Goal: Contribute content: Contribute content

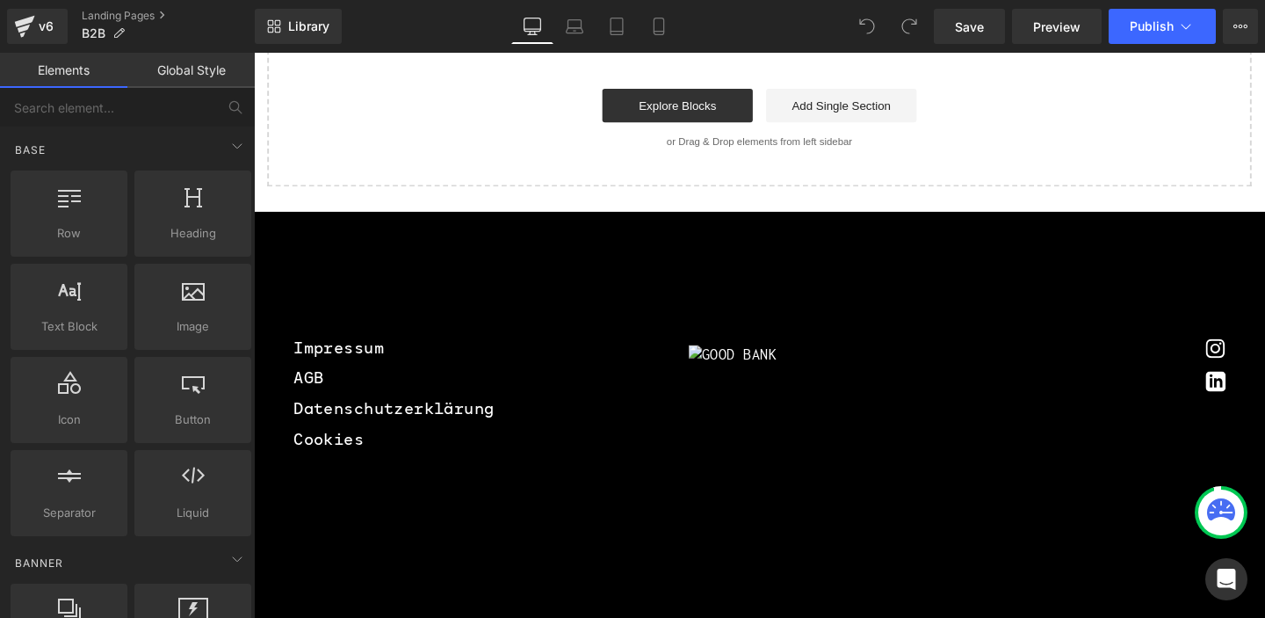
scroll to position [2007, 0]
click at [297, 33] on span "Library" at bounding box center [308, 26] width 41 height 16
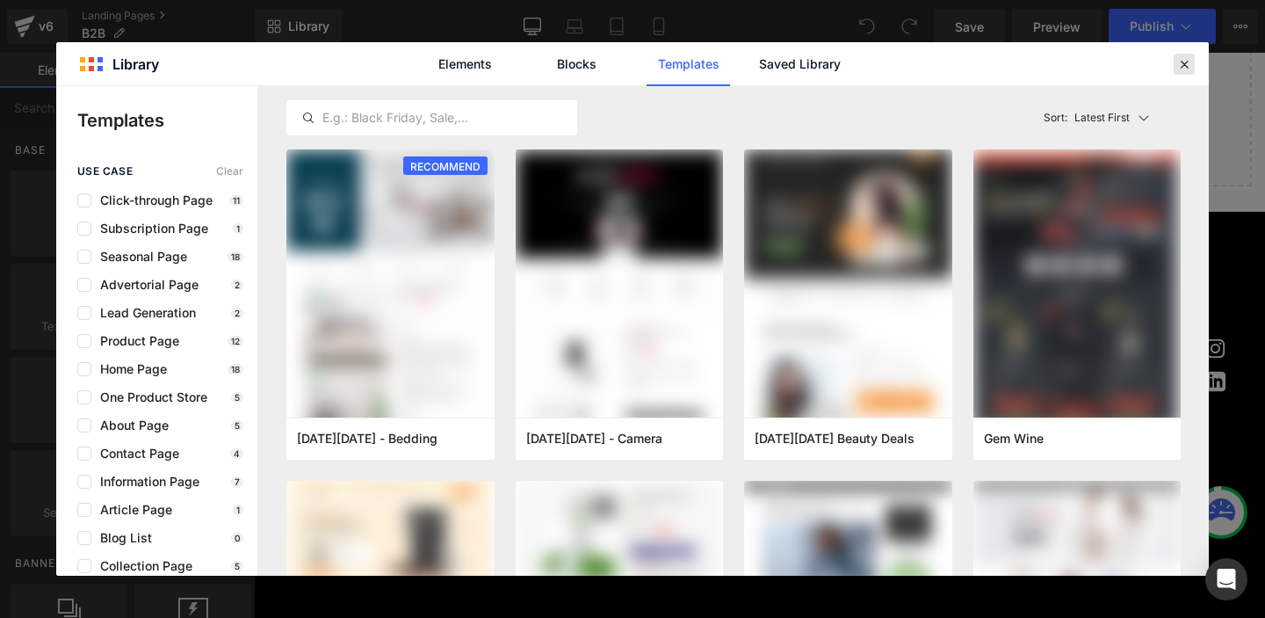
click at [1182, 62] on icon at bounding box center [1185, 64] width 16 height 16
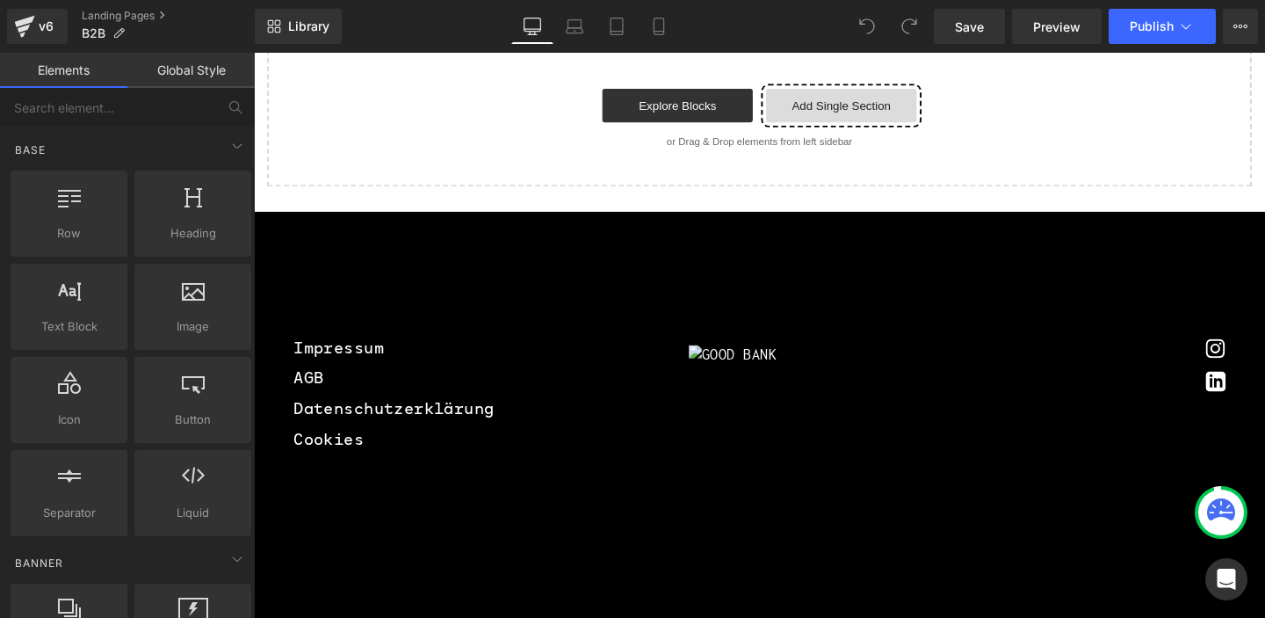
drag, startPoint x: 863, startPoint y: 91, endPoint x: 838, endPoint y: 98, distance: 25.4
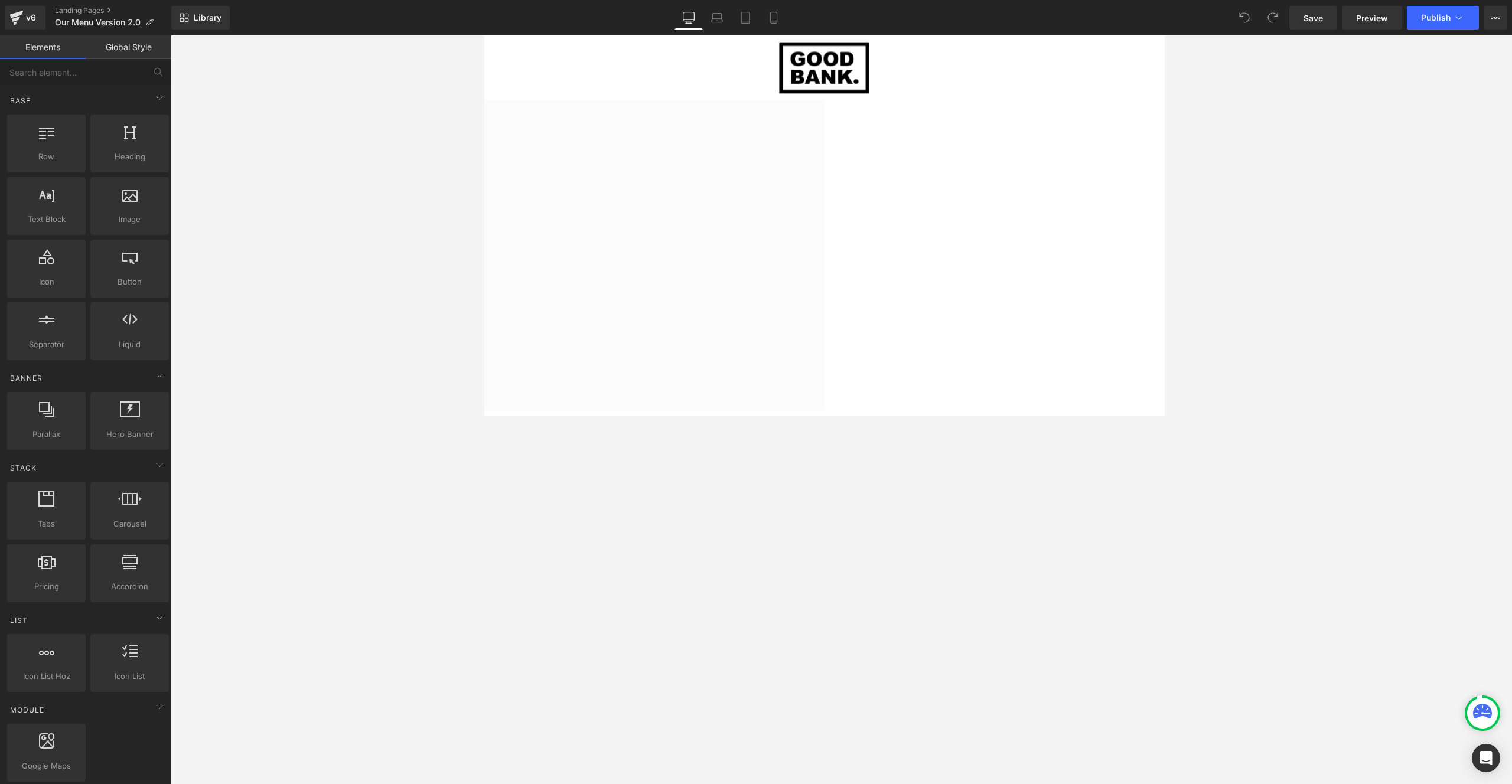
scroll to position [1712, 0]
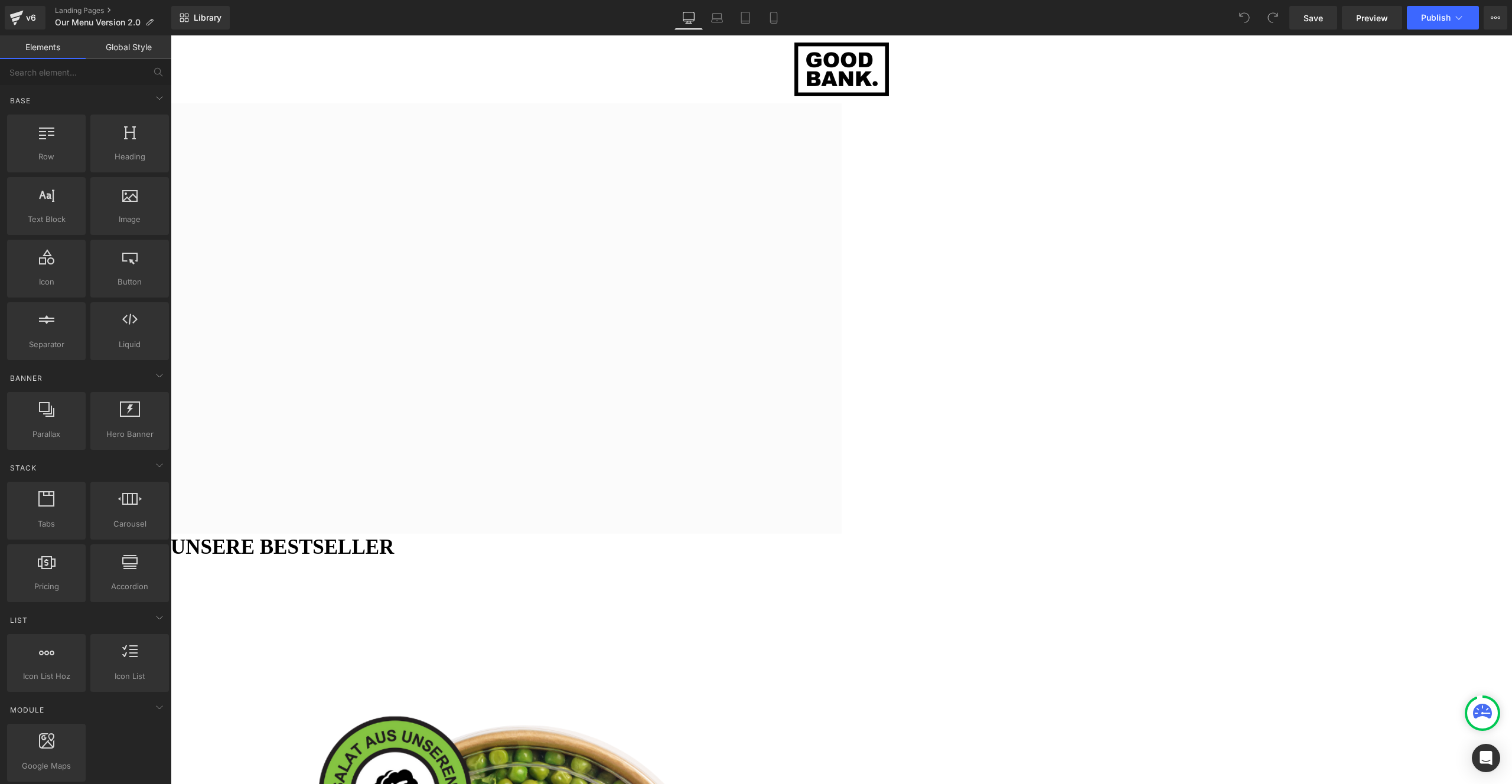
scroll to position [1409, 0]
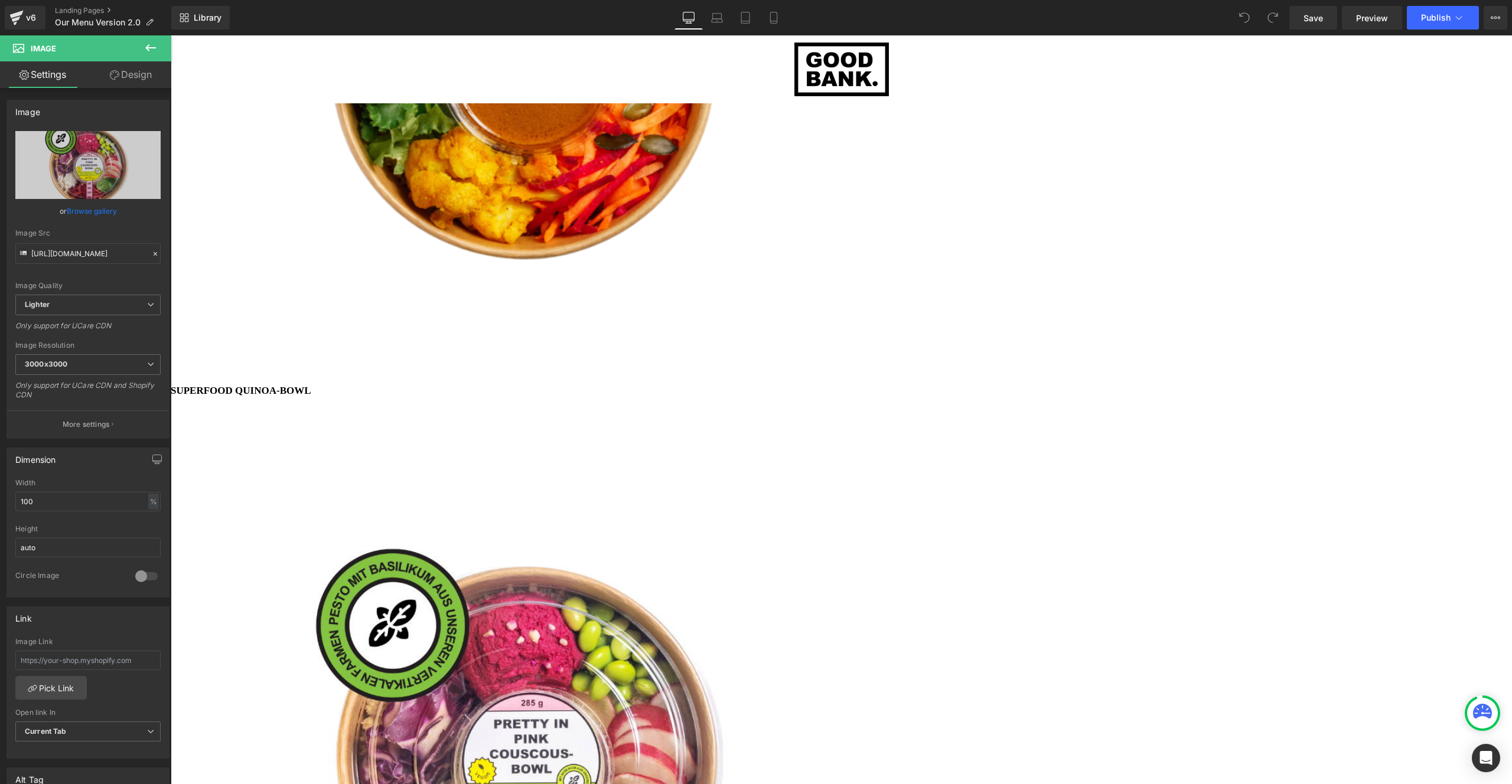
scroll to position [3003, 0]
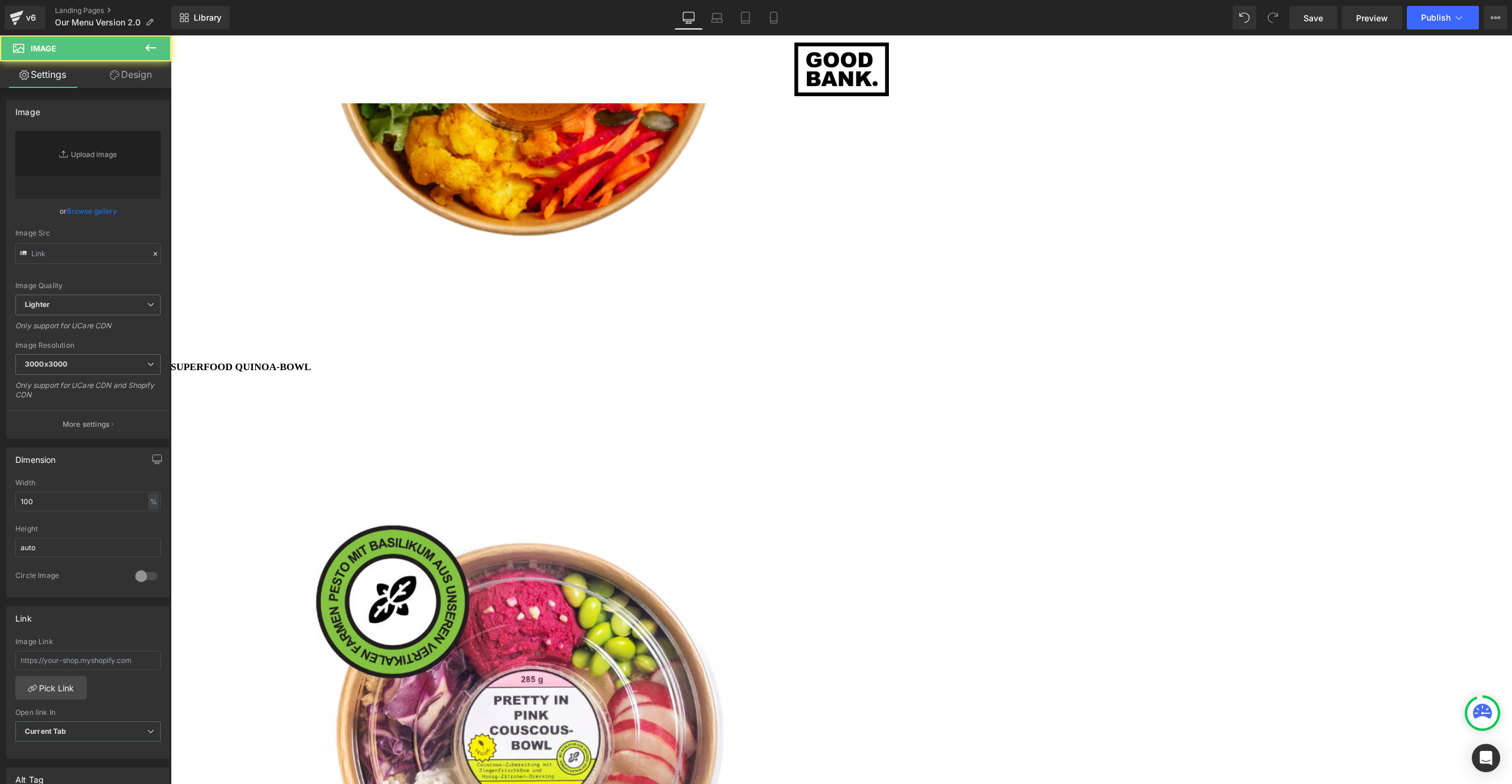
type input "https://ucarecdn.com/4a2235c8-41da-4a56-8478-c285fc843af9/-/format/auto/-/previ…"
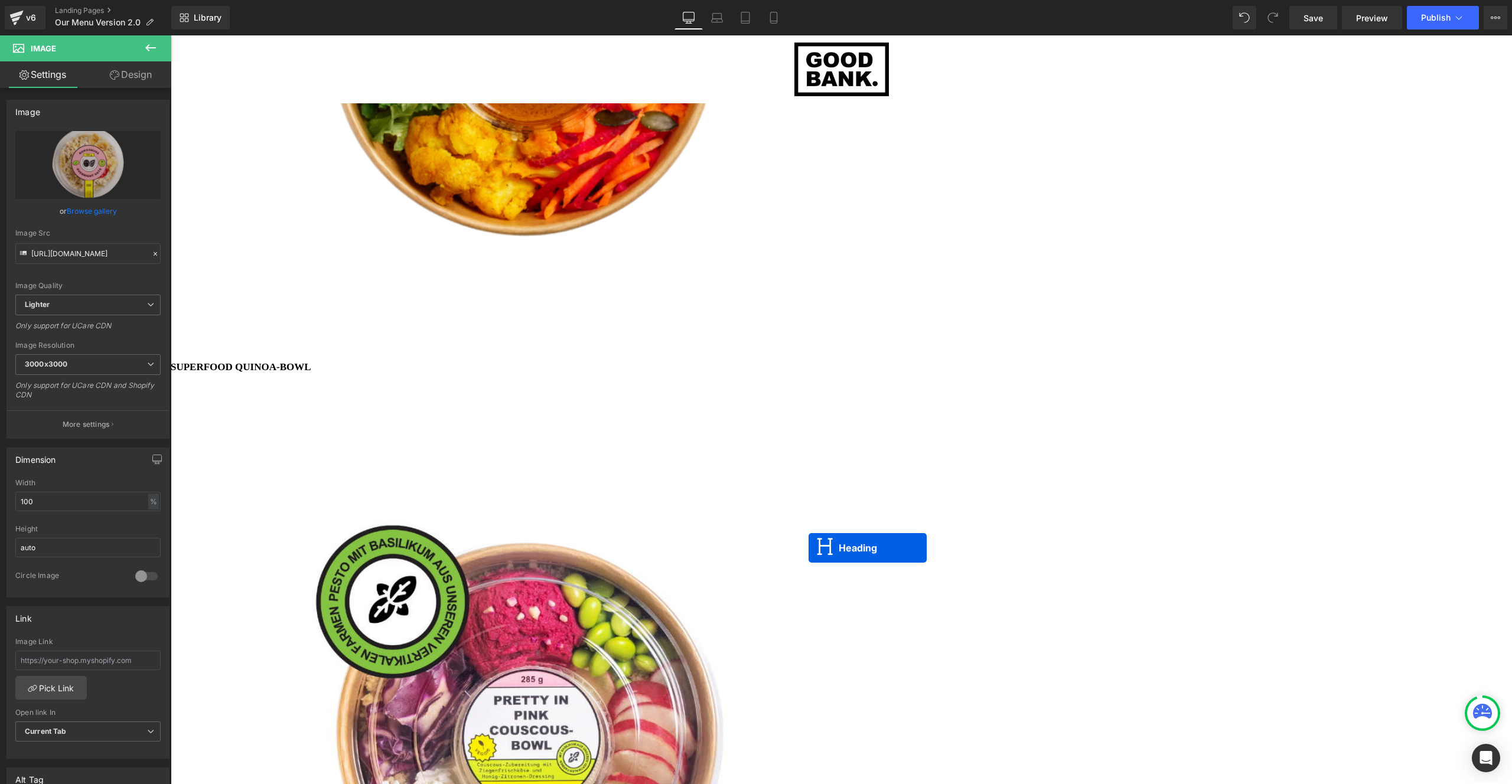
scroll to position [4061, 1333]
drag, startPoint x: 809, startPoint y: 545, endPoint x: 808, endPoint y: 555, distance: 10.0
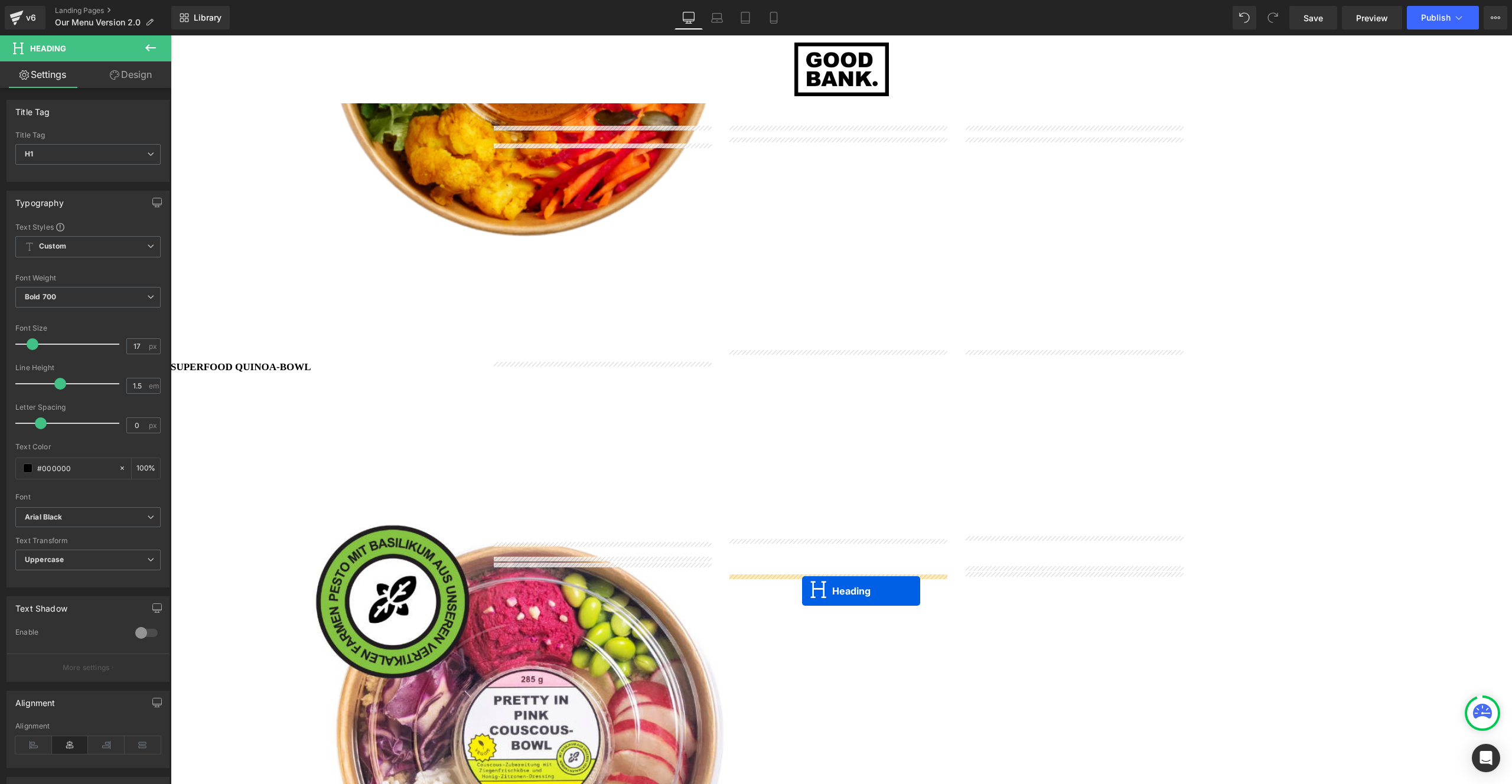
drag, startPoint x: 808, startPoint y: 545, endPoint x: 802, endPoint y: 591, distance: 46.4
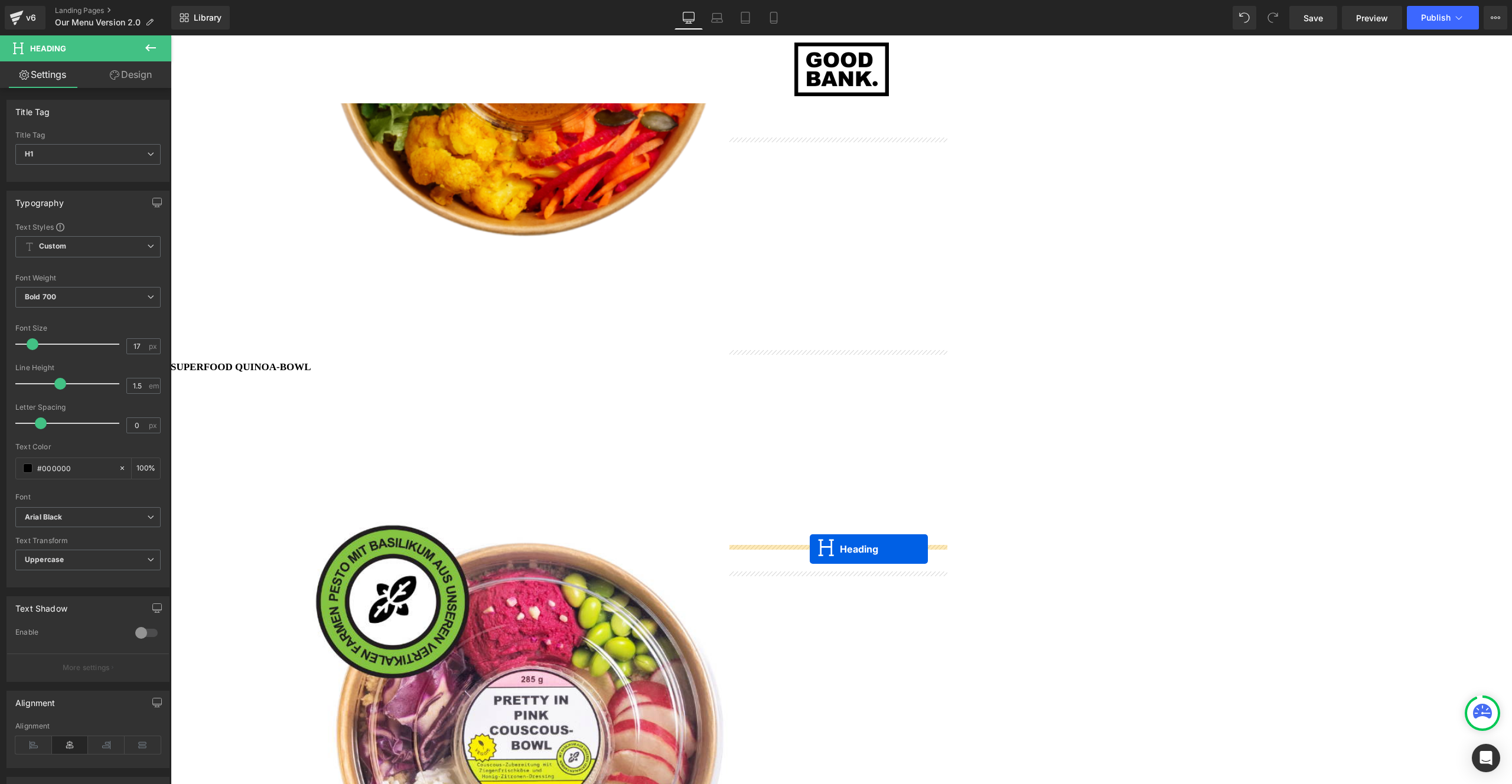
drag, startPoint x: 811, startPoint y: 566, endPoint x: 810, endPoint y: 549, distance: 17.0
drag, startPoint x: 809, startPoint y: 567, endPoint x: 808, endPoint y: 515, distance: 52.0
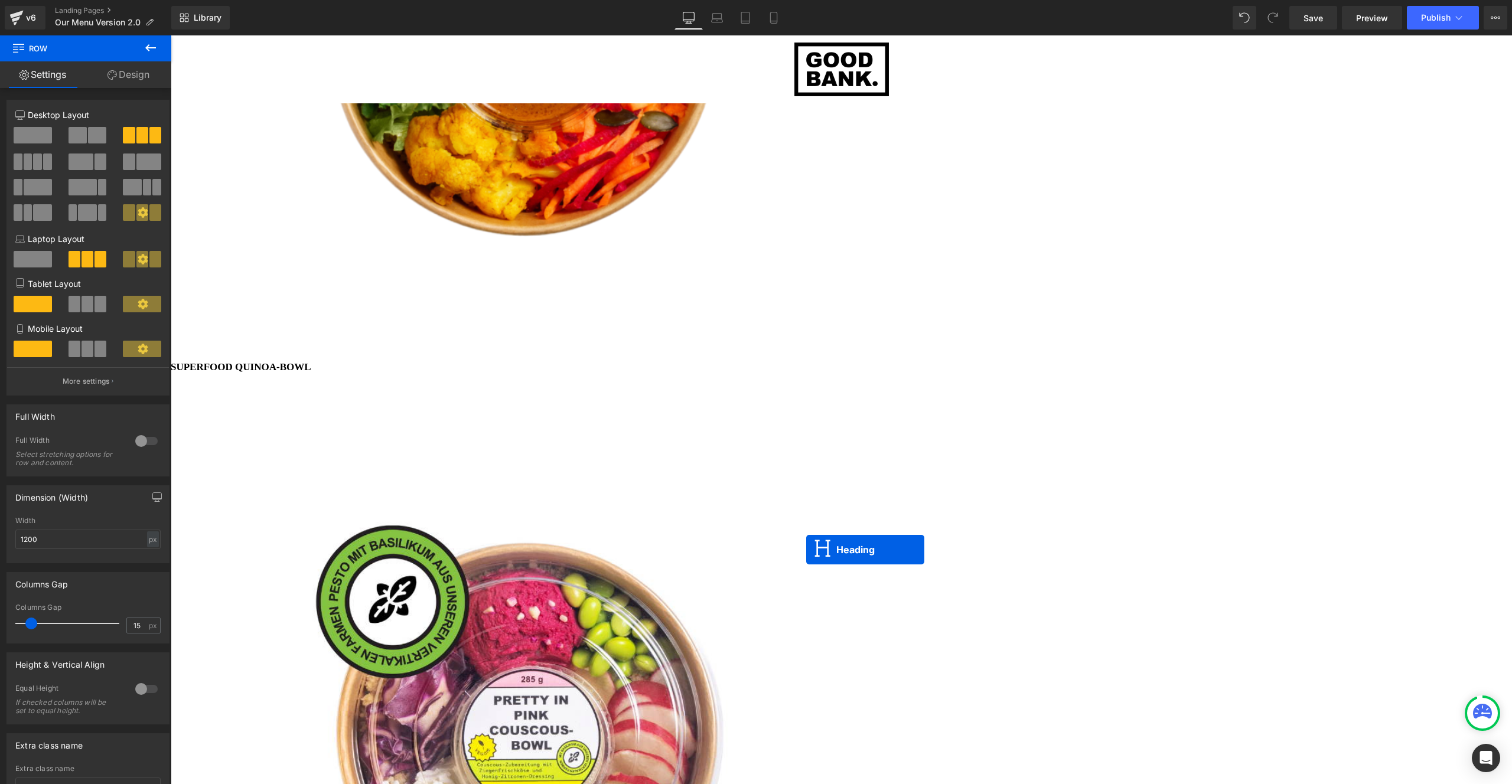
scroll to position [4061, 1333]
drag, startPoint x: 810, startPoint y: 563, endPoint x: 819, endPoint y: 543, distance: 21.9
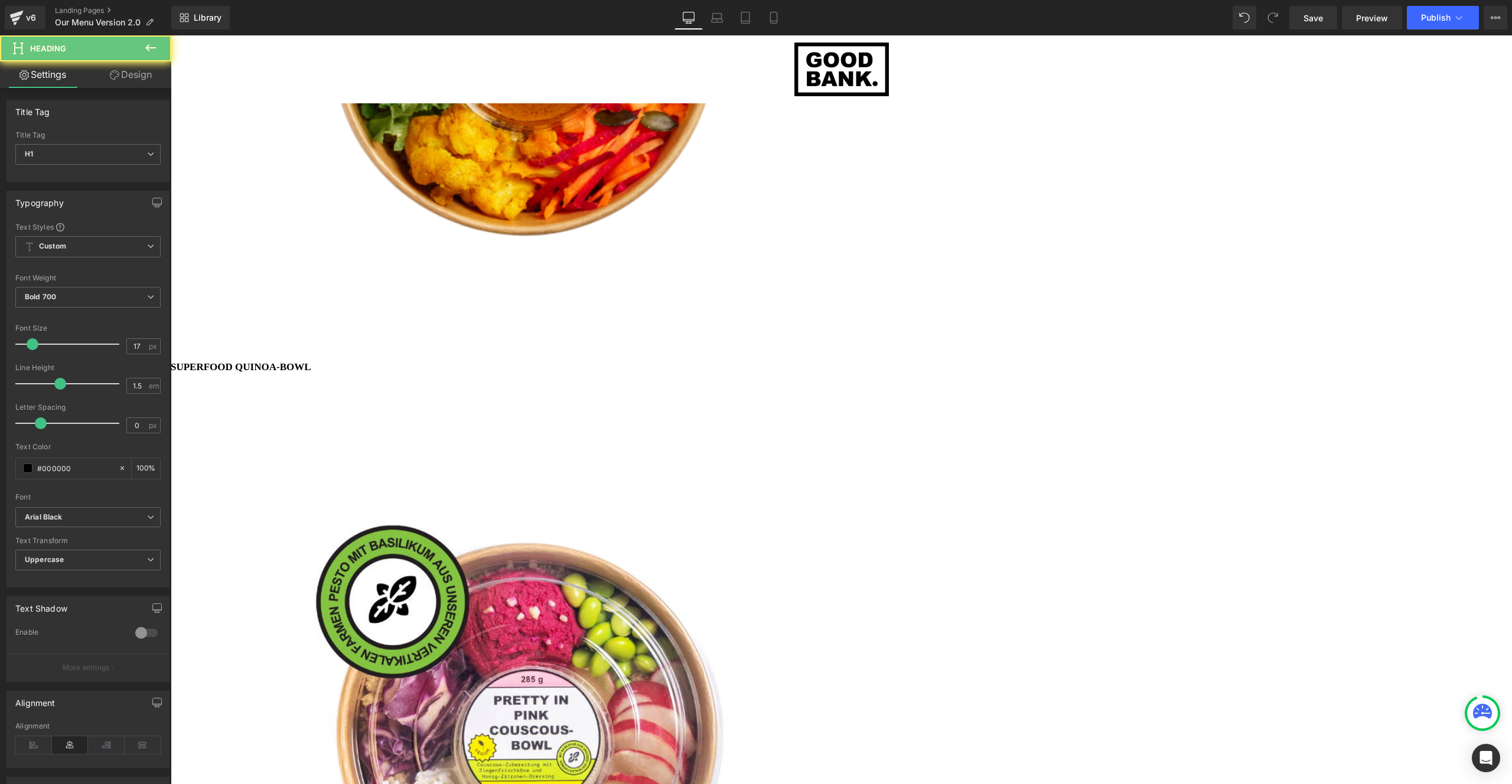
scroll to position [4074, 1333]
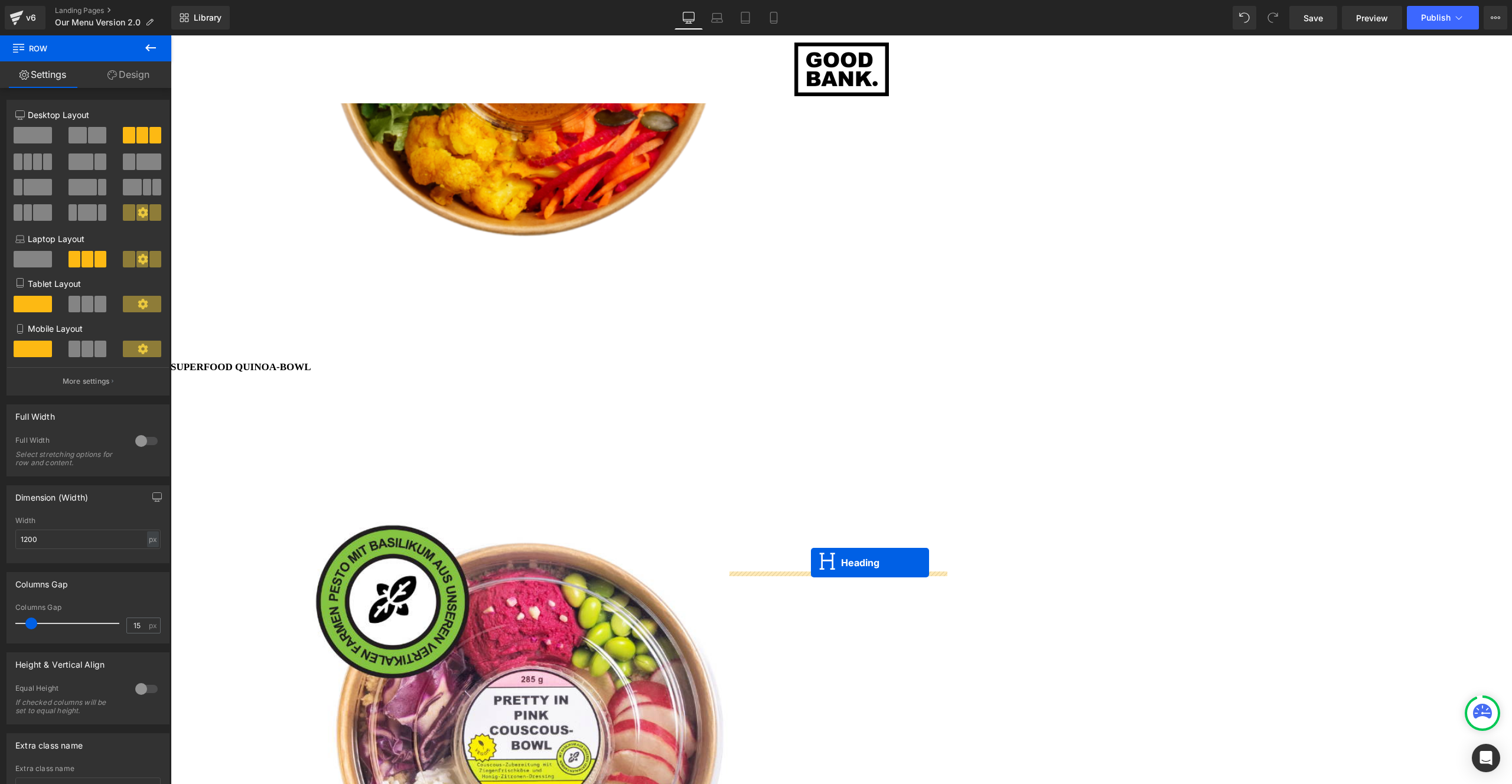
scroll to position [4061, 1333]
drag, startPoint x: 811, startPoint y: 567, endPoint x: 814, endPoint y: 543, distance: 24.2
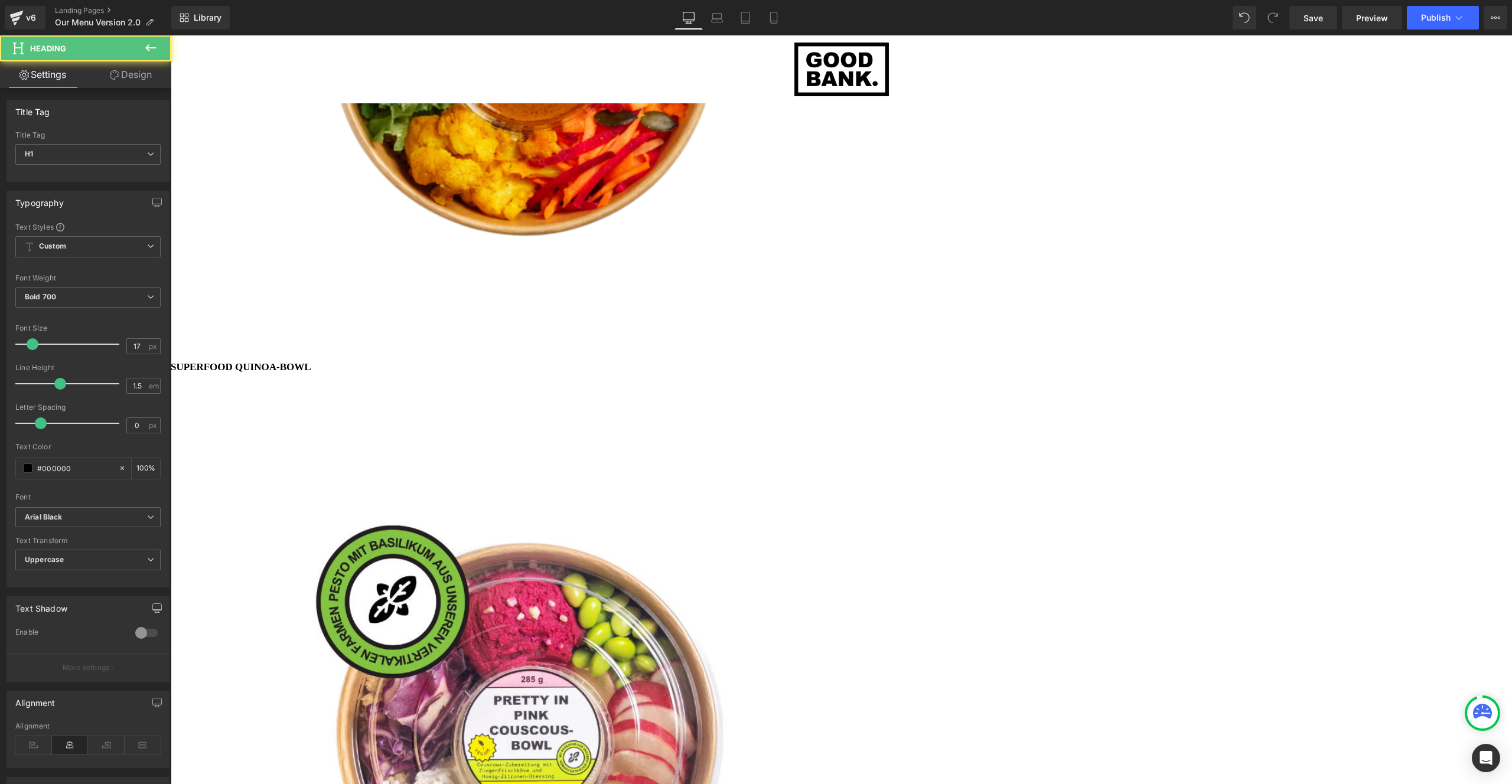
scroll to position [4074, 1333]
click at [171, 36] on icon at bounding box center [171, 36] width 0 height 0
drag, startPoint x: 837, startPoint y: 594, endPoint x: 776, endPoint y: 553, distance: 73.5
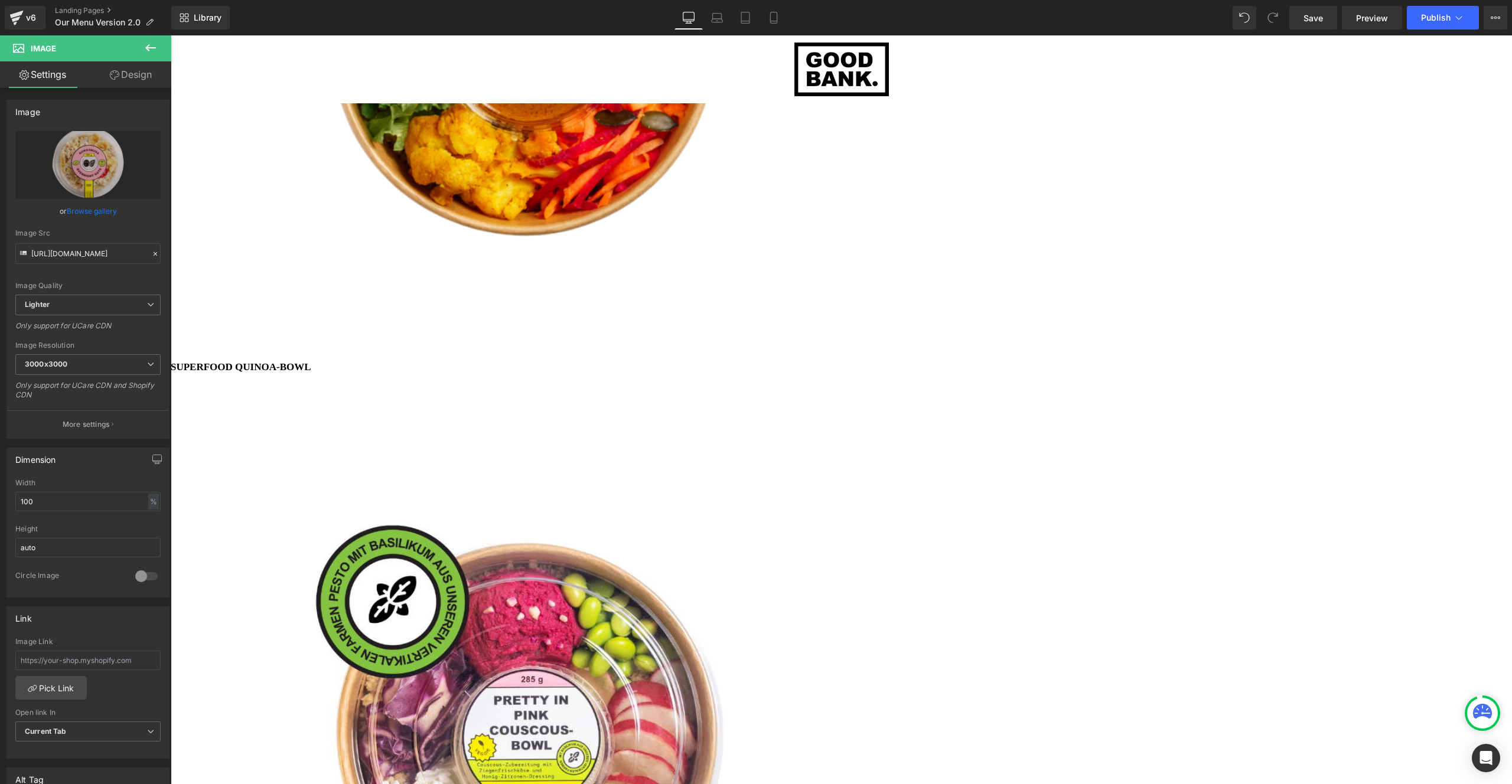
click at [171, 36] on icon at bounding box center [171, 36] width 0 height 0
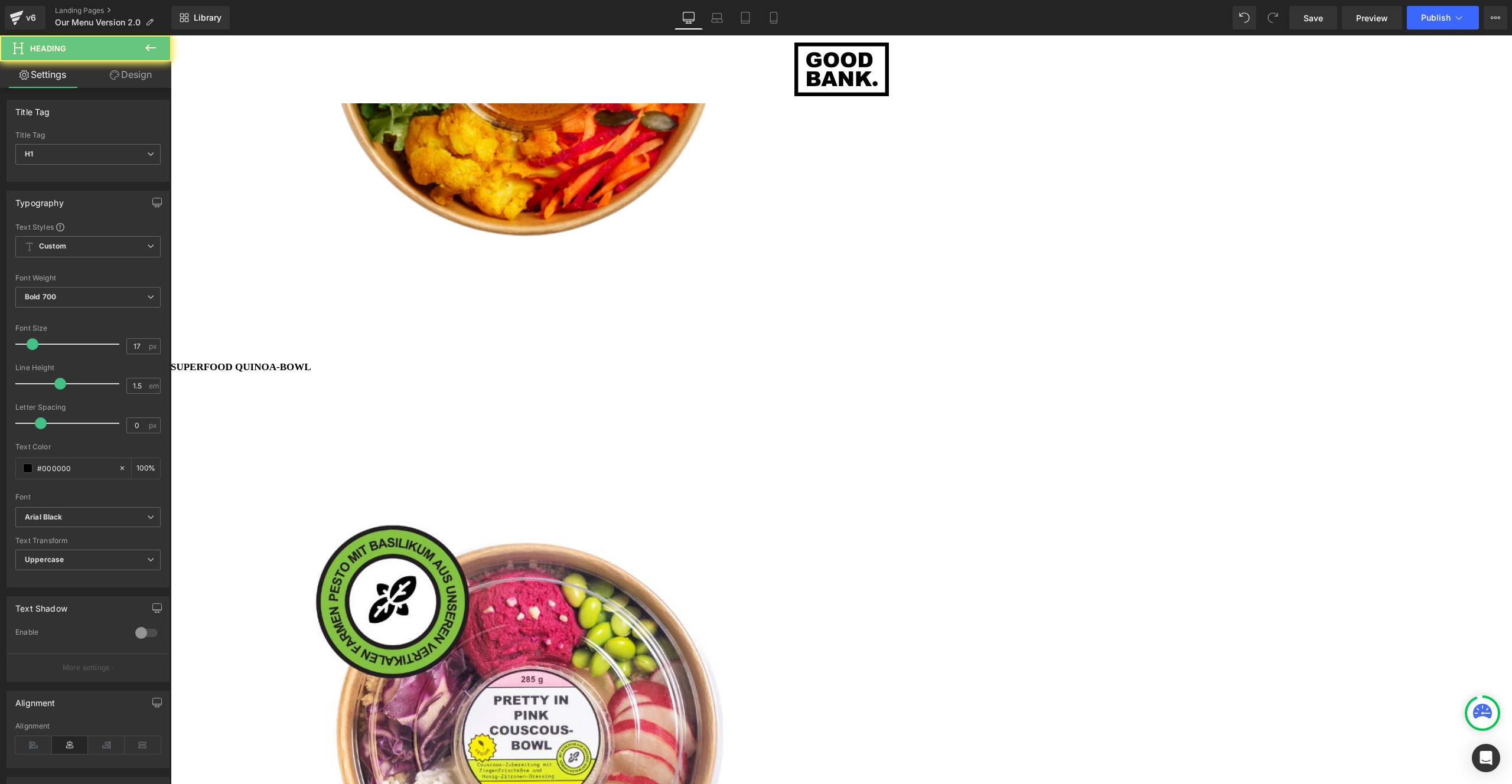
drag, startPoint x: 821, startPoint y: 494, endPoint x: 828, endPoint y: 437, distance: 57.4
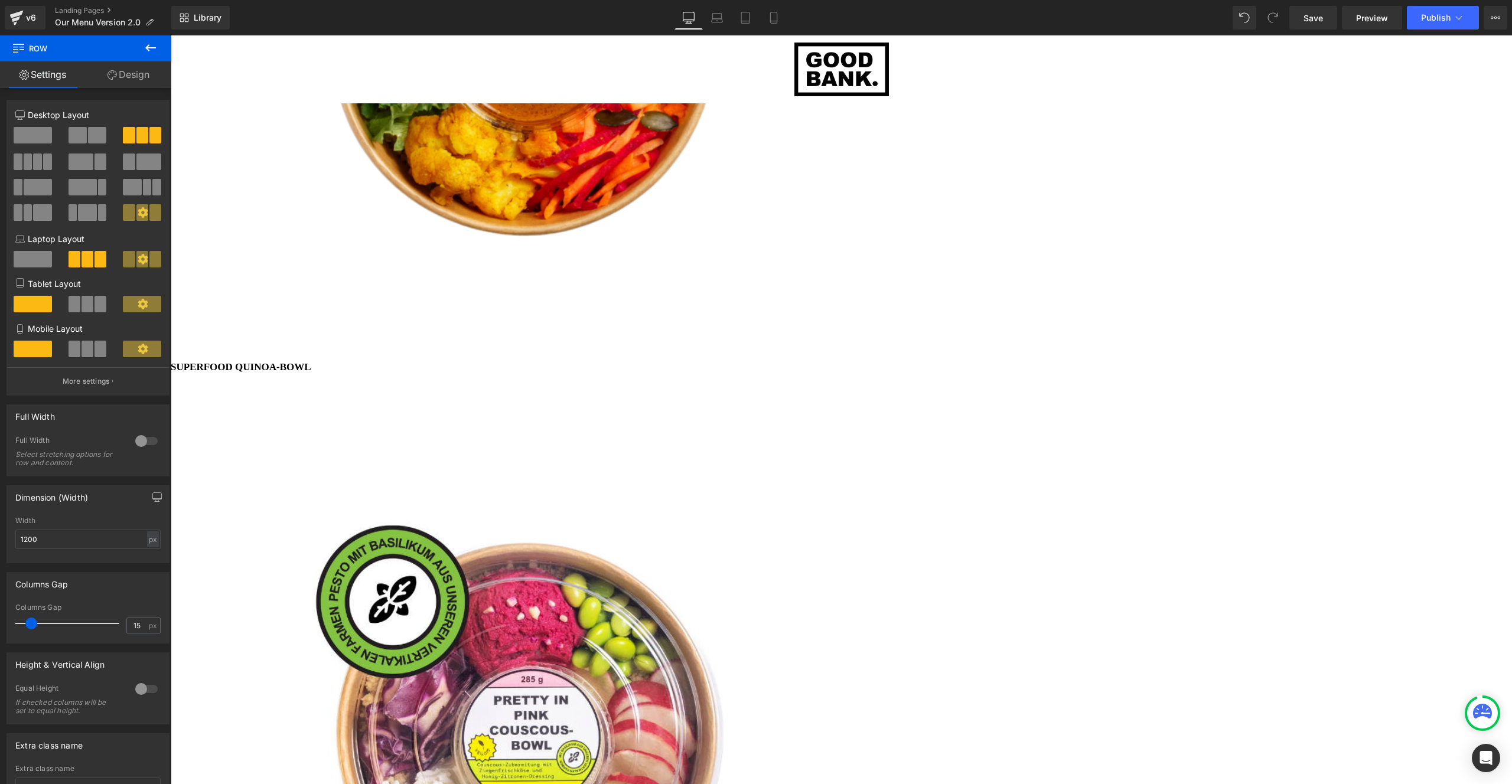
click at [171, 36] on icon at bounding box center [171, 36] width 0 height 0
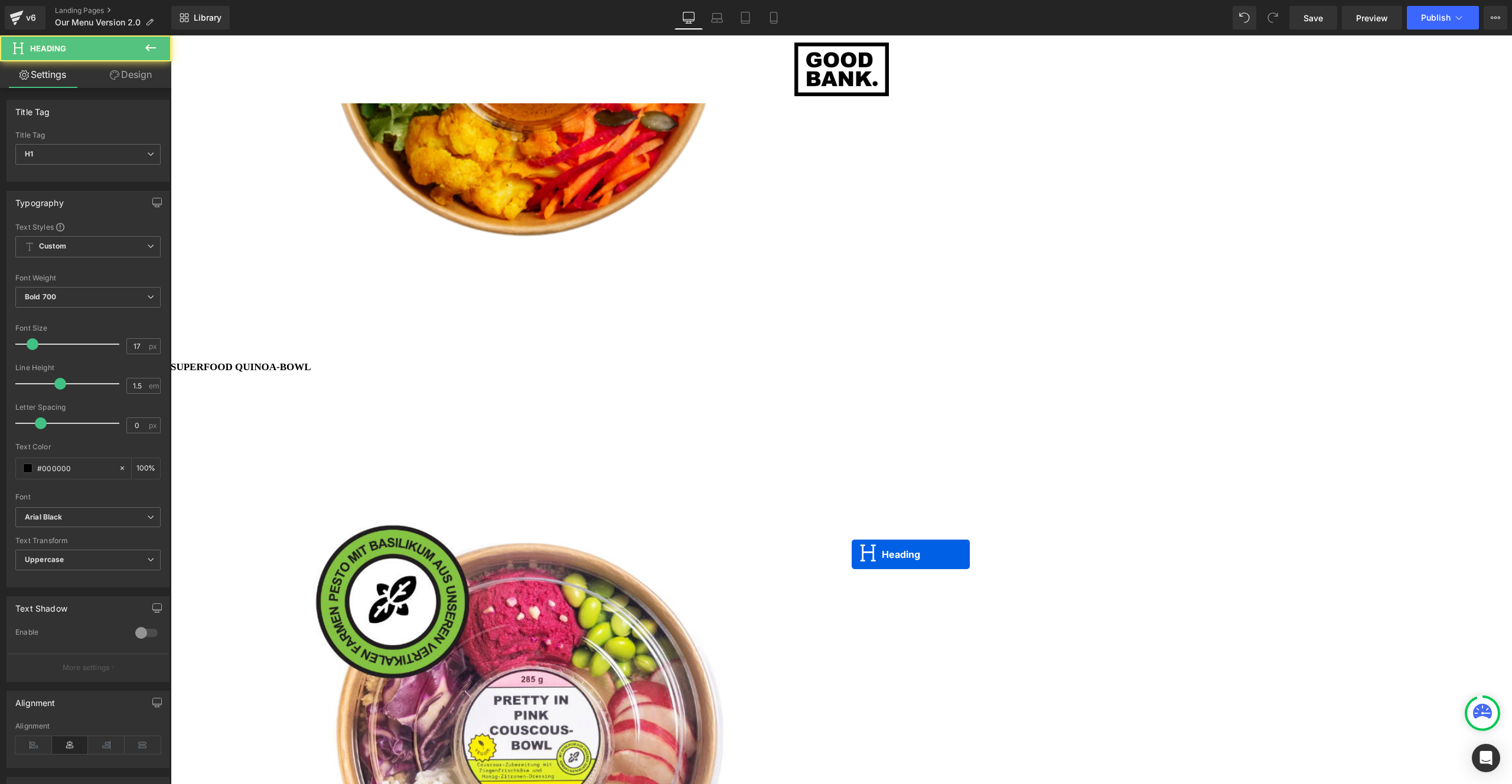
scroll to position [4061, 1333]
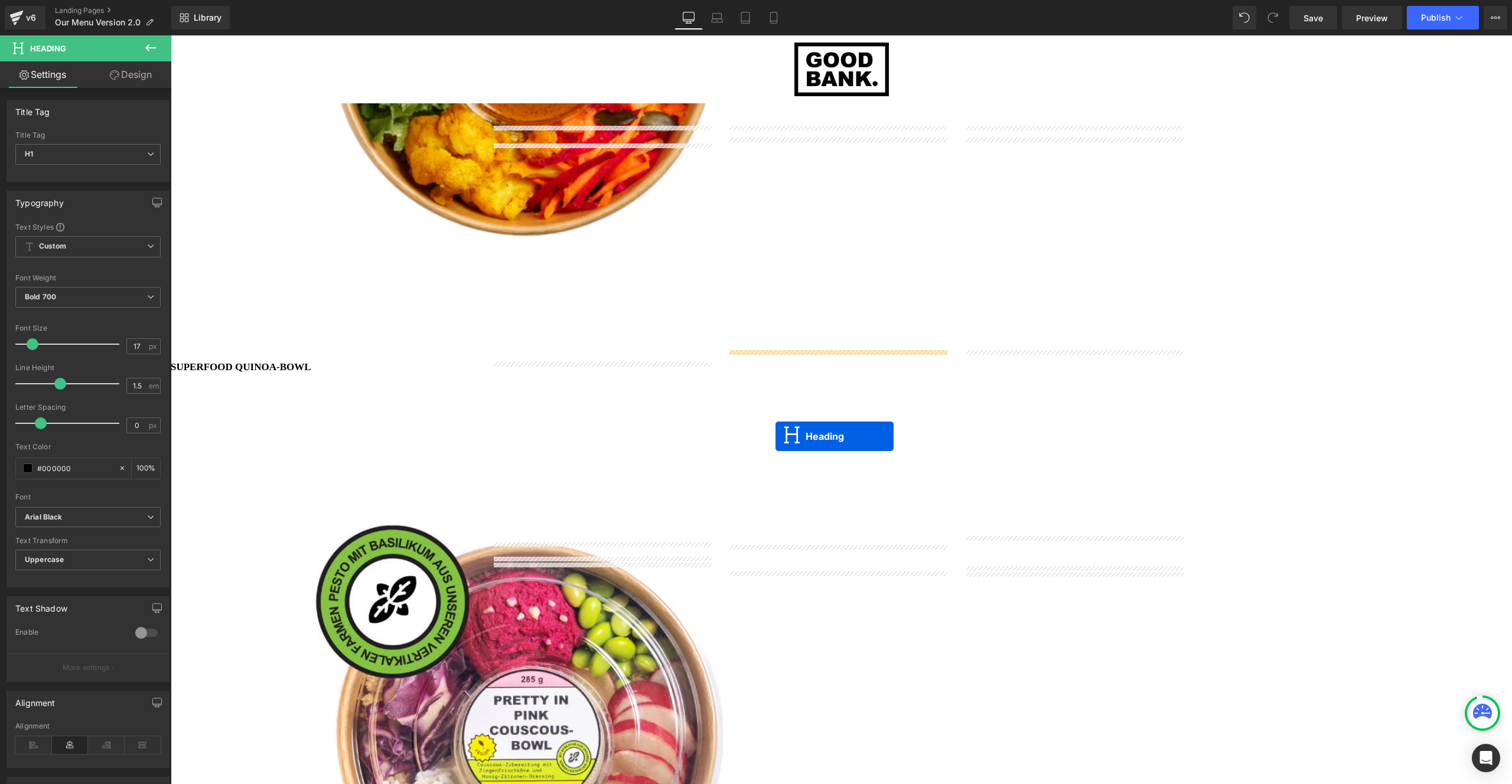
drag, startPoint x: 842, startPoint y: 558, endPoint x: 772, endPoint y: 457, distance: 122.9
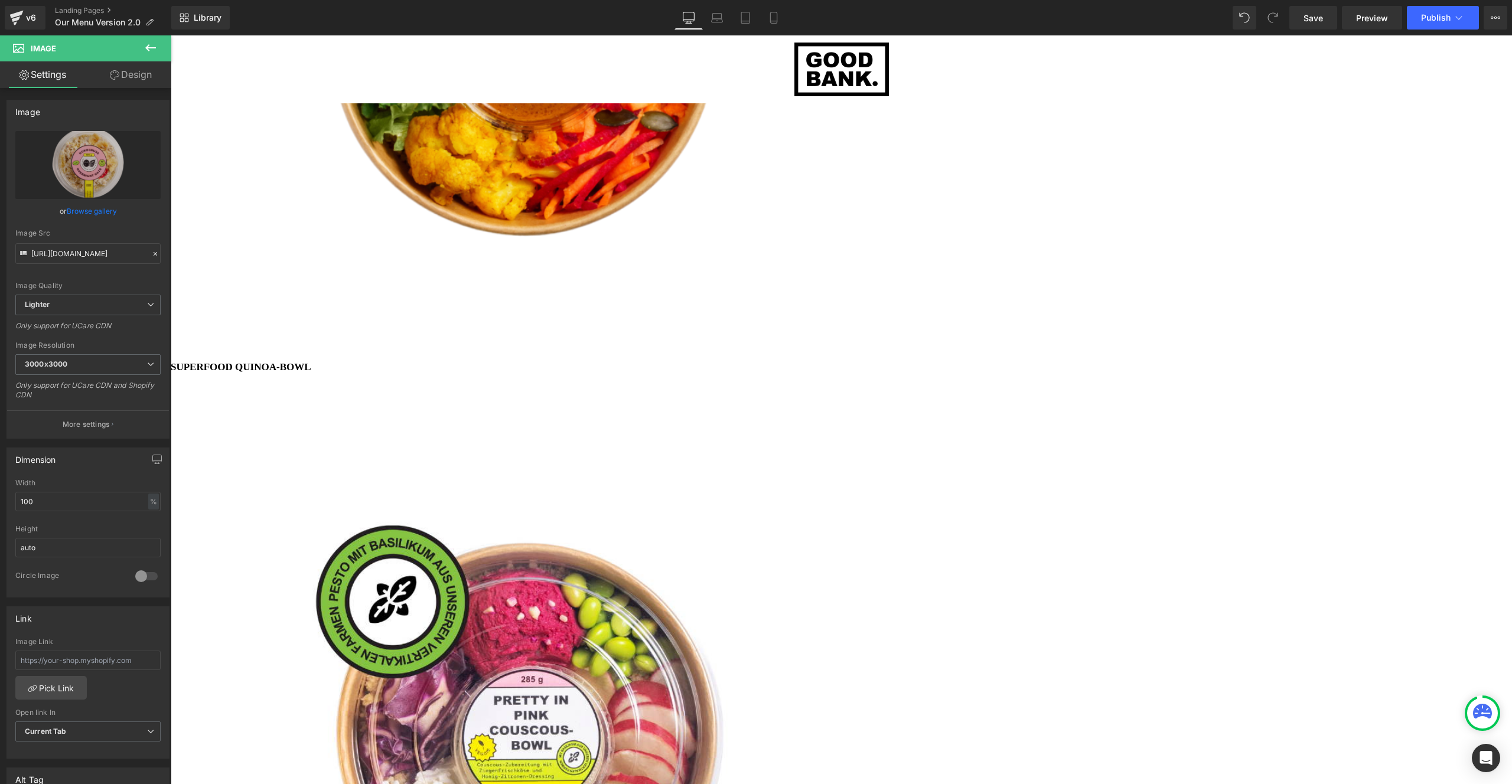
scroll to position [6, 6]
drag, startPoint x: 809, startPoint y: 329, endPoint x: 798, endPoint y: 516, distance: 187.3
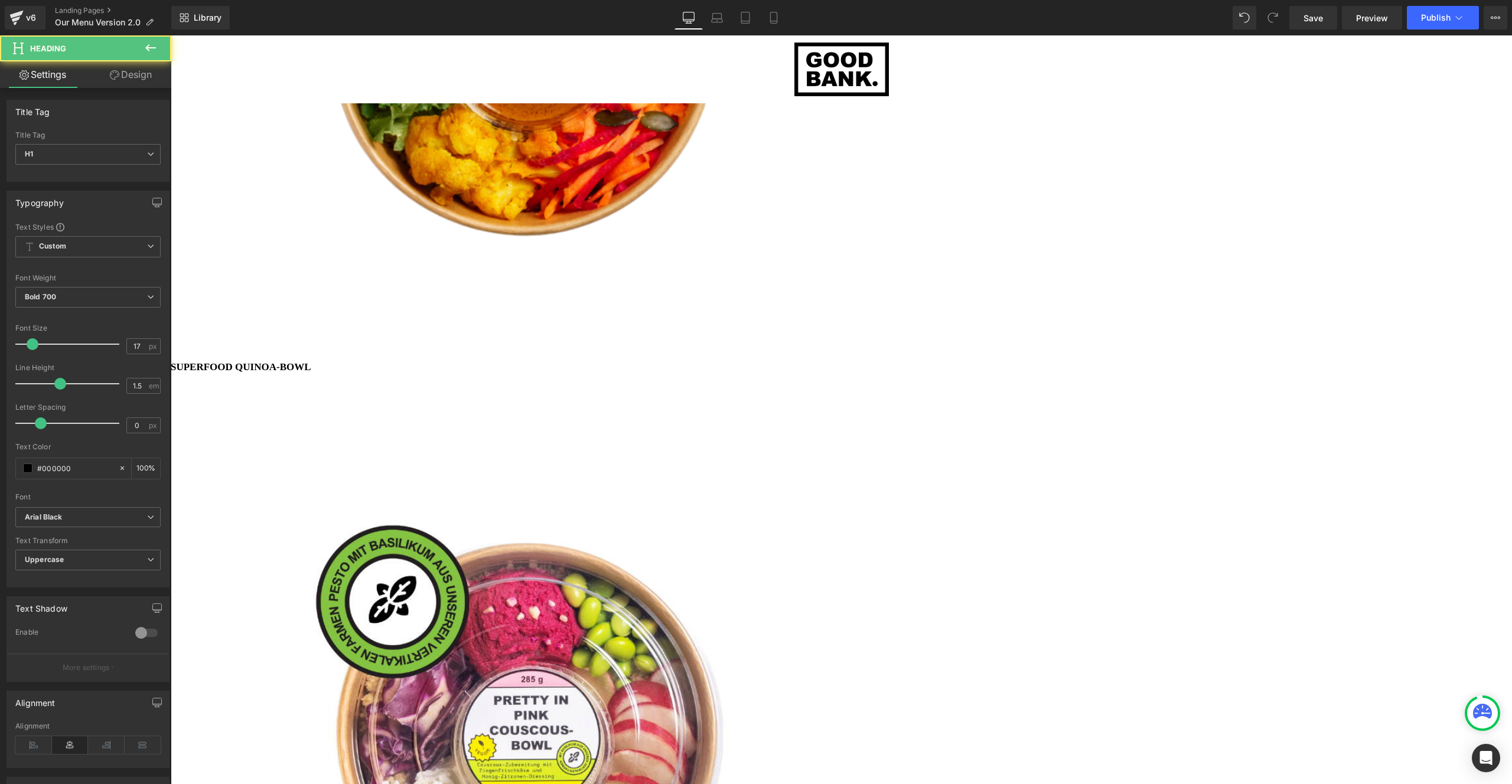
scroll to position [4059, 1333]
drag, startPoint x: 794, startPoint y: 543, endPoint x: 821, endPoint y: 367, distance: 178.1
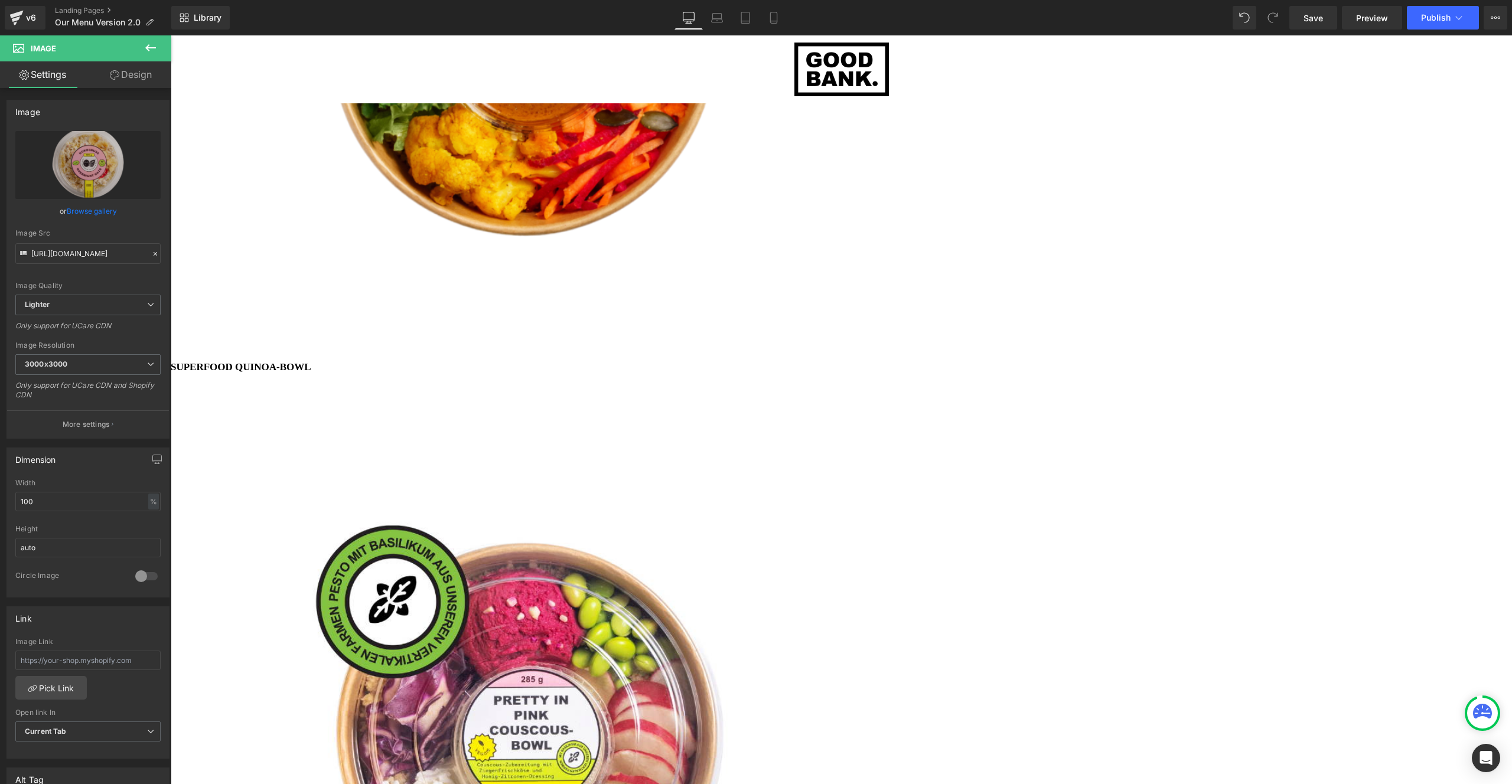
click at [171, 36] on icon at bounding box center [171, 36] width 0 height 0
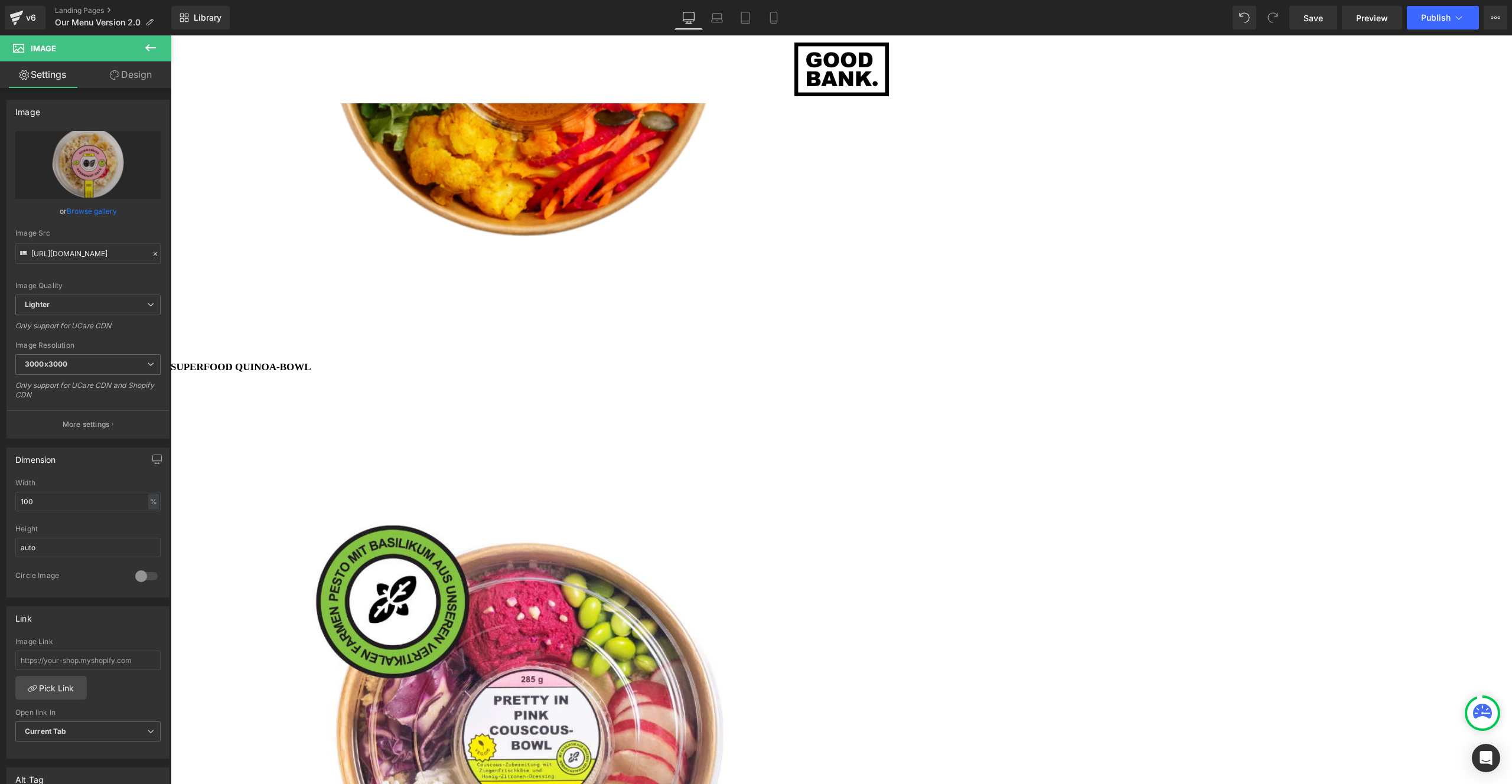
click at [171, 36] on span at bounding box center [171, 36] width 0 height 0
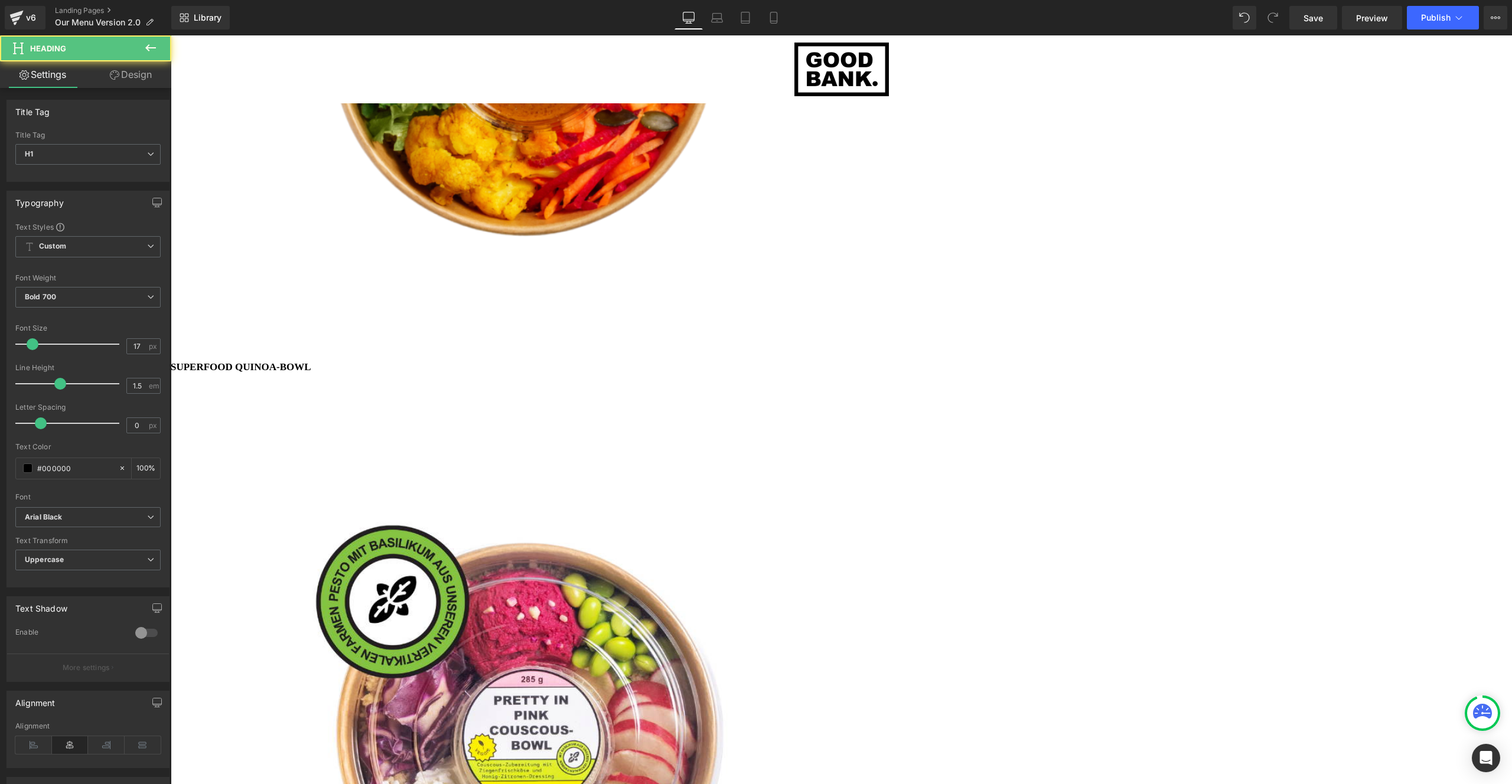
scroll to position [6, 6]
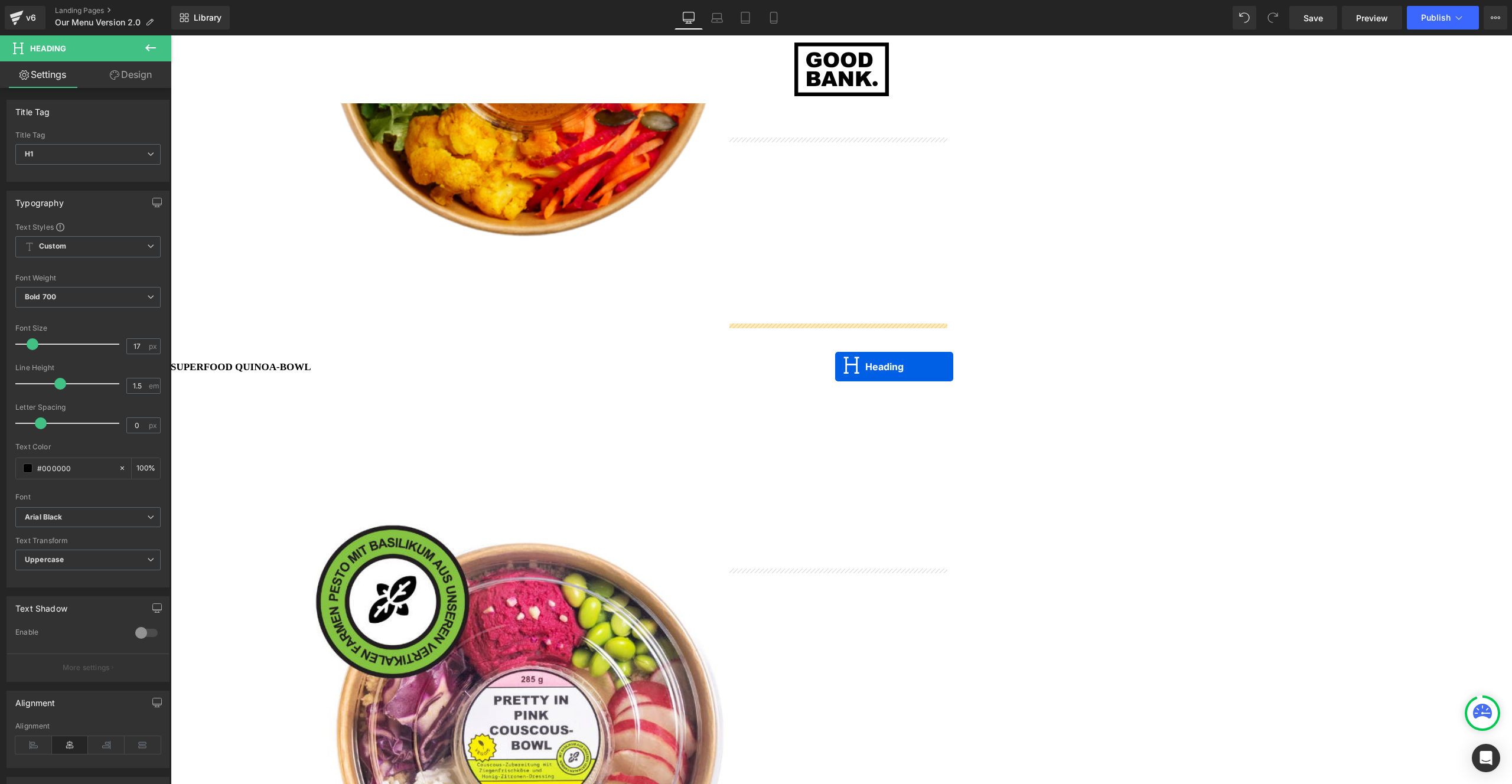
drag, startPoint x: 813, startPoint y: 326, endPoint x: 825, endPoint y: 412, distance: 86.8
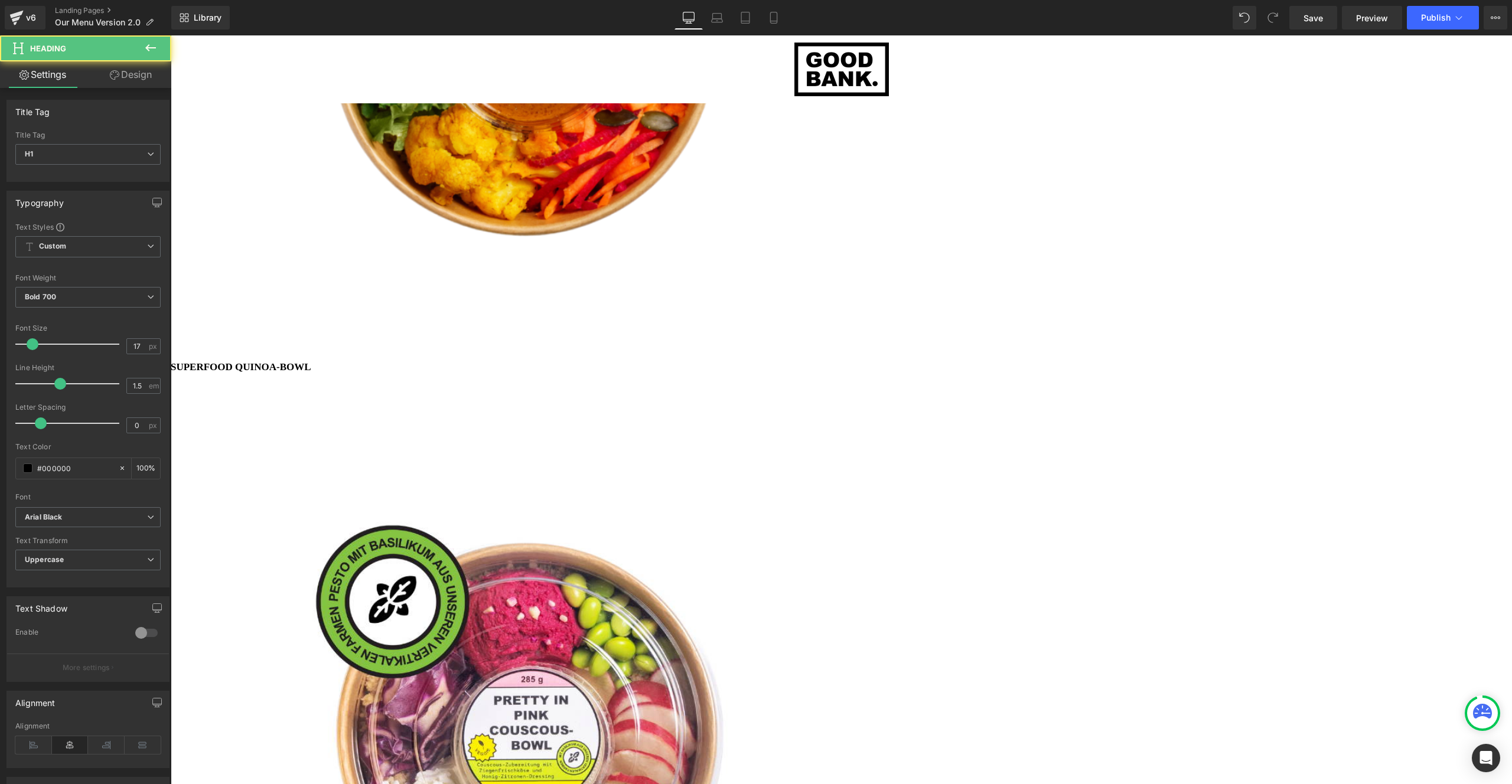
scroll to position [4059, 1333]
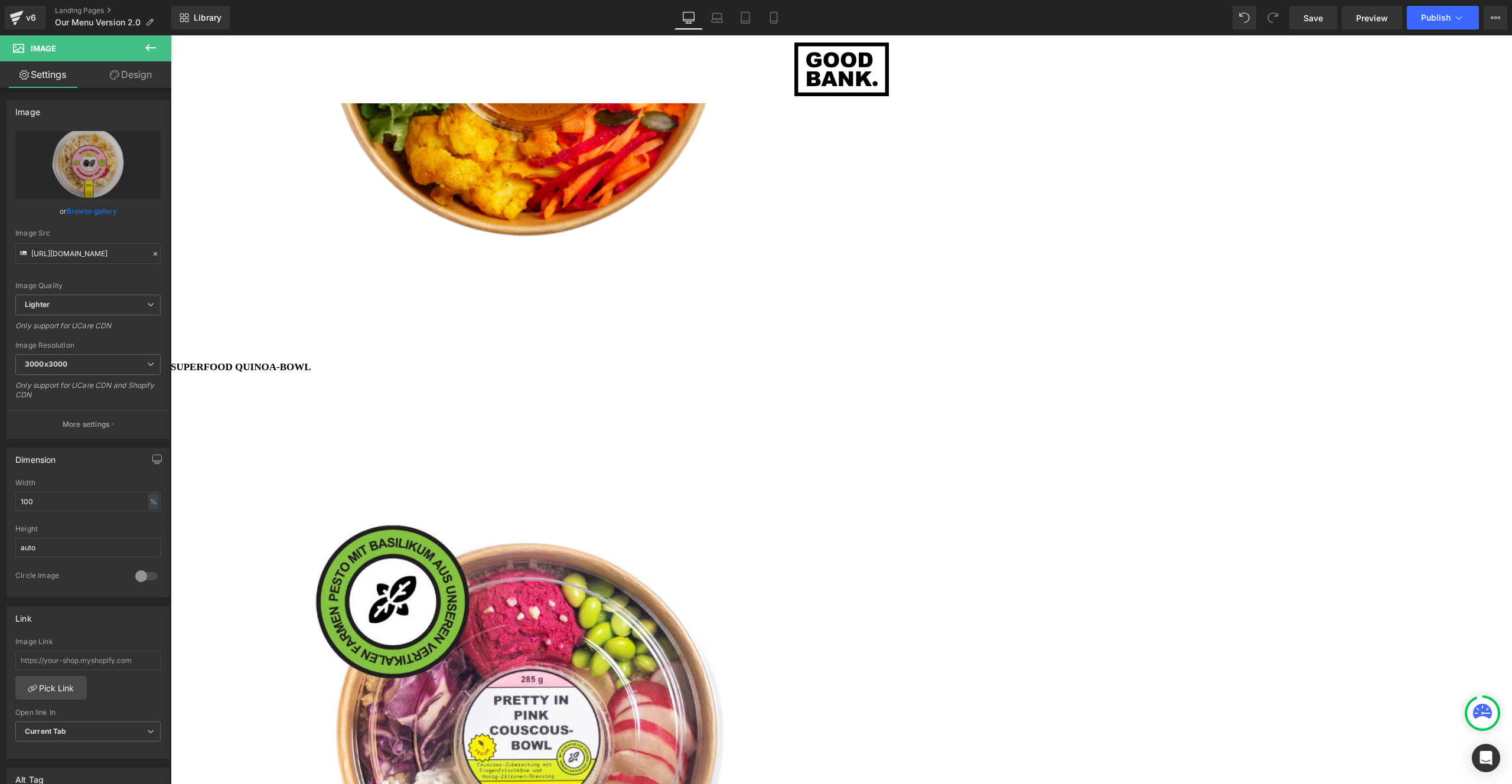
click at [171, 36] on icon at bounding box center [171, 36] width 0 height 0
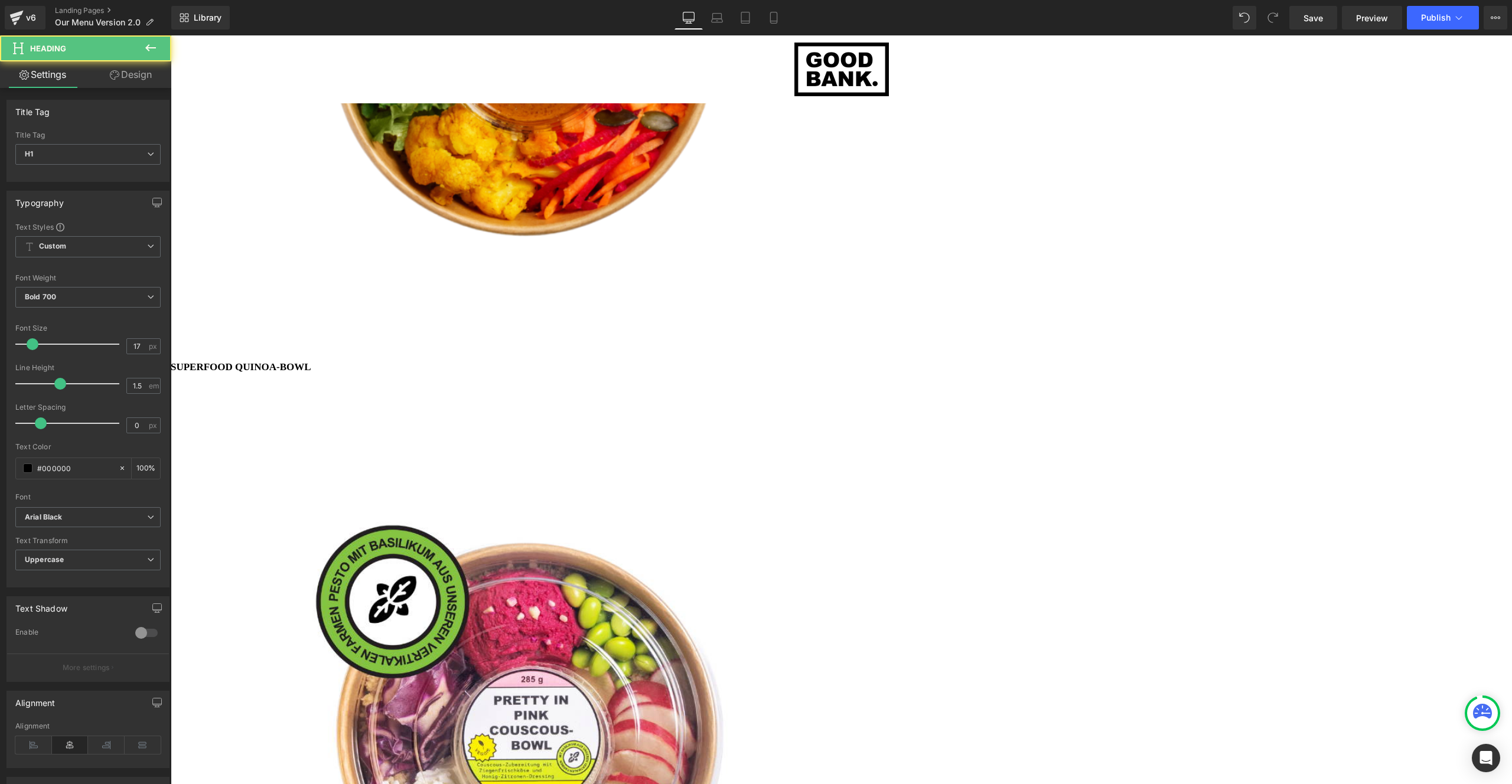
scroll to position [6, 6]
drag, startPoint x: 757, startPoint y: 361, endPoint x: 792, endPoint y: 343, distance: 39.4
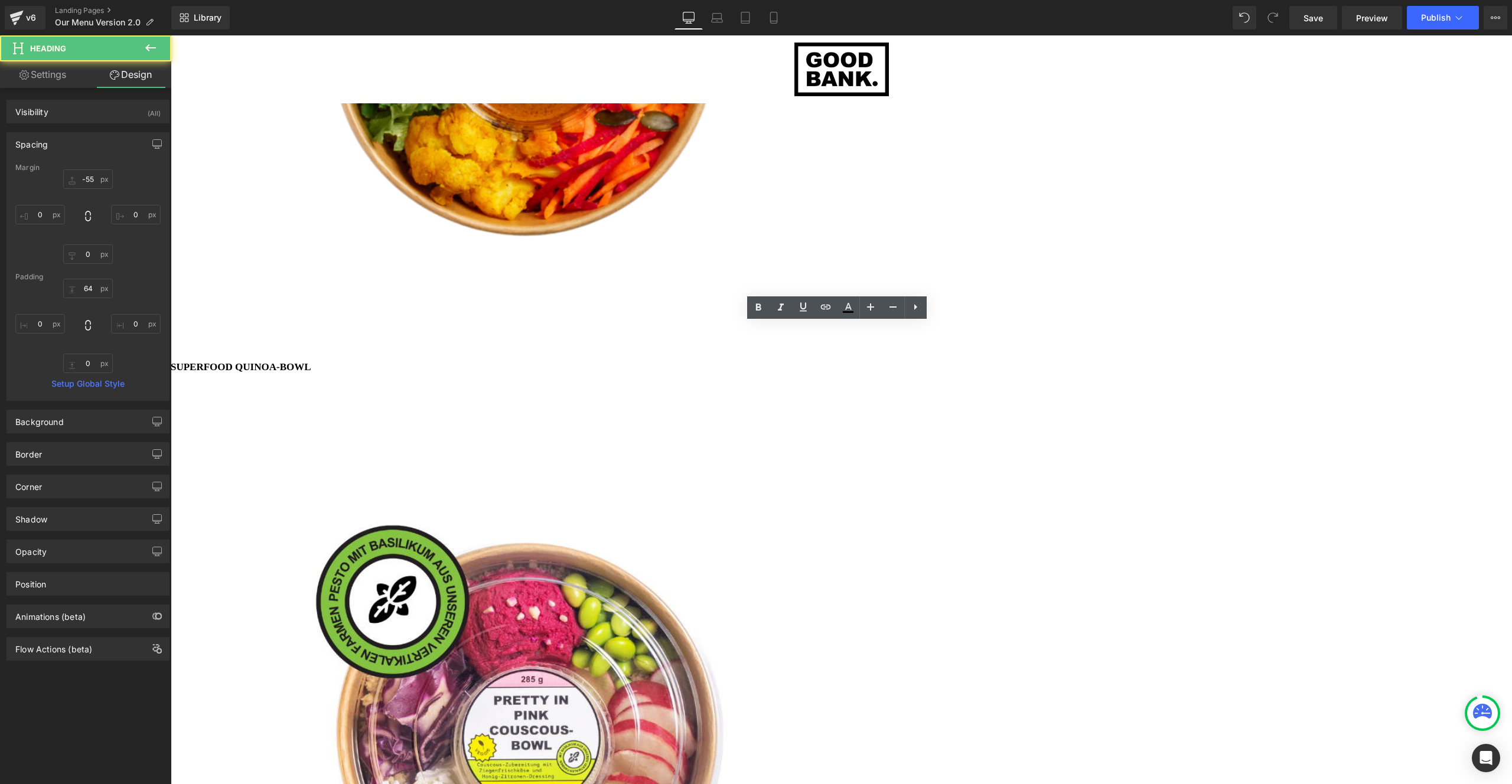
scroll to position [4085, 1333]
type input "-55"
type input "0"
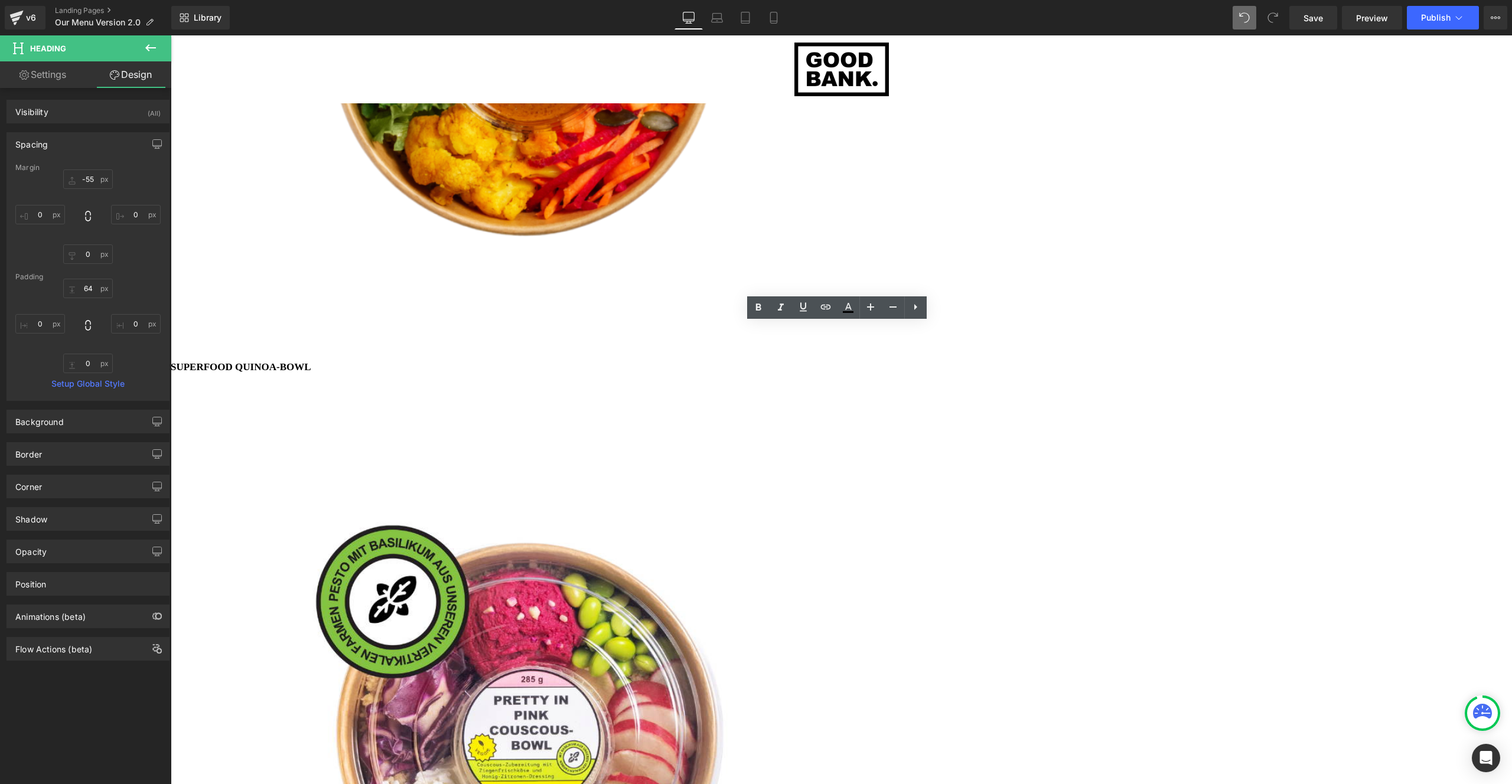
type input "64"
type input "0"
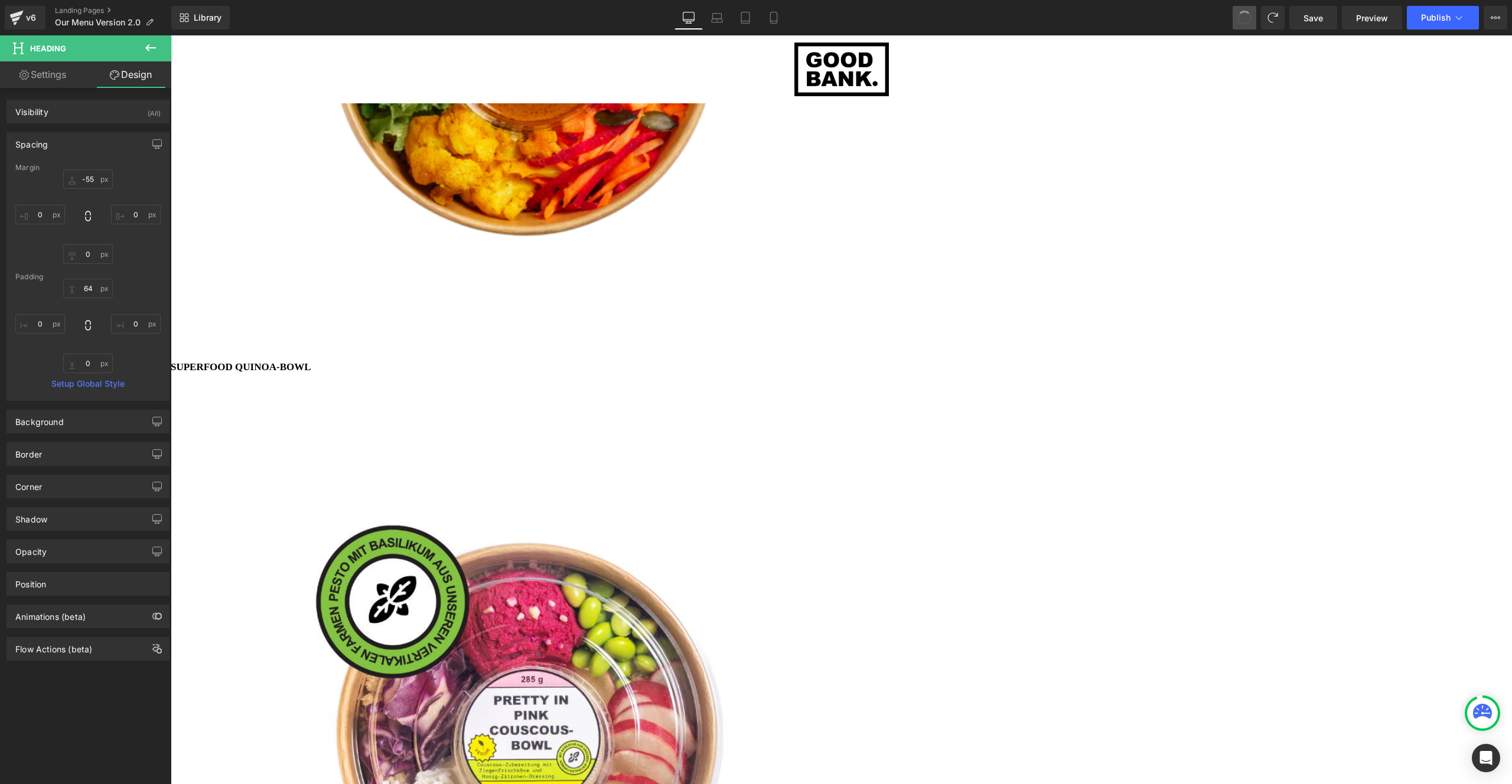
click at [1241, 15] on span at bounding box center [1245, 17] width 20 height 20
click at [171, 36] on icon at bounding box center [171, 36] width 0 height 0
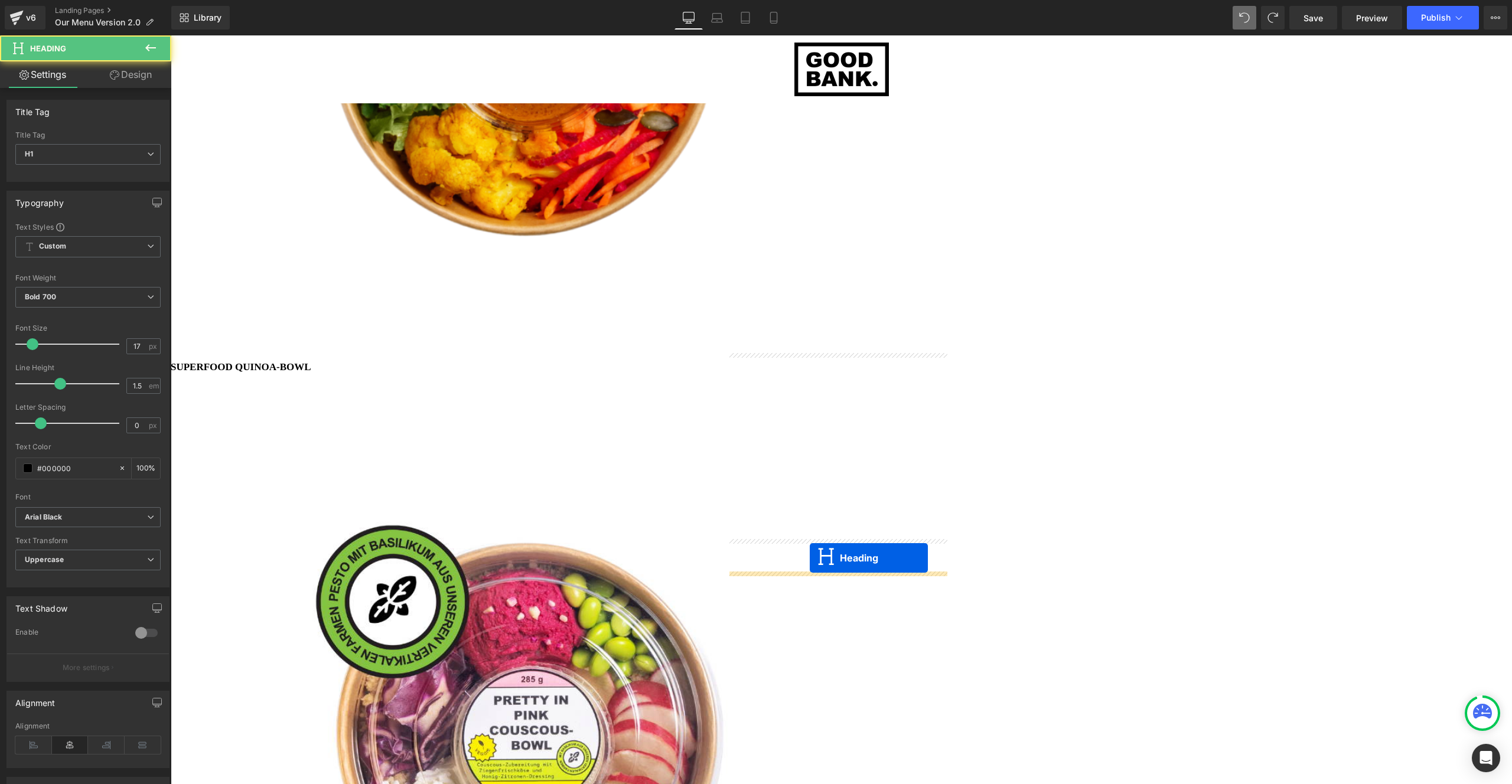
scroll to position [4061, 1333]
drag, startPoint x: 807, startPoint y: 563, endPoint x: 816, endPoint y: 543, distance: 21.9
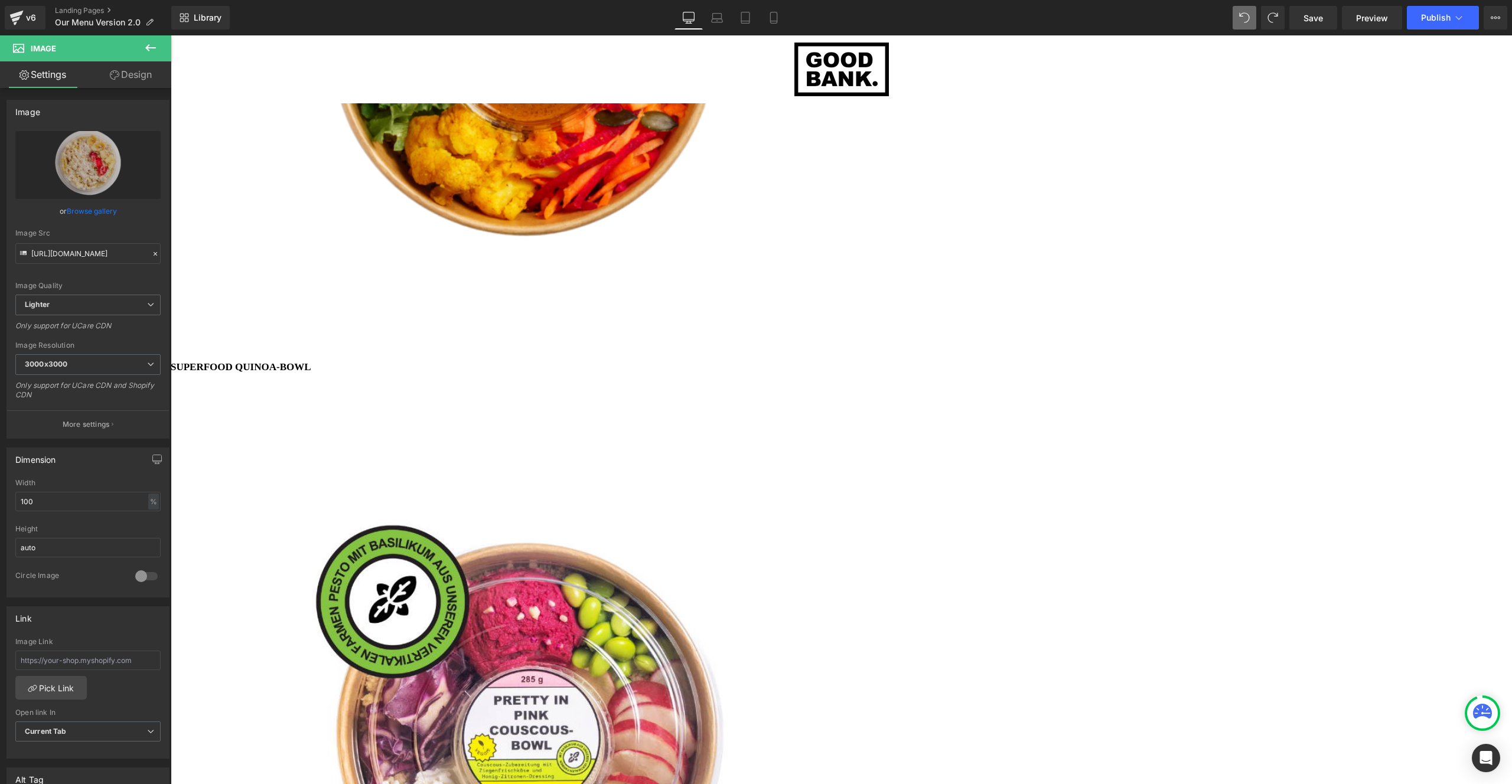
click at [171, 36] on icon at bounding box center [171, 36] width 0 height 0
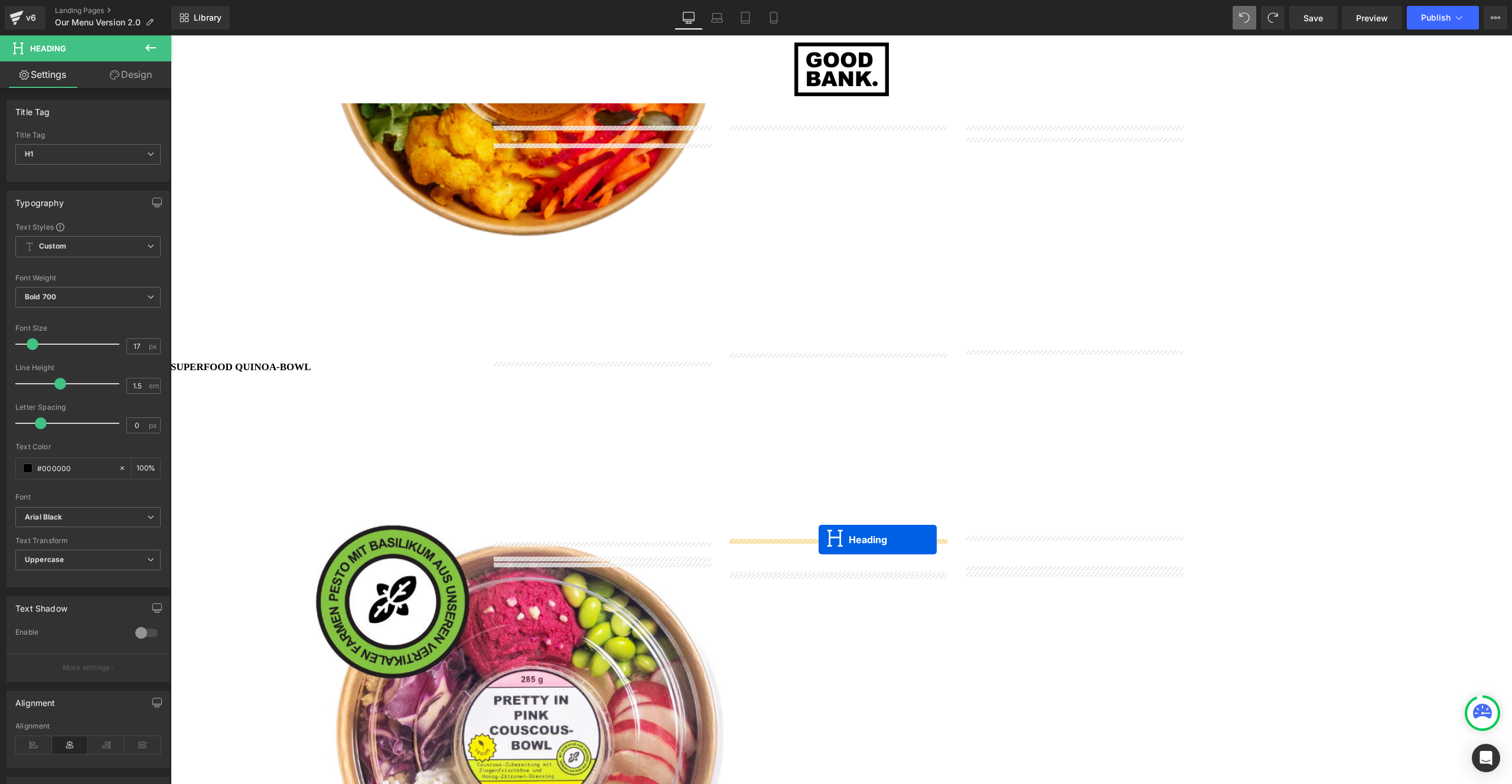
drag, startPoint x: 806, startPoint y: 564, endPoint x: 818, endPoint y: 537, distance: 29.5
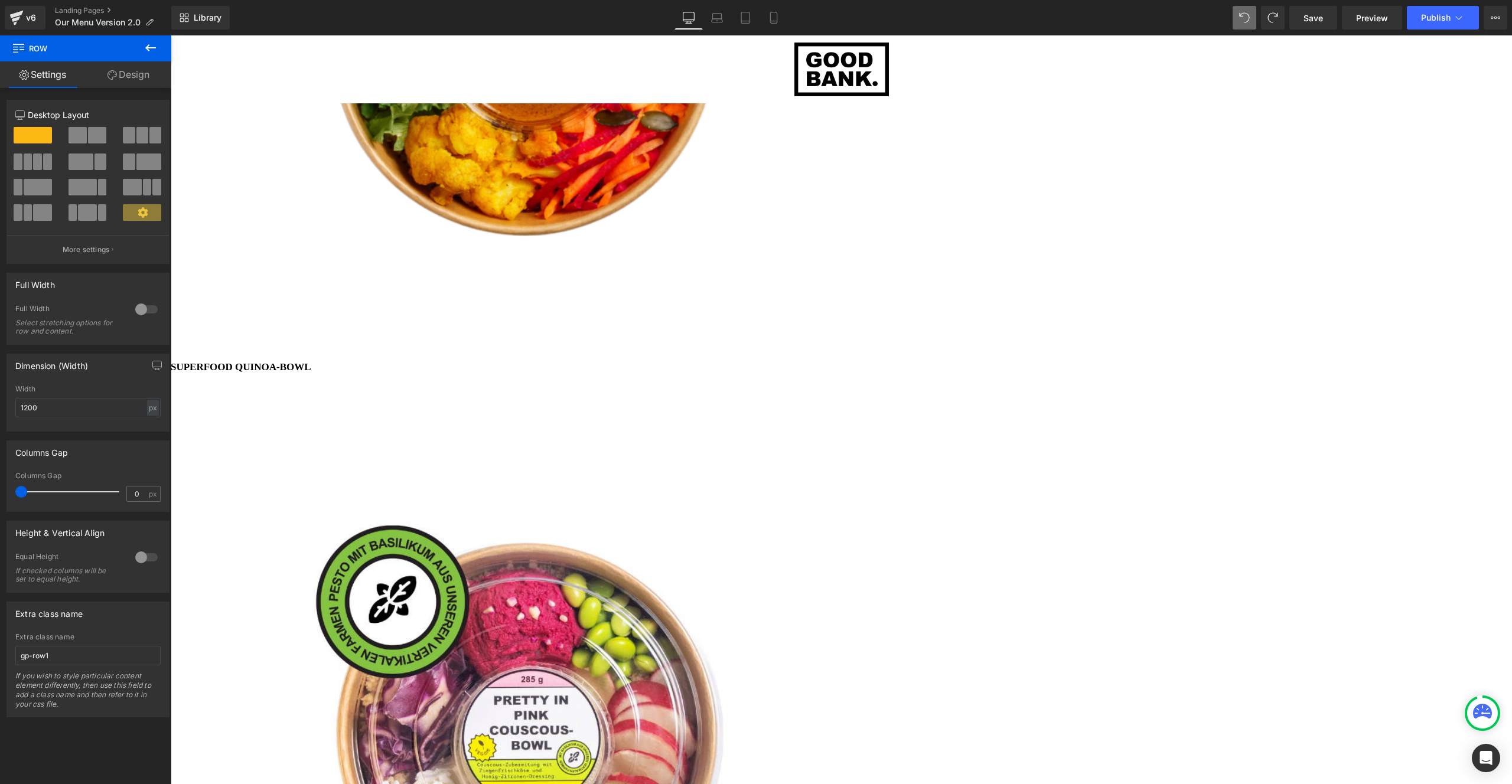
drag, startPoint x: 837, startPoint y: 596, endPoint x: 839, endPoint y: 538, distance: 58.0
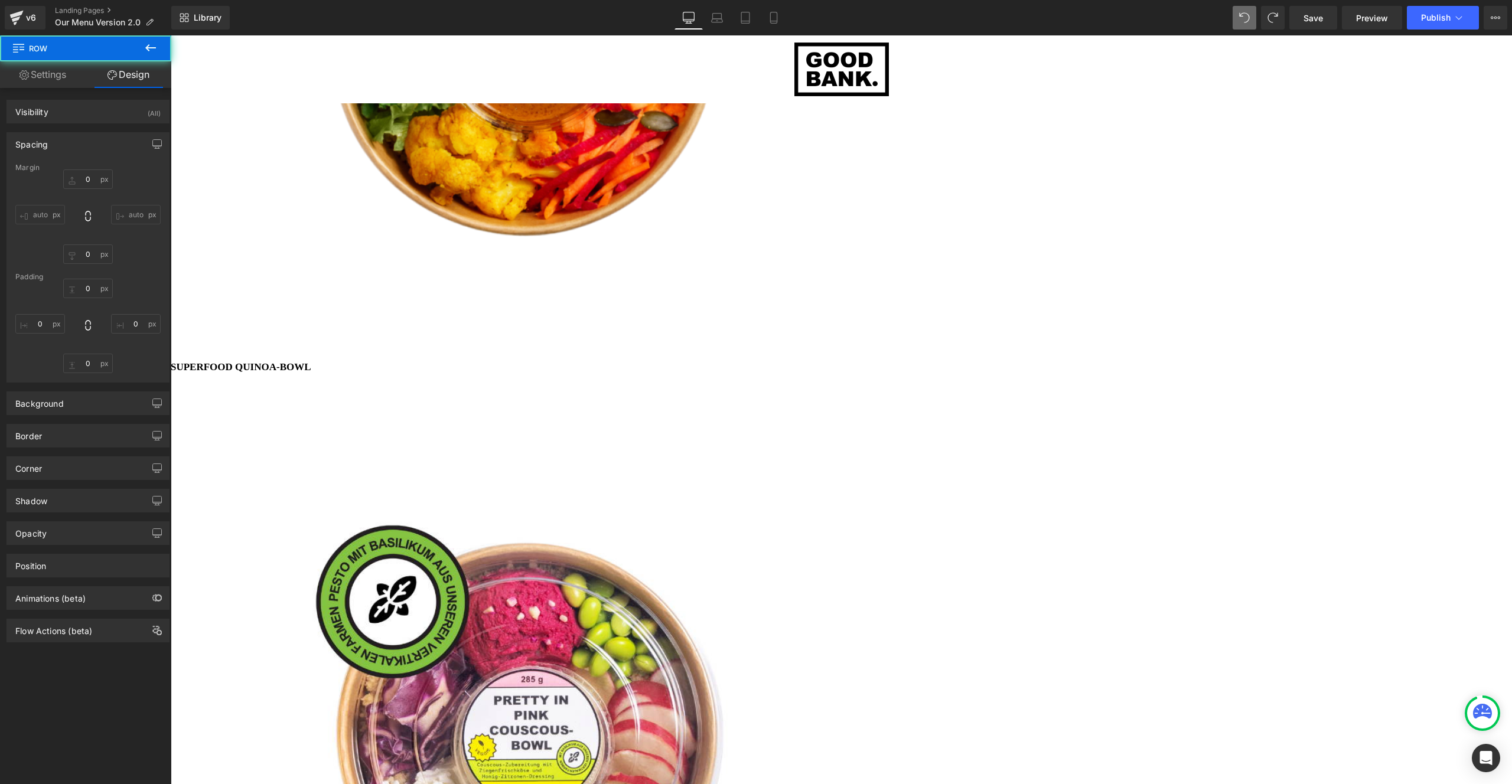
type input "0"
type input "30"
type input "0"
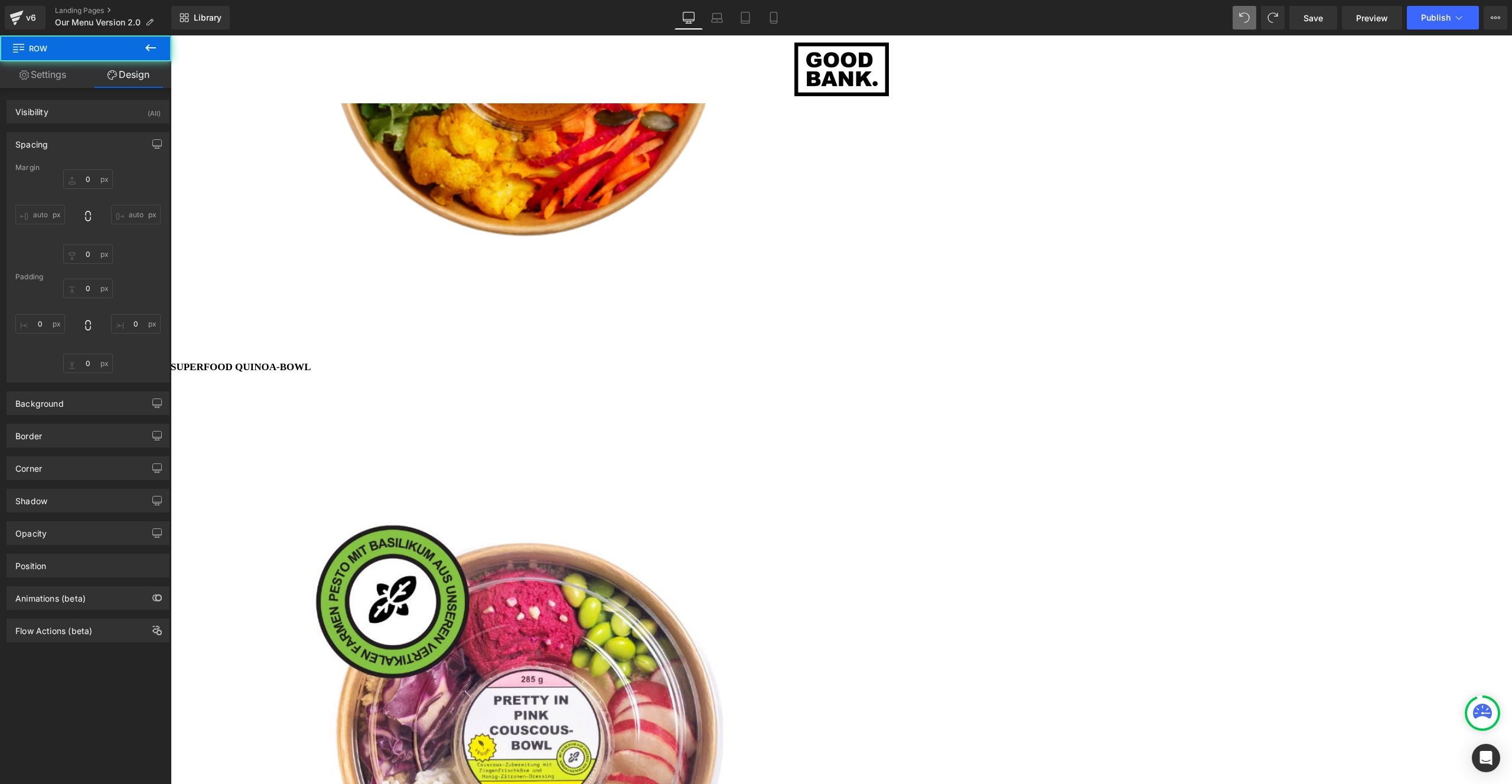
type input "0"
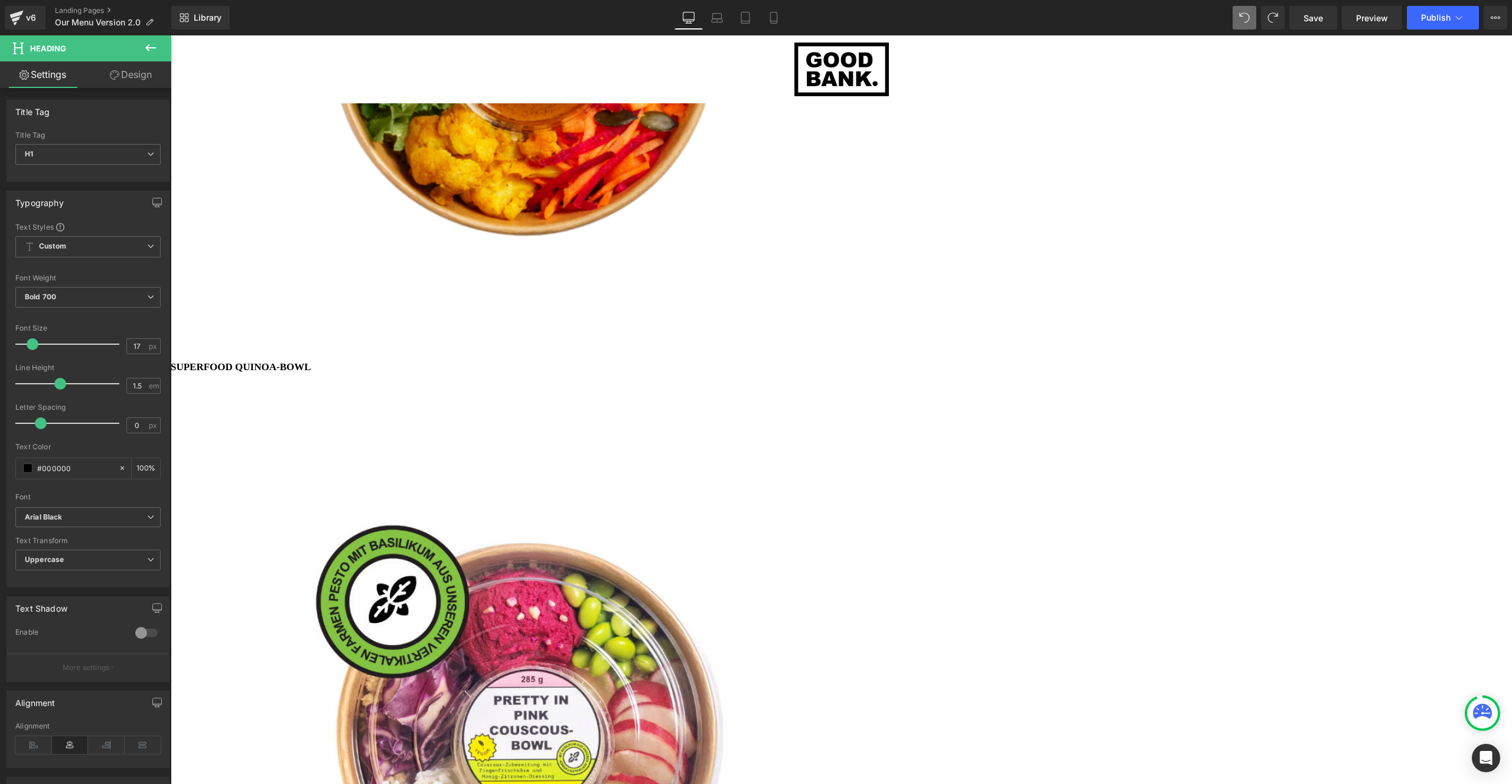
drag, startPoint x: 840, startPoint y: 538, endPoint x: 836, endPoint y: 596, distance: 58.1
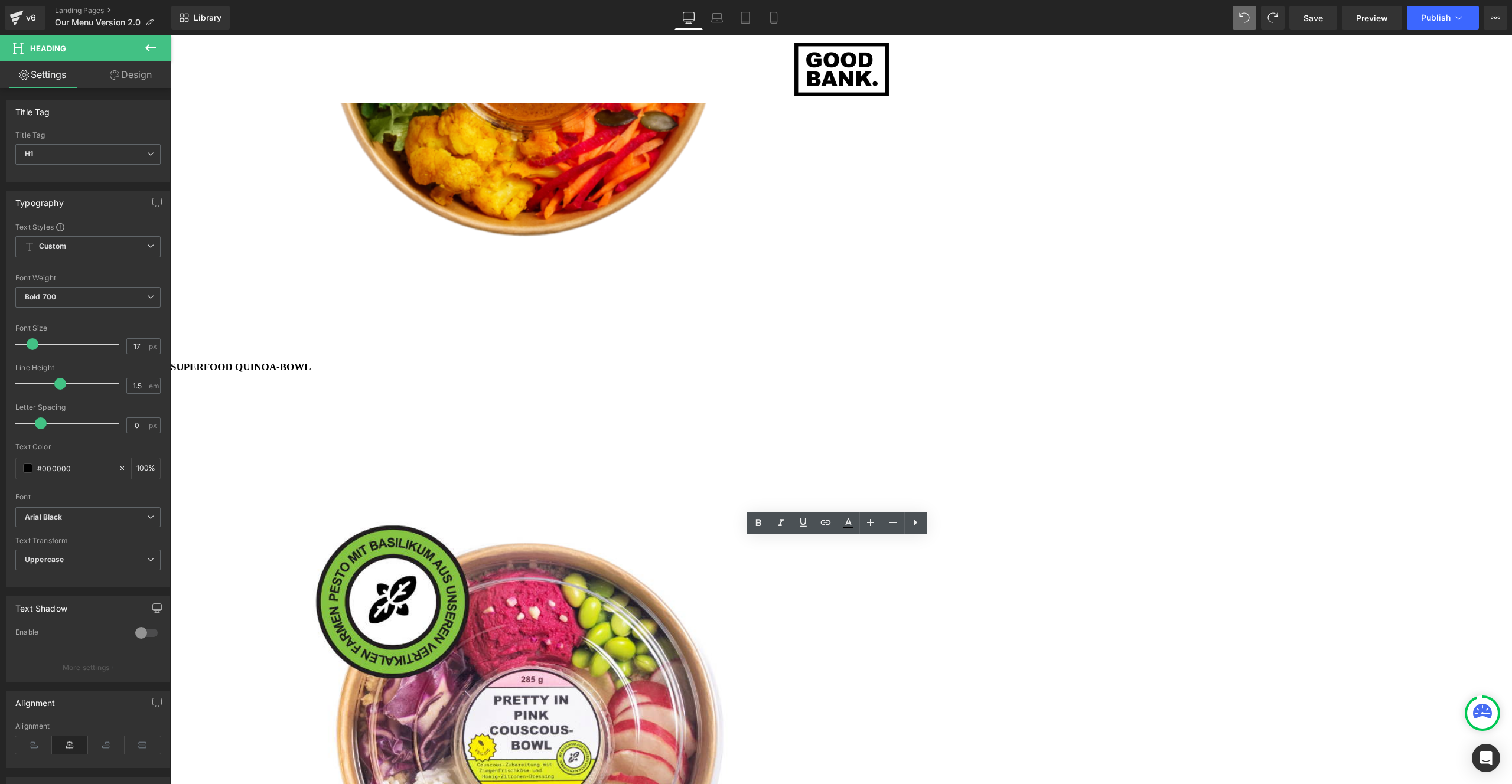
drag, startPoint x: 915, startPoint y: 539, endPoint x: 926, endPoint y: 448, distance: 91.7
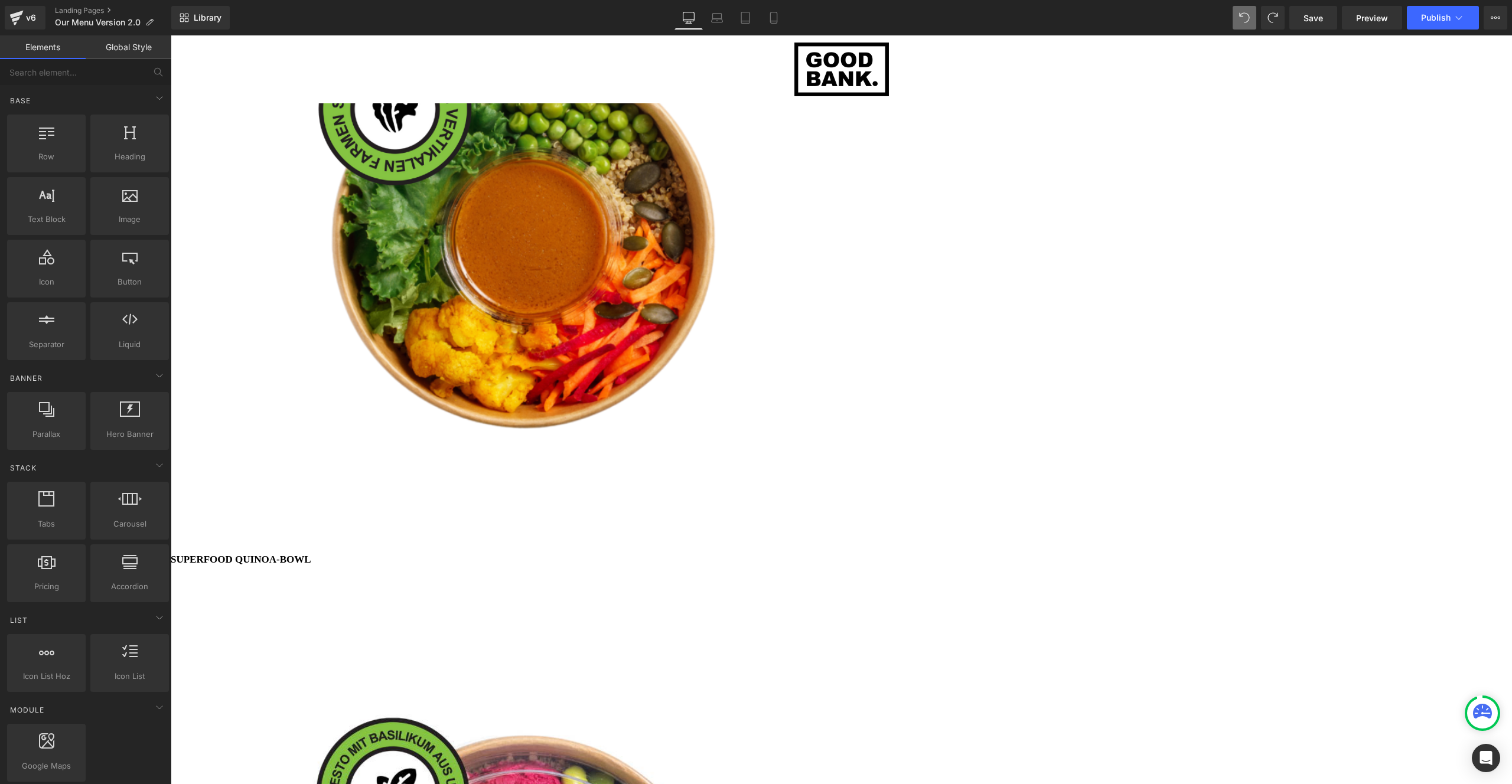
scroll to position [2842, 0]
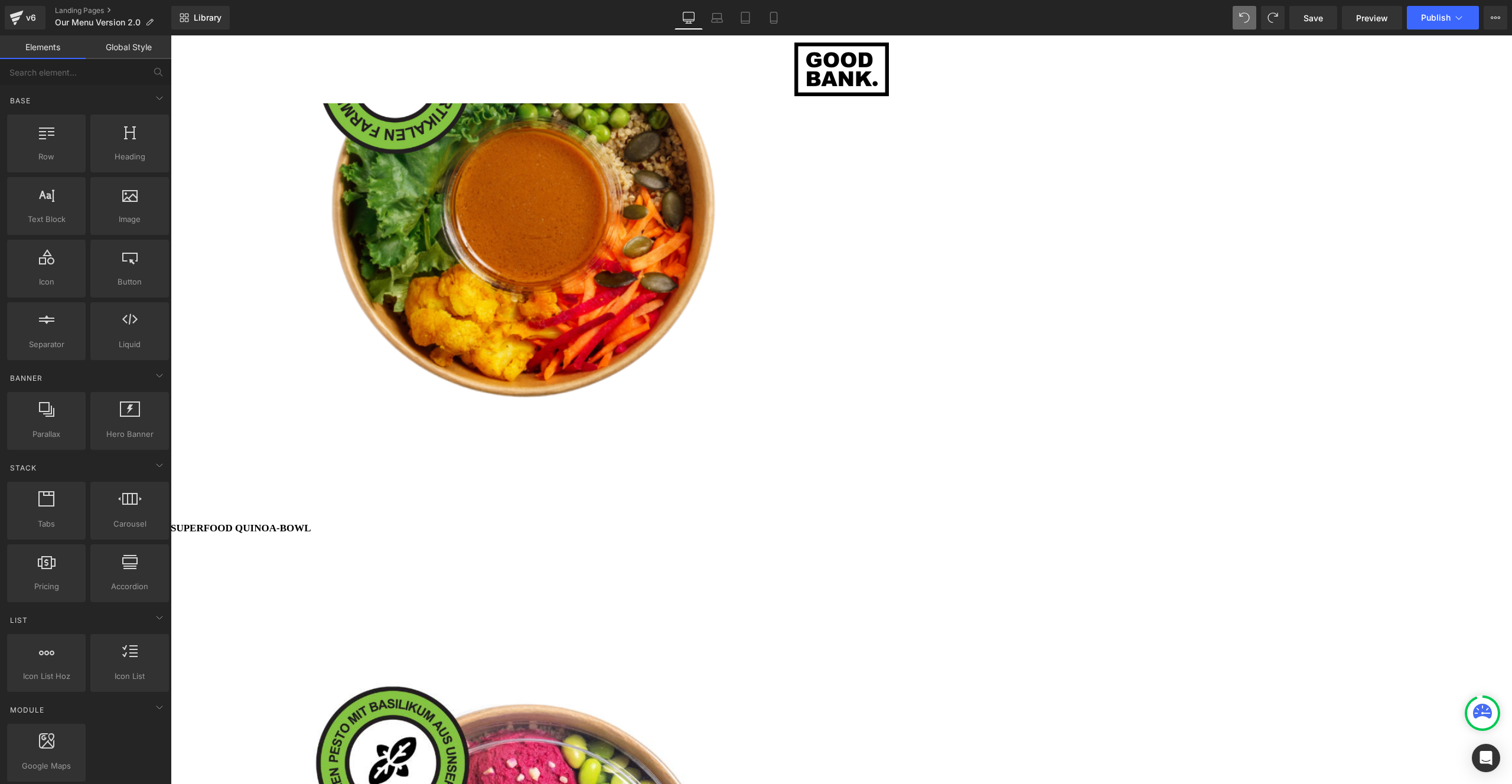
click at [171, 36] on span "Image" at bounding box center [171, 36] width 0 height 0
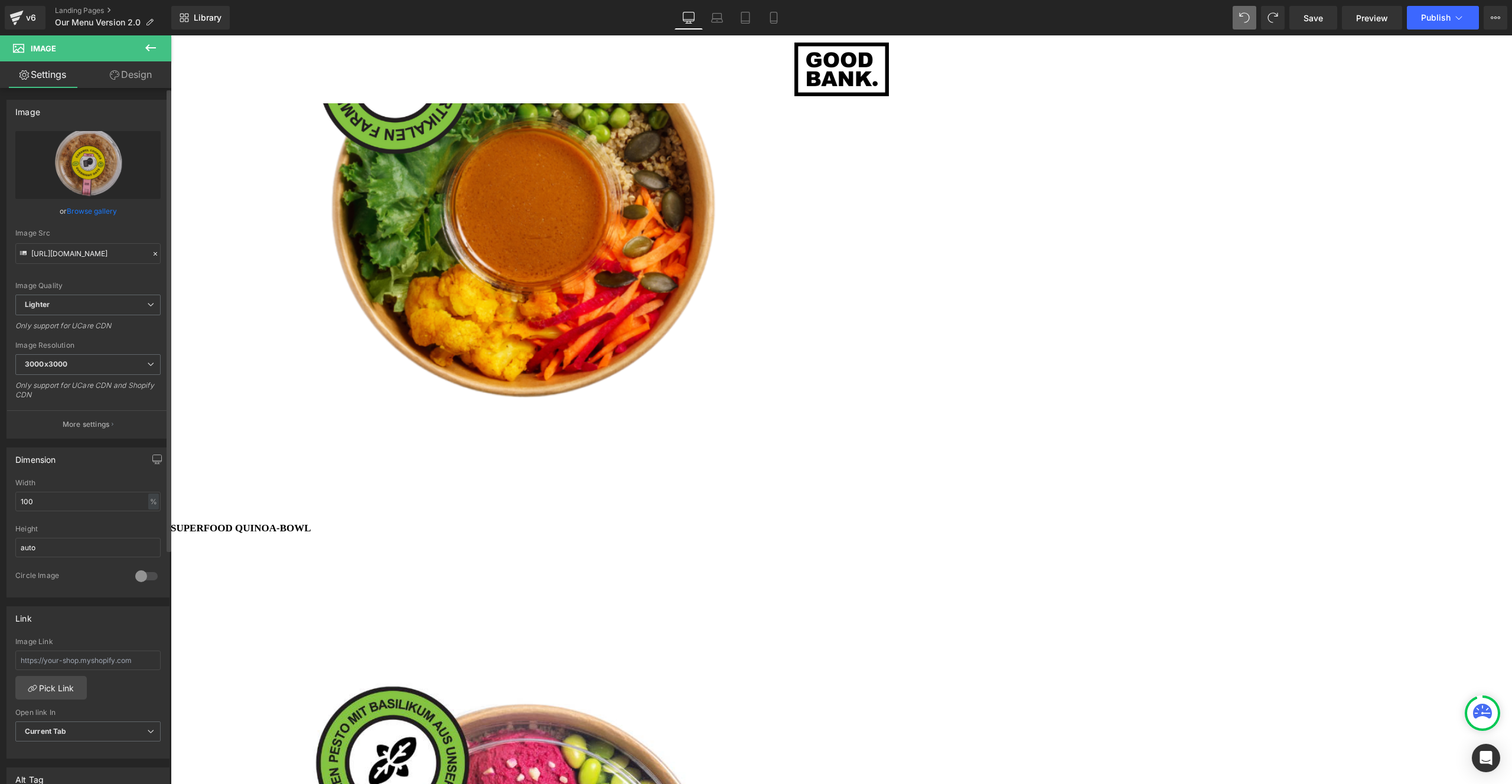
click at [95, 212] on link "Browse gallery" at bounding box center [91, 211] width 50 height 21
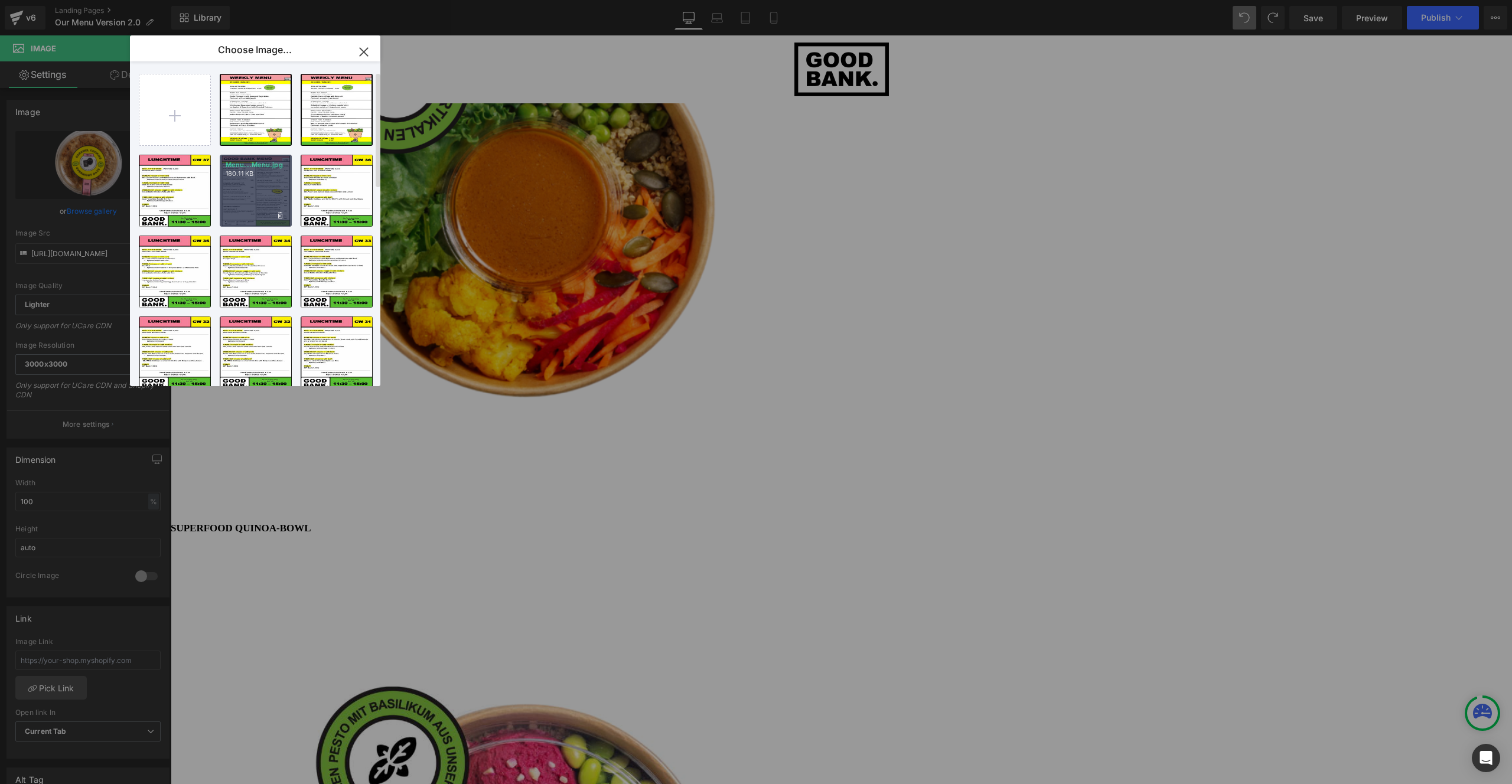
scroll to position [0, 0]
click at [167, 116] on input "file" at bounding box center [174, 110] width 71 height 71
click at [173, 113] on input "file" at bounding box center [174, 110] width 71 height 71
type input "C:\fakepath\Strawberry Cheescake ON Oats.png"
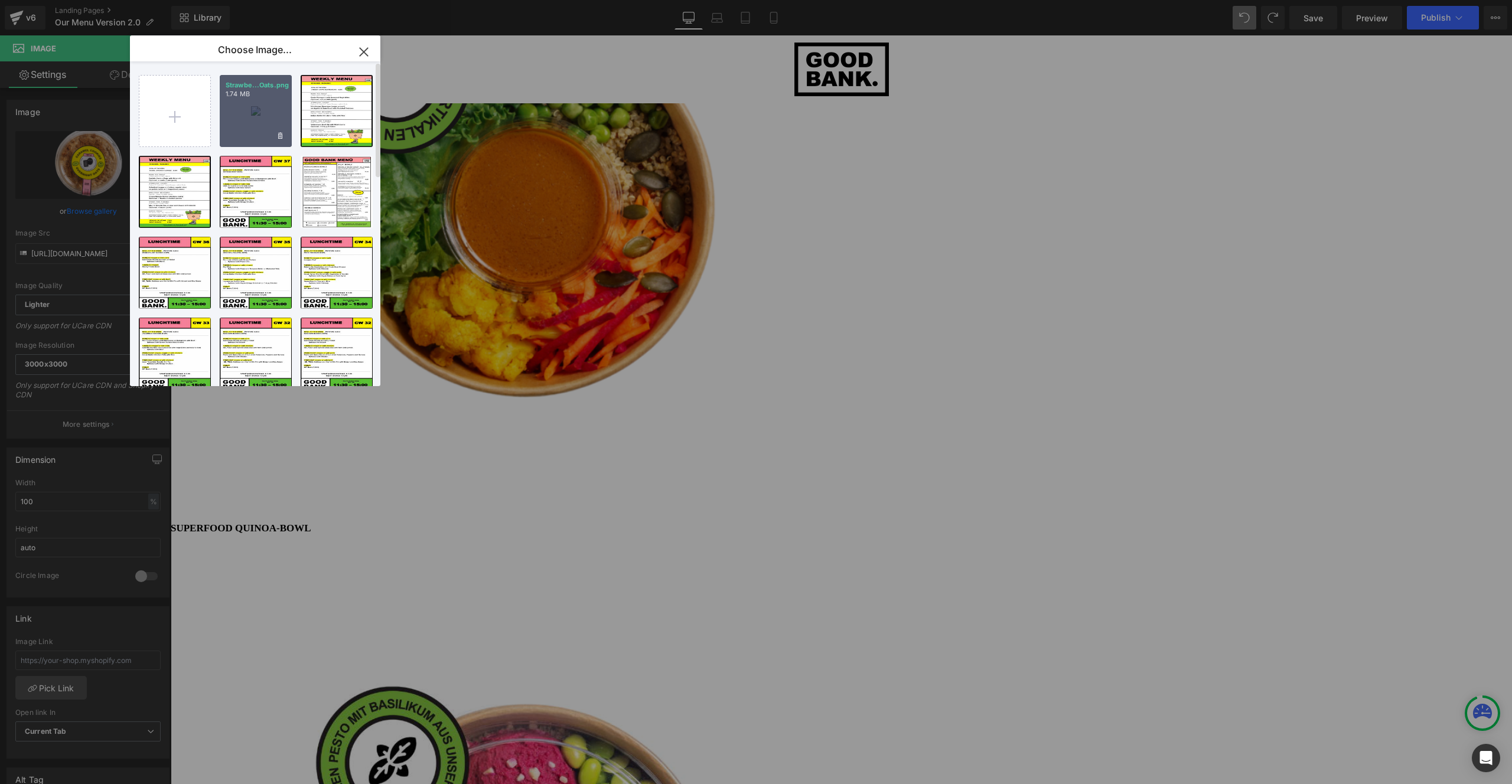
click at [243, 108] on div "Strawbe...Oats.png 1.74 MB" at bounding box center [255, 111] width 72 height 72
type input "https://ucarecdn.com/679899d1-163f-4e39-8811-3a12c12edff9/-/format/auto/-/previ…"
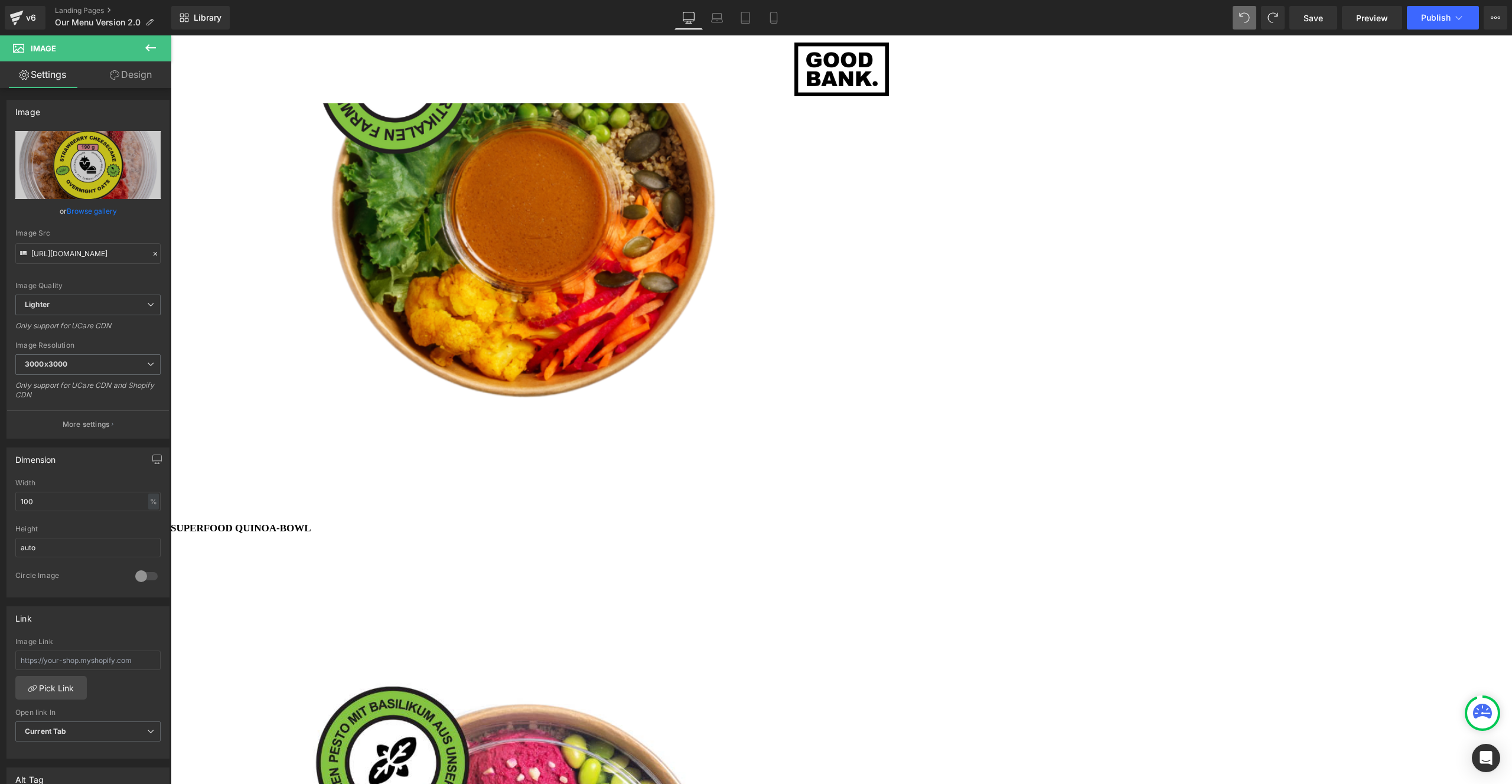
click at [171, 36] on span "Image" at bounding box center [171, 36] width 0 height 0
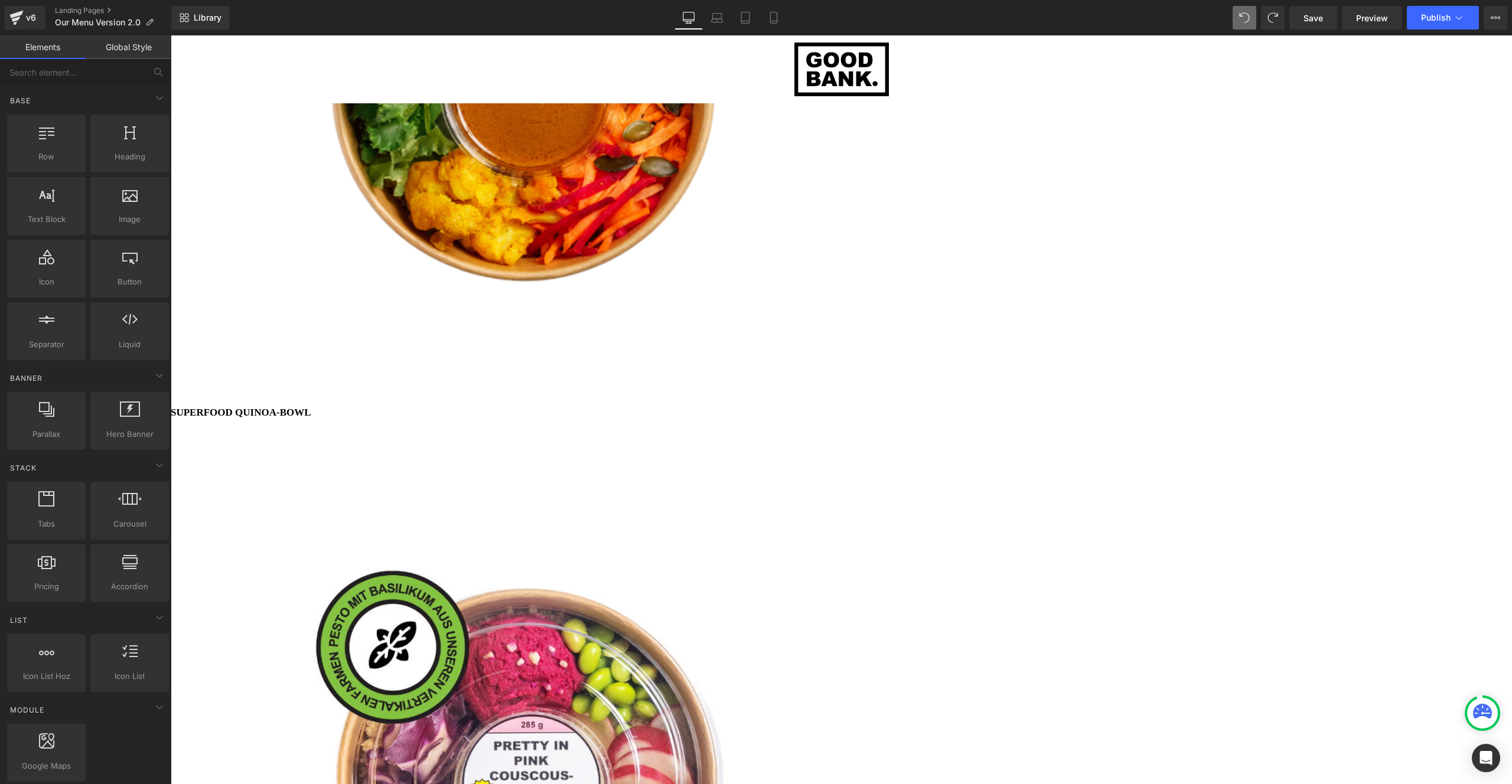
scroll to position [2900, 0]
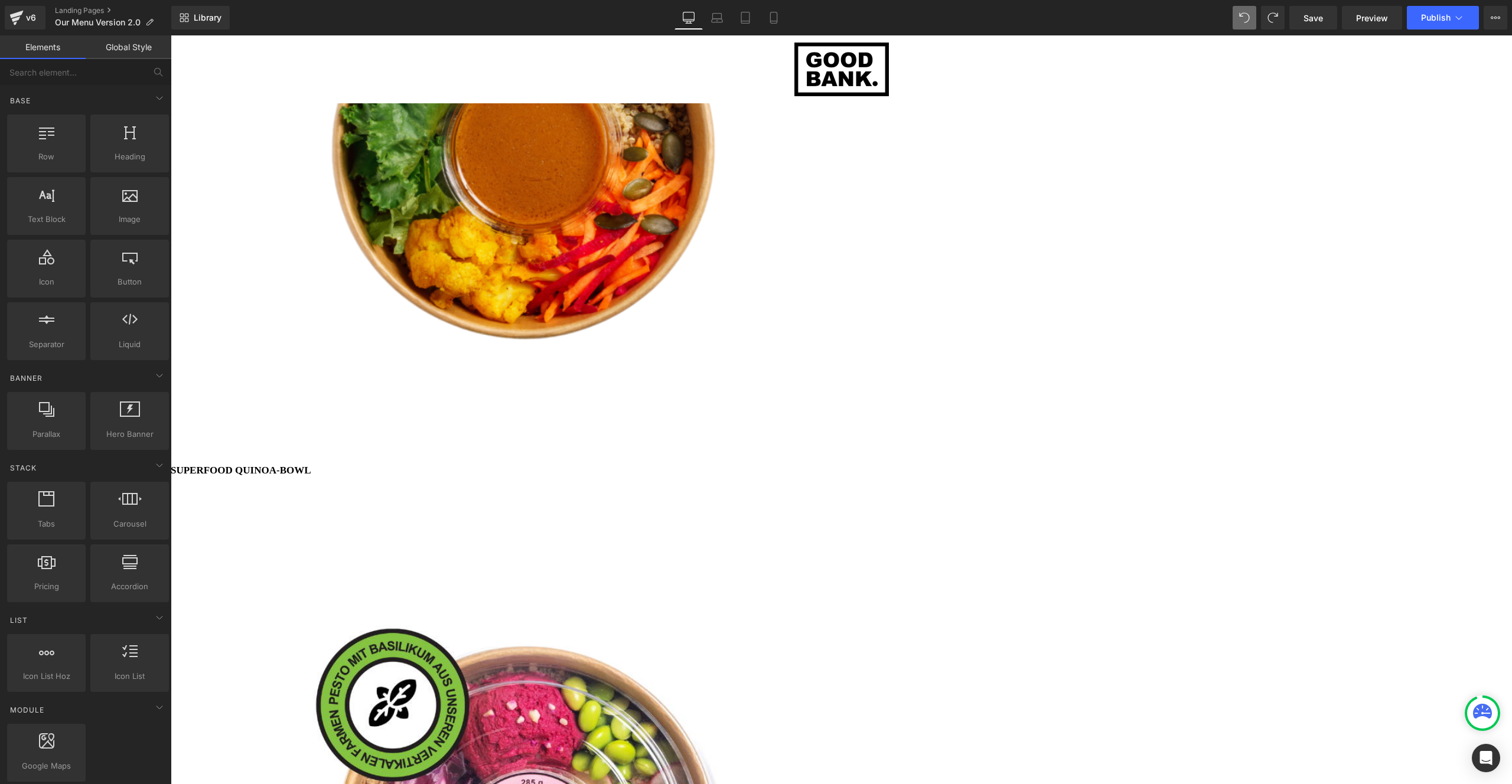
click at [171, 36] on span at bounding box center [171, 36] width 0 height 0
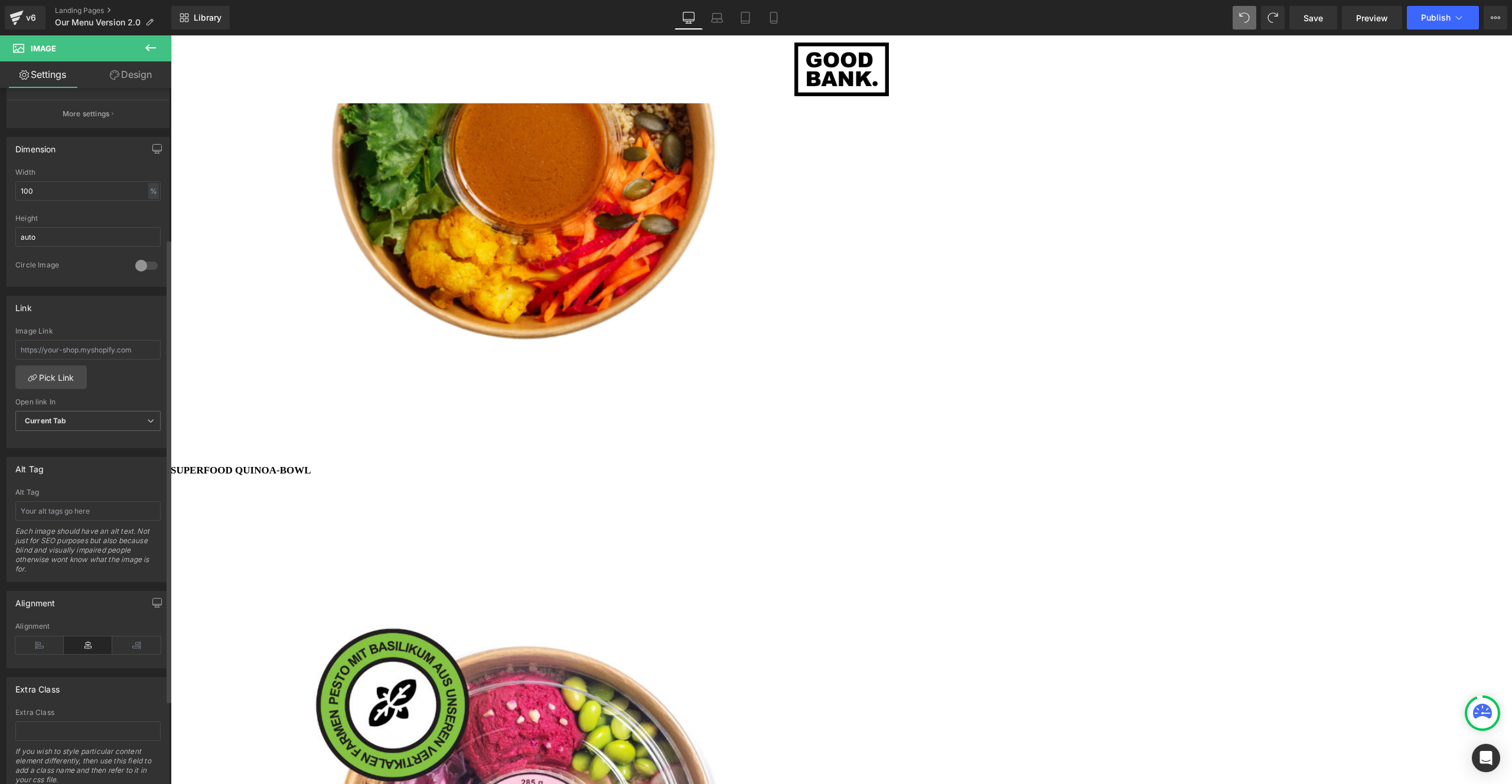
scroll to position [353, 0]
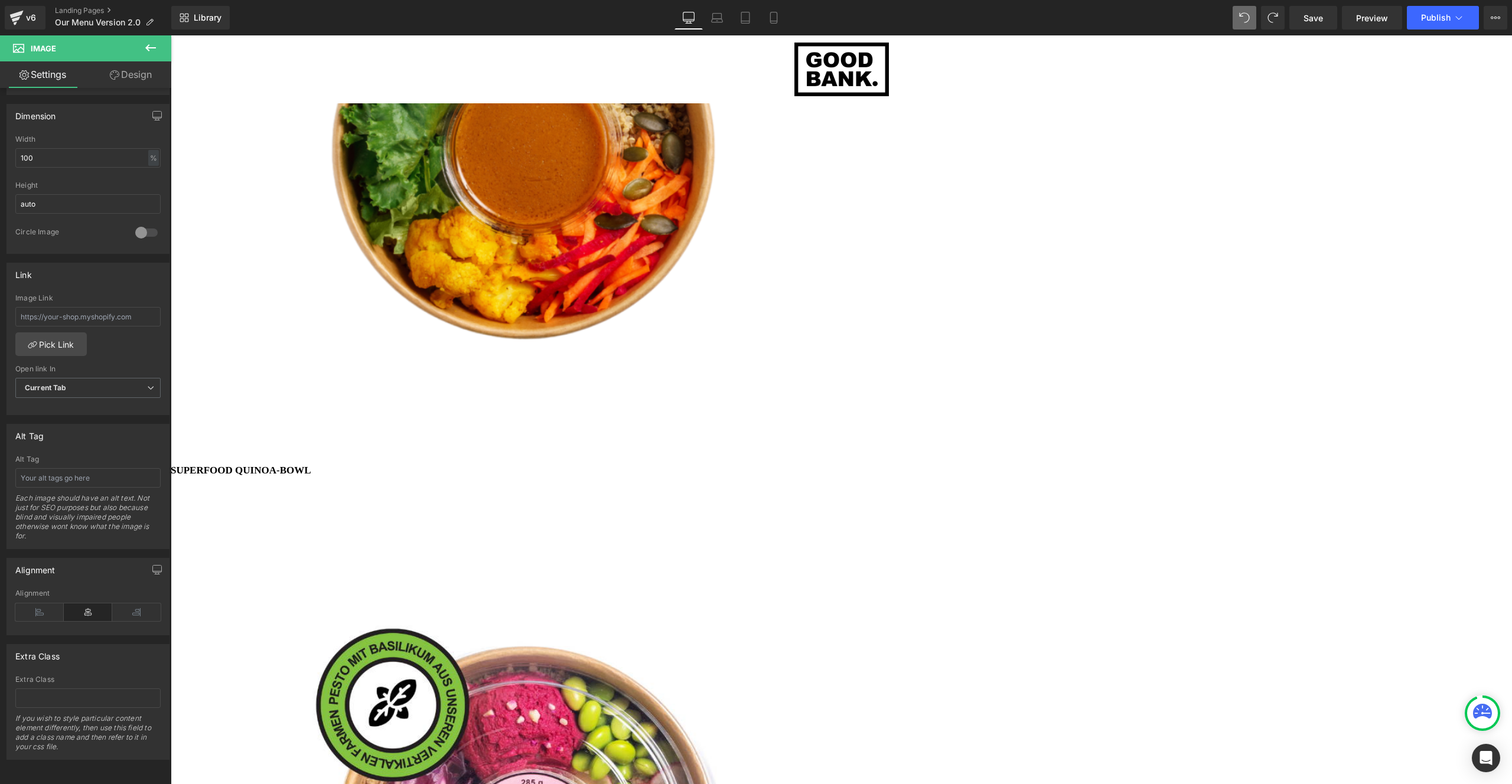
click at [171, 36] on span "Image" at bounding box center [171, 36] width 0 height 0
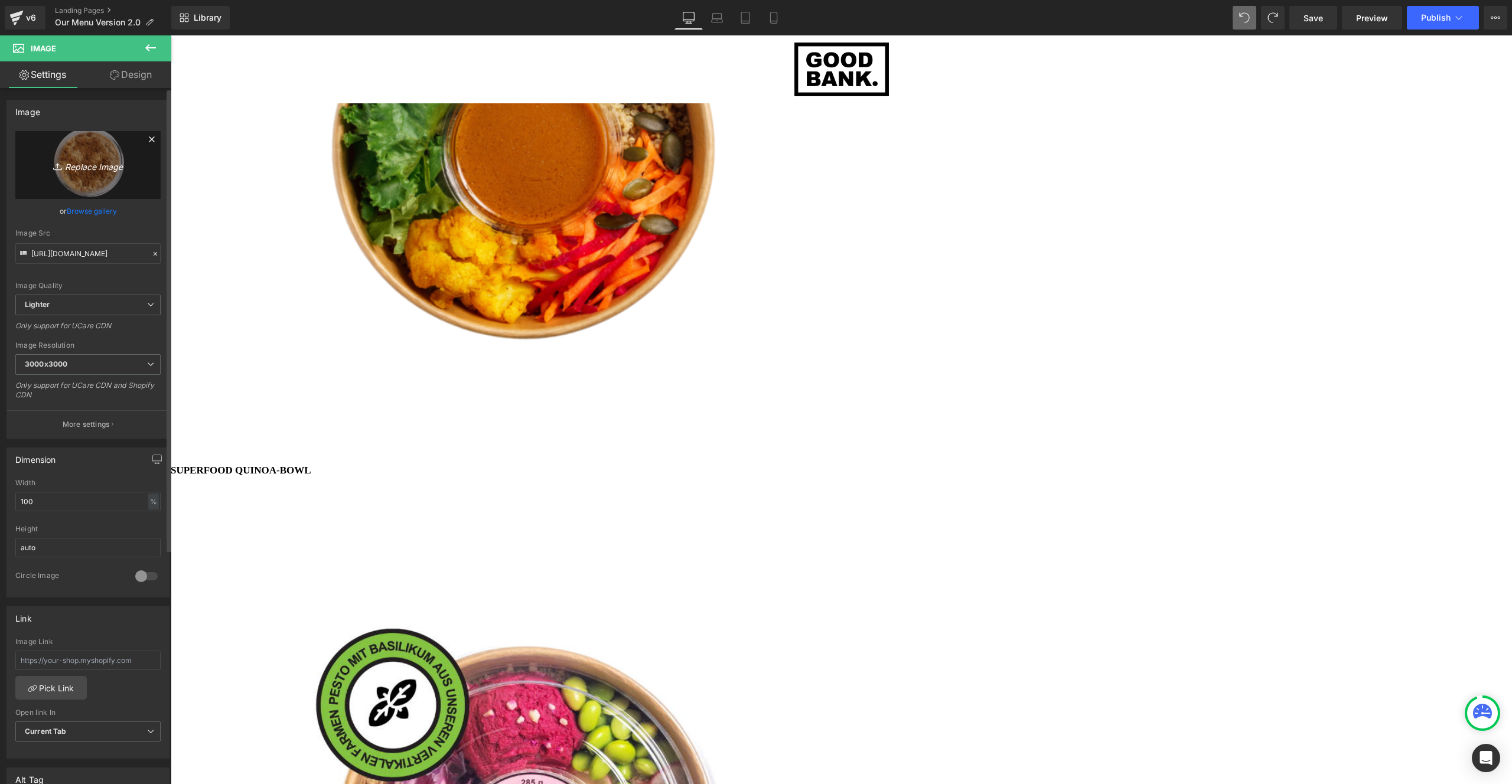
click at [83, 160] on icon "Replace Image" at bounding box center [88, 165] width 95 height 15
type input "C:\fakepath\Untitled design.png"
type input "https://ucarecdn.com/0487e6c1-e520-43c3-ba4a-b2f00a4a213d/-/format/auto/-/previ…"
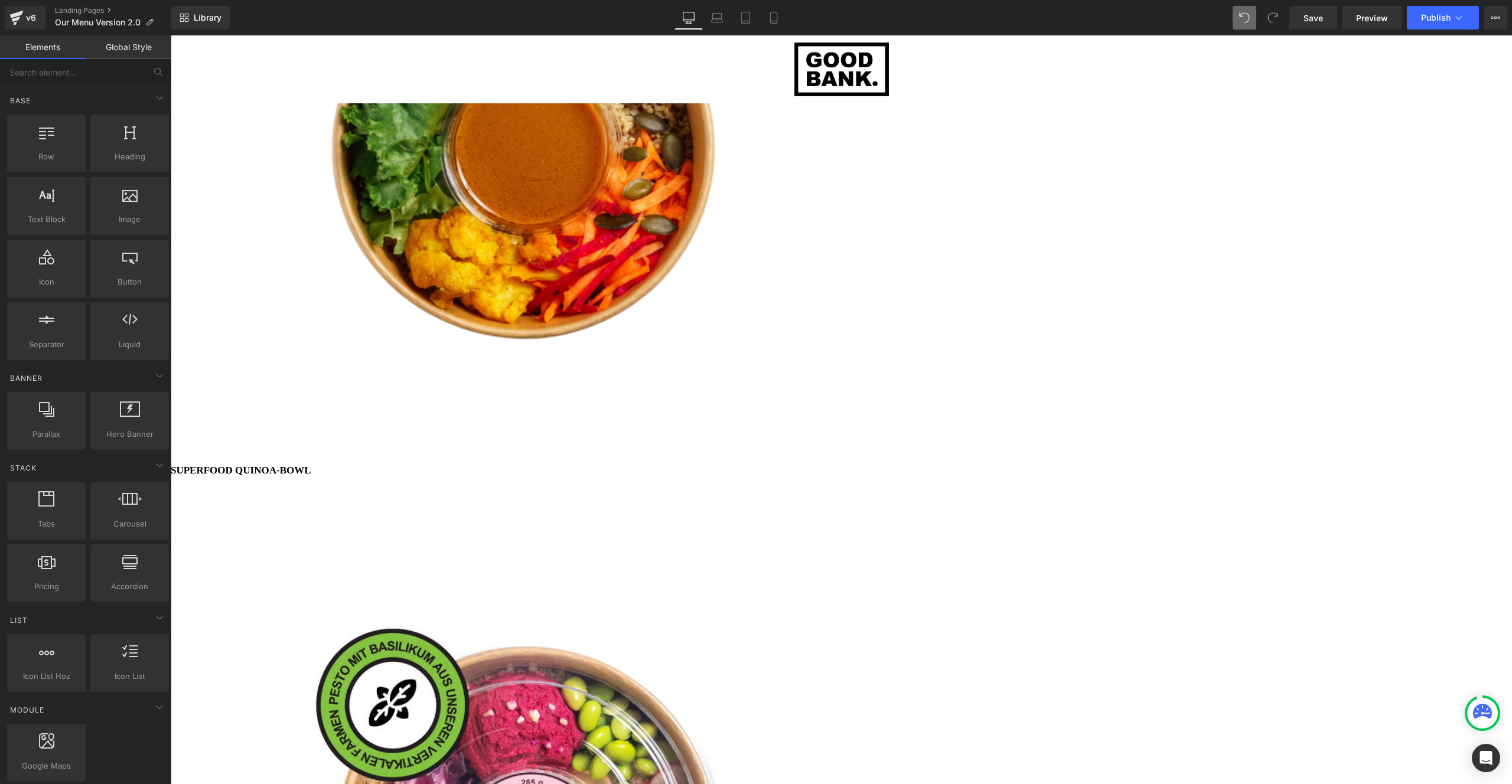
click at [171, 36] on span "Image" at bounding box center [171, 36] width 0 height 0
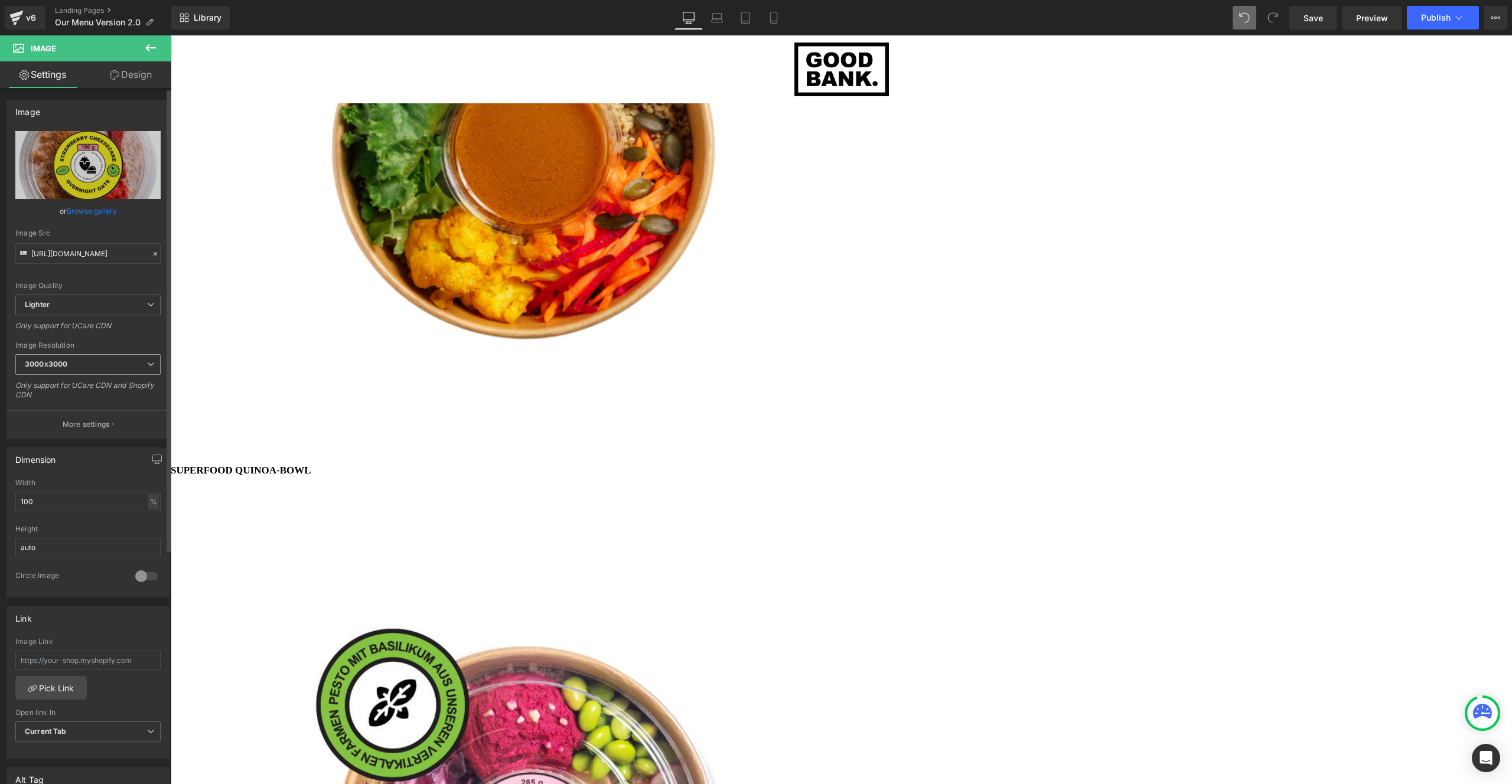
click at [112, 367] on span "3000x3000" at bounding box center [88, 364] width 145 height 21
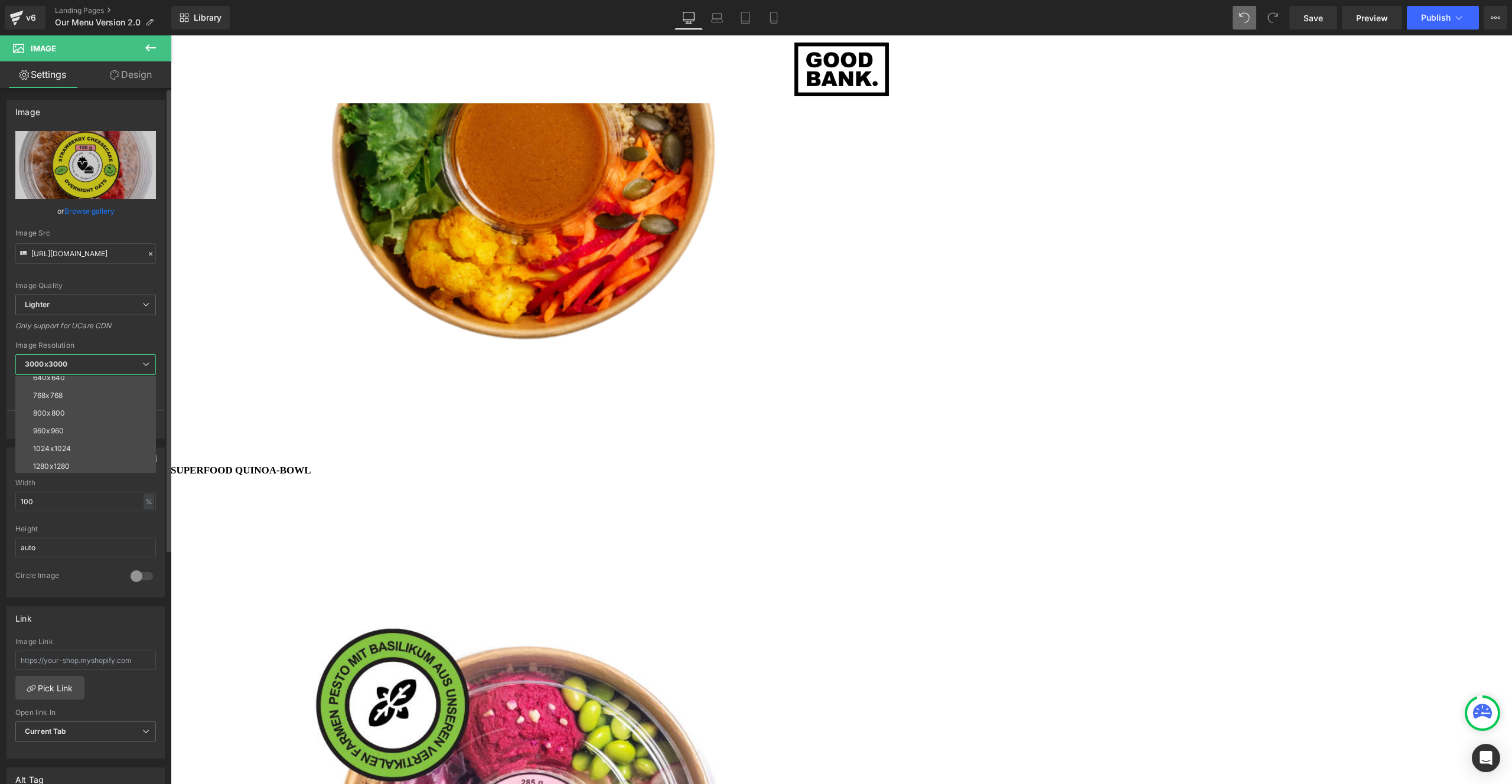
scroll to position [135, 0]
click at [81, 421] on li "1440x1440" at bounding box center [88, 427] width 146 height 17
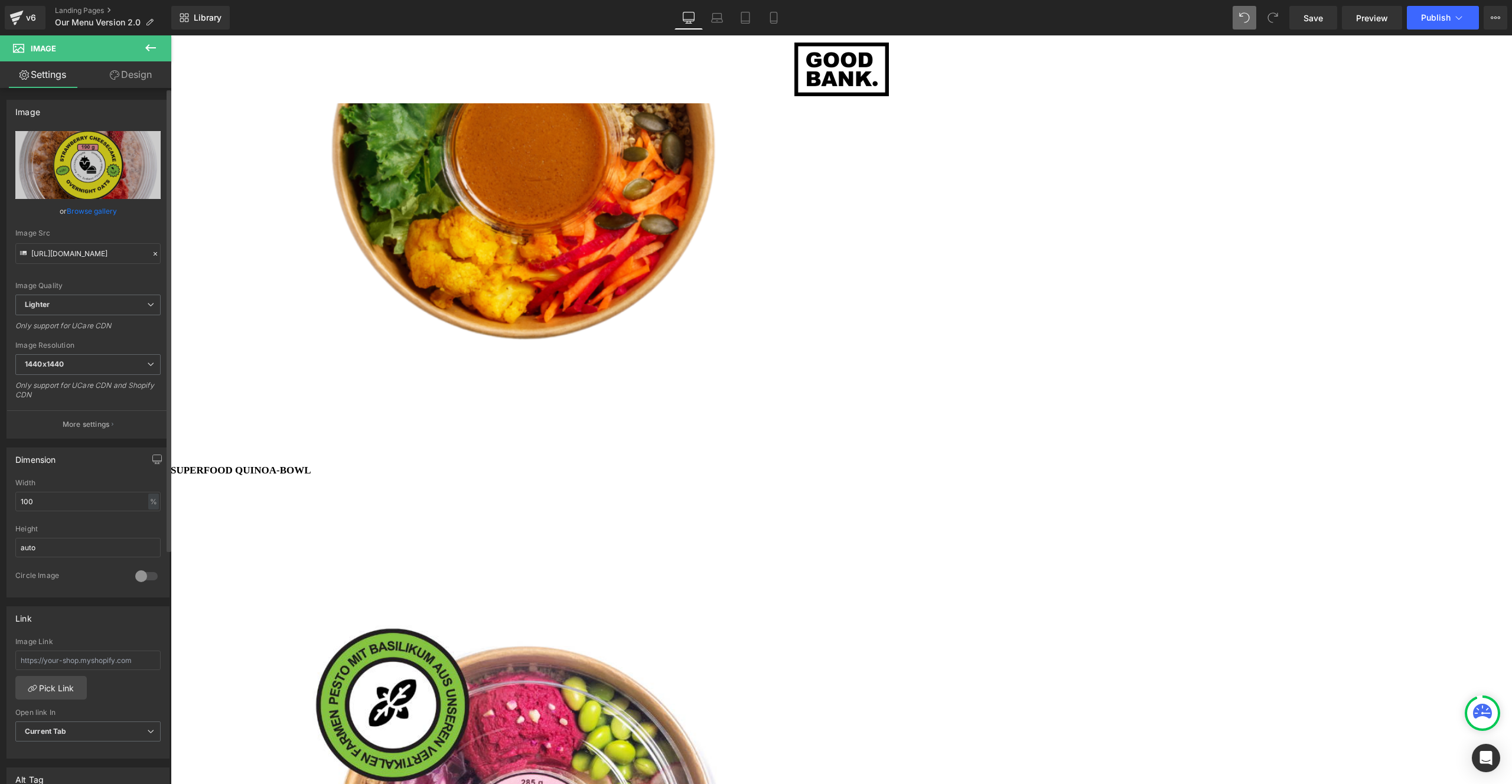
type input "https://ucarecdn.com/679899d1-163f-4e39-8811-3a12c12edff9/-/format/auto/-/previ…"
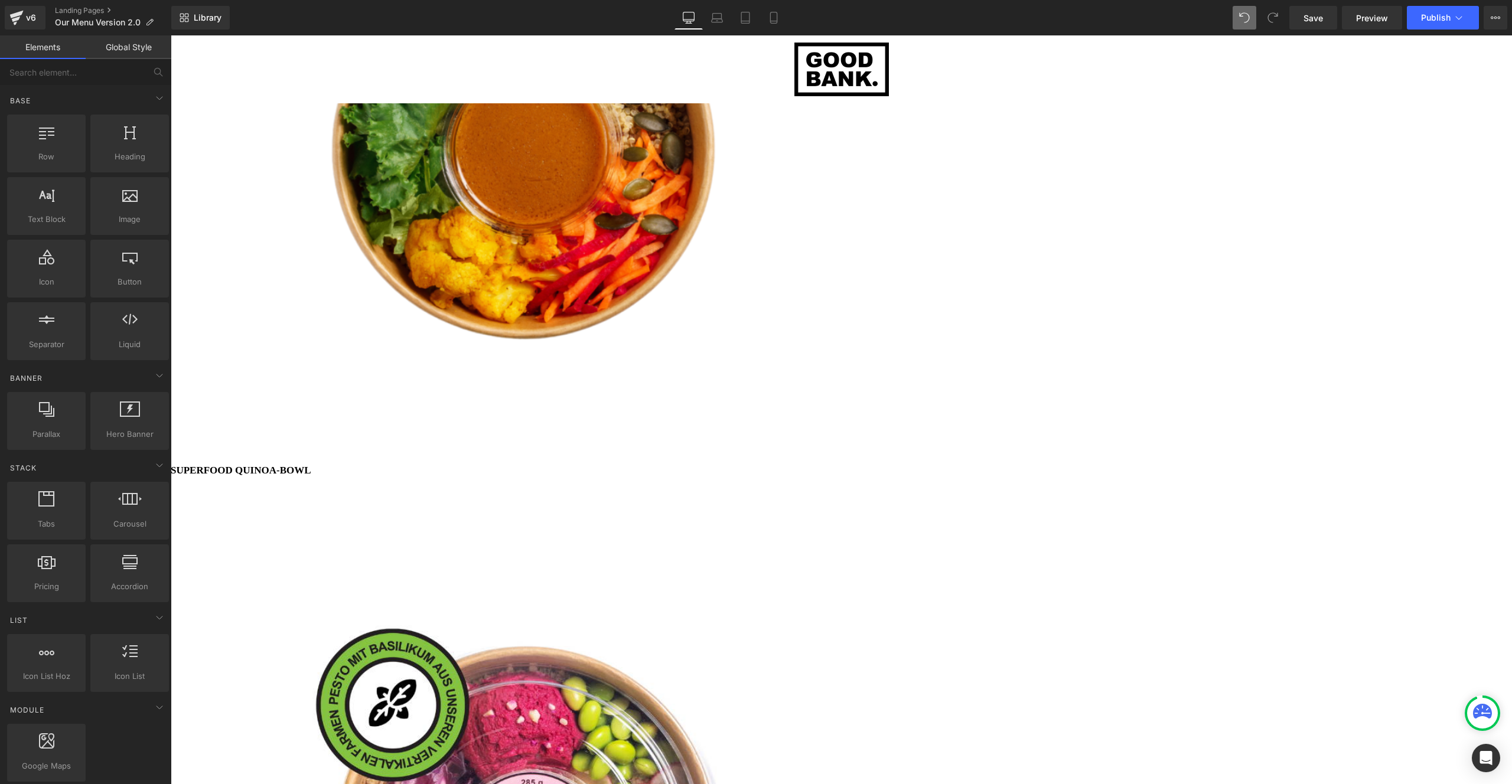
click at [171, 36] on span "Image" at bounding box center [171, 36] width 0 height 0
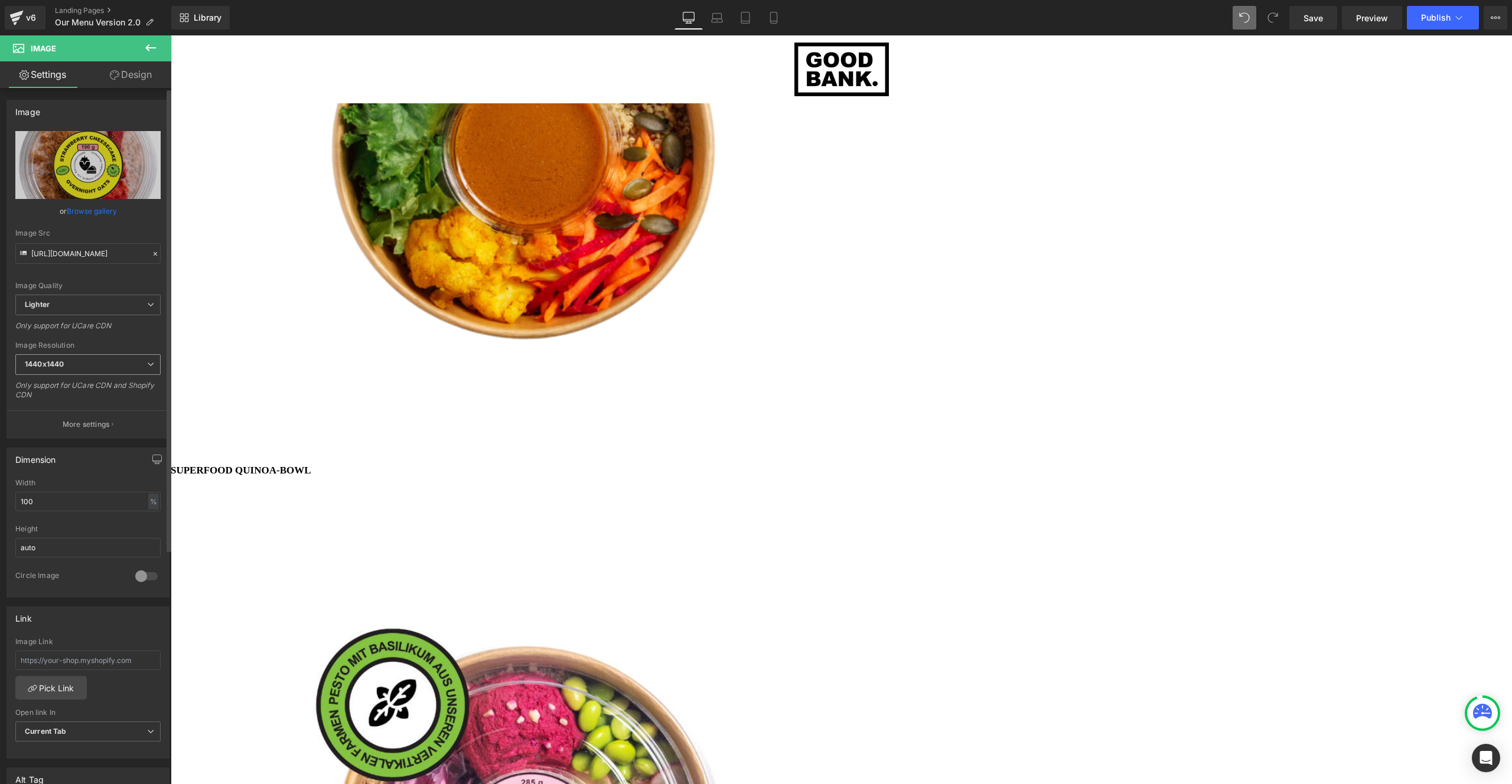
click at [124, 361] on span "1440x1440" at bounding box center [88, 364] width 145 height 21
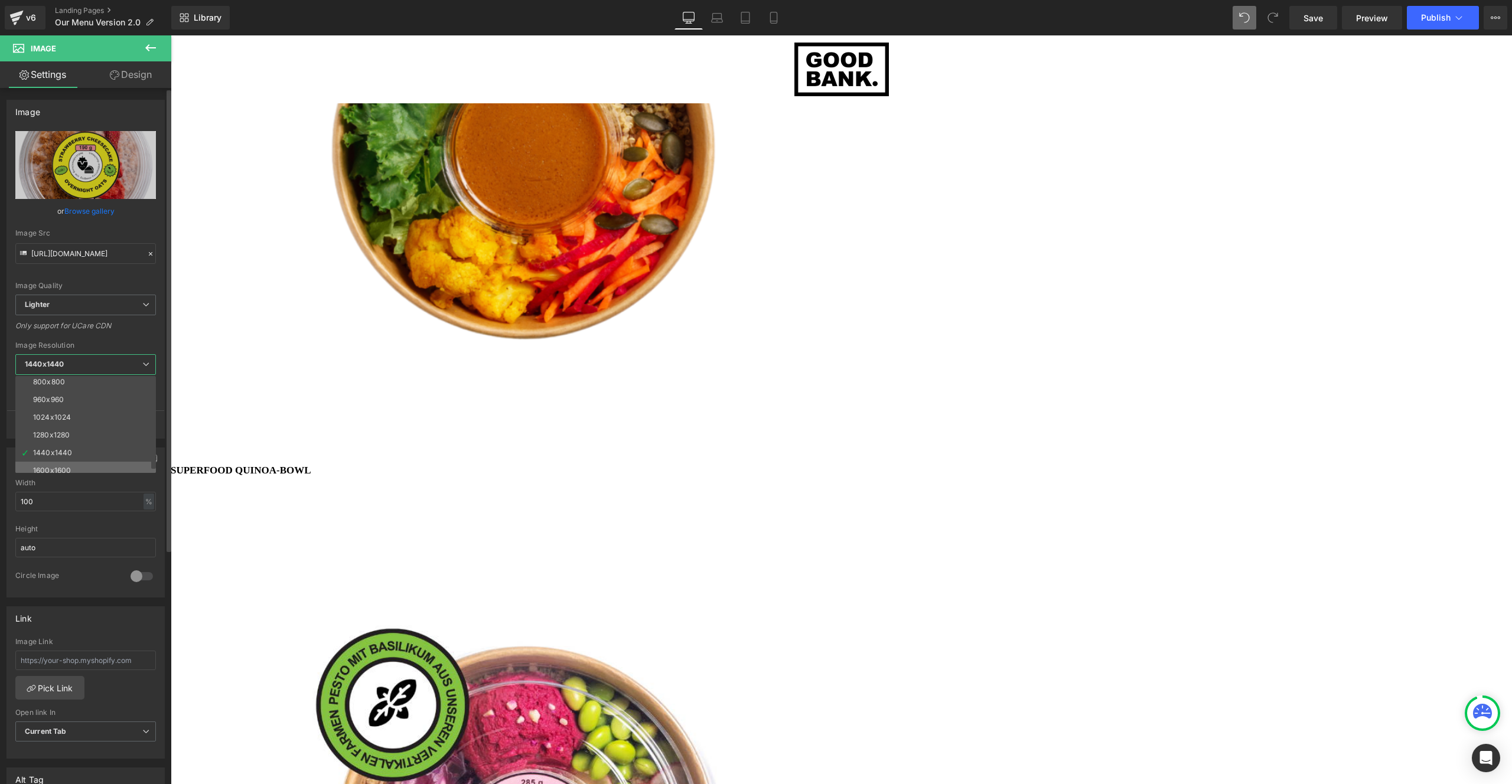
scroll to position [169, 0]
click at [91, 466] on li "3000x3000" at bounding box center [88, 464] width 146 height 17
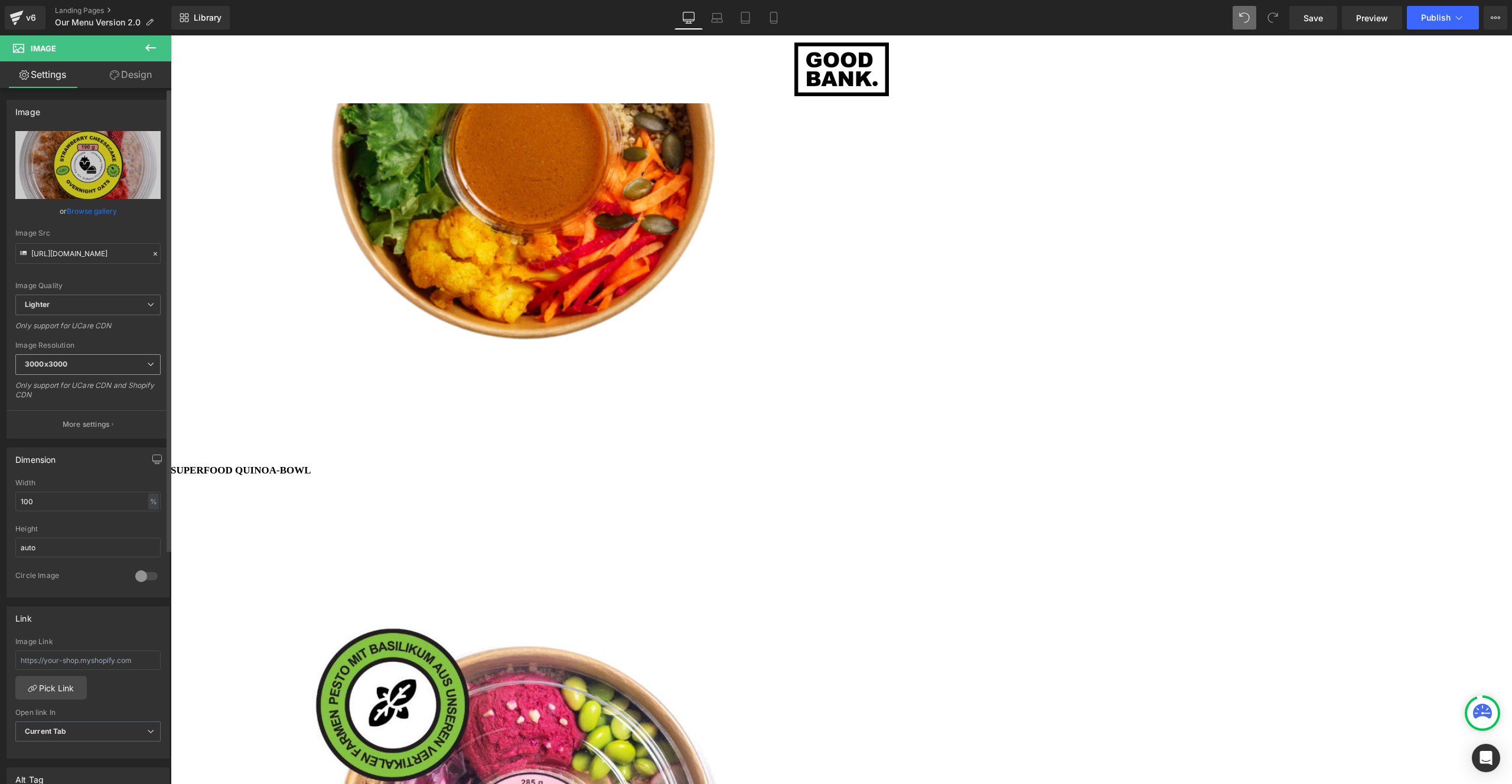
type input "https://ucarecdn.com/679899d1-163f-4e39-8811-3a12c12edff9/-/format/auto/-/previ…"
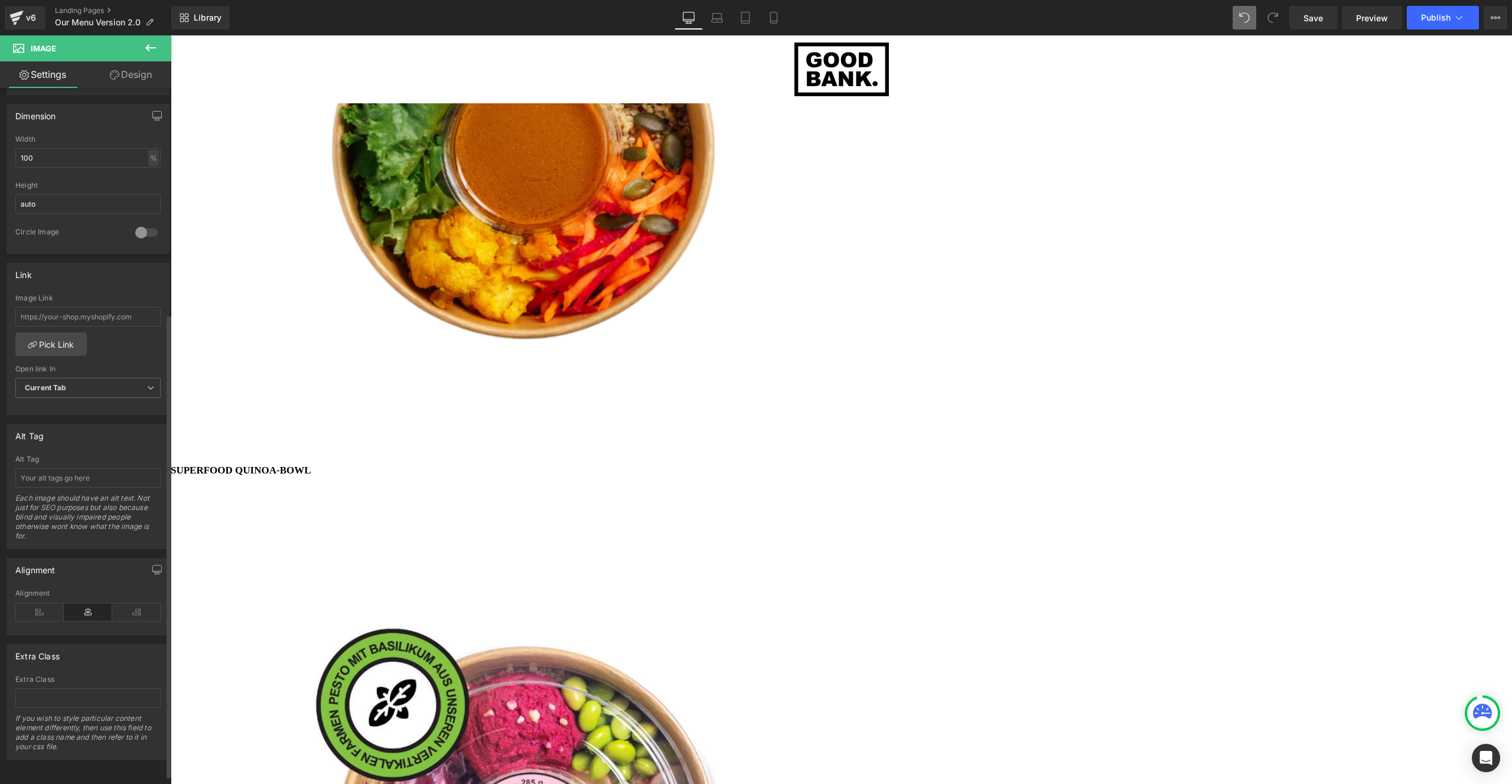
scroll to position [7, 0]
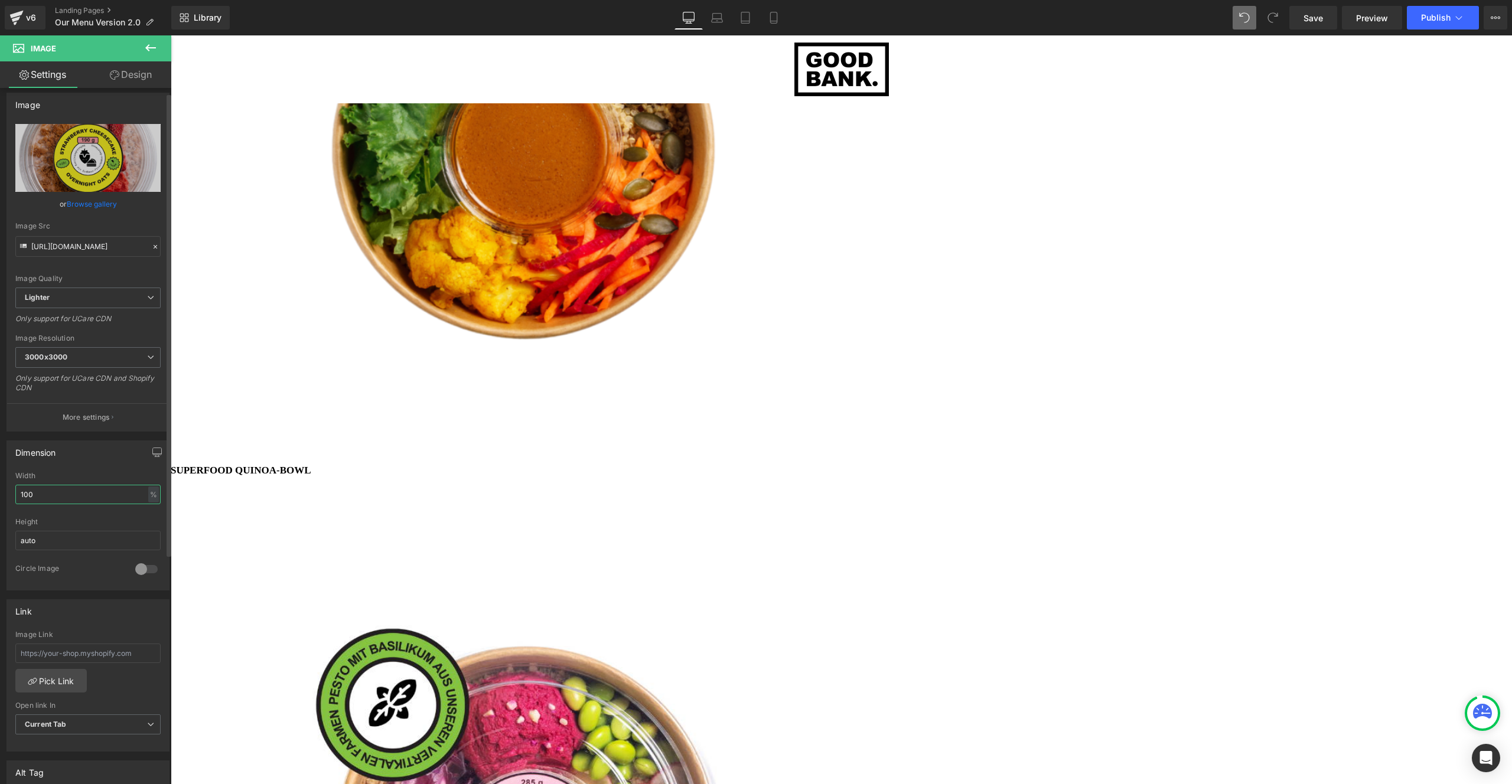
click at [114, 496] on input "100" at bounding box center [88, 494] width 145 height 19
type input "80"
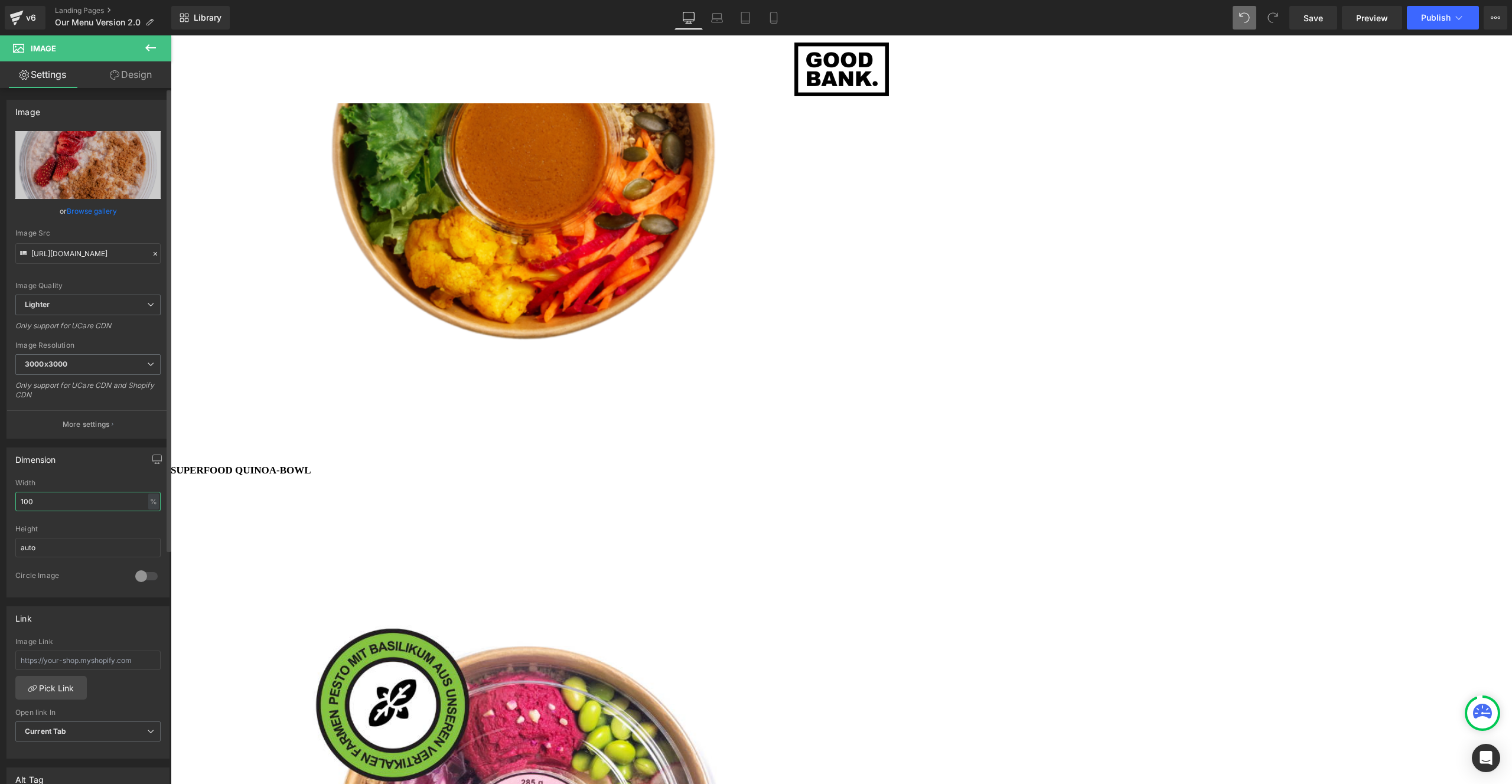
click at [54, 498] on input "100" at bounding box center [88, 501] width 145 height 19
type input "80"
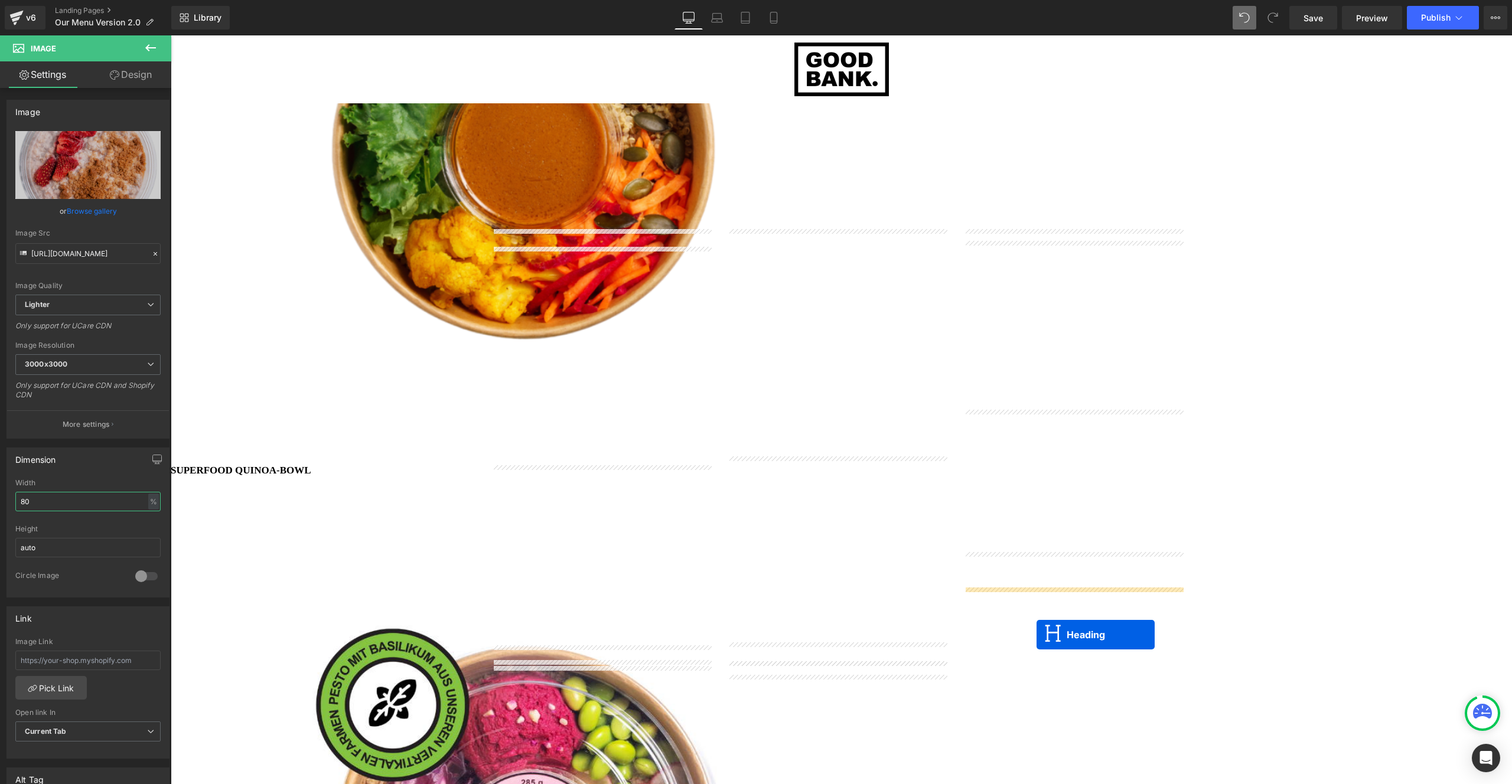
drag, startPoint x: 1042, startPoint y: 568, endPoint x: 1036, endPoint y: 635, distance: 67.3
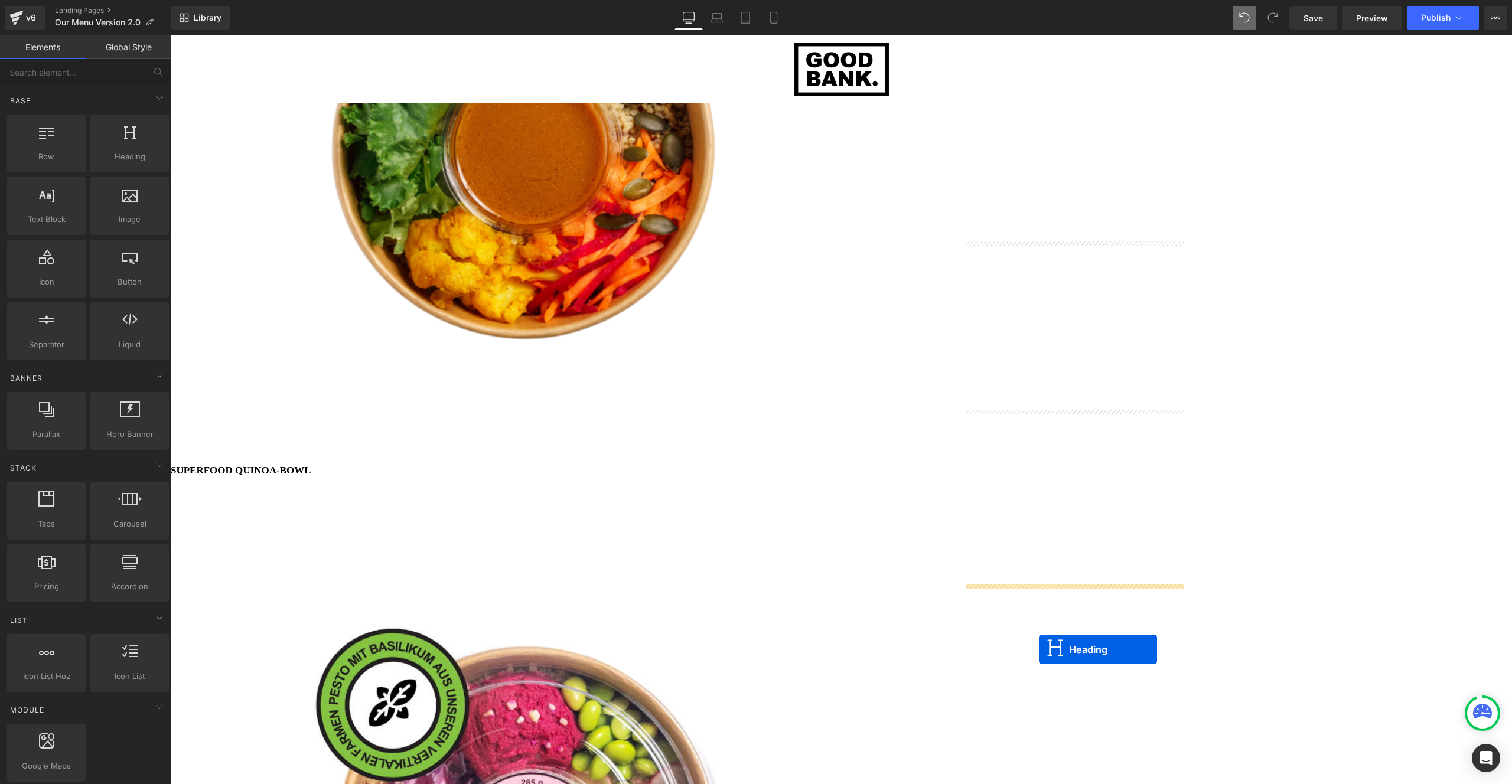
drag, startPoint x: 1043, startPoint y: 586, endPoint x: 1039, endPoint y: 655, distance: 69.1
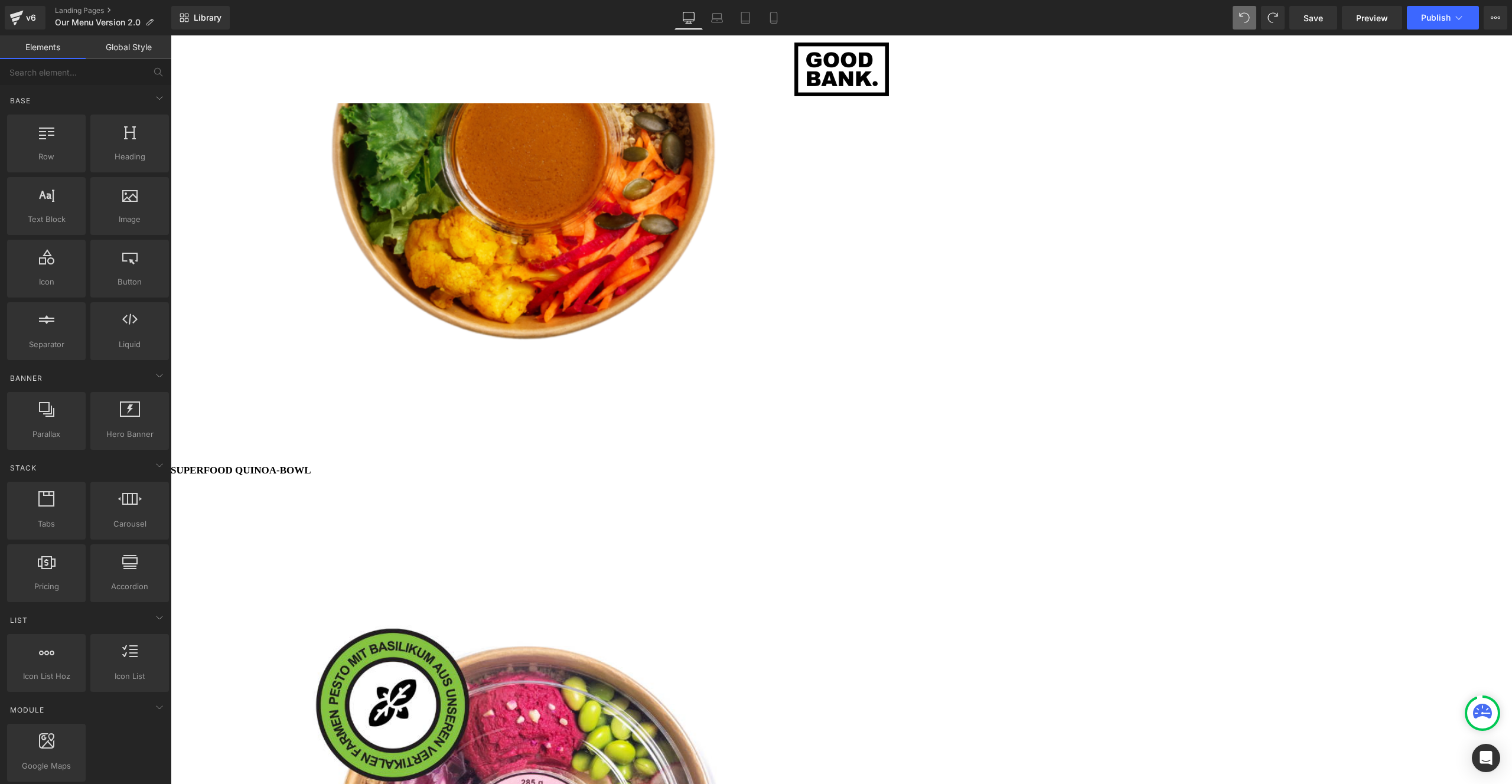
click at [171, 36] on span "Image" at bounding box center [171, 36] width 0 height 0
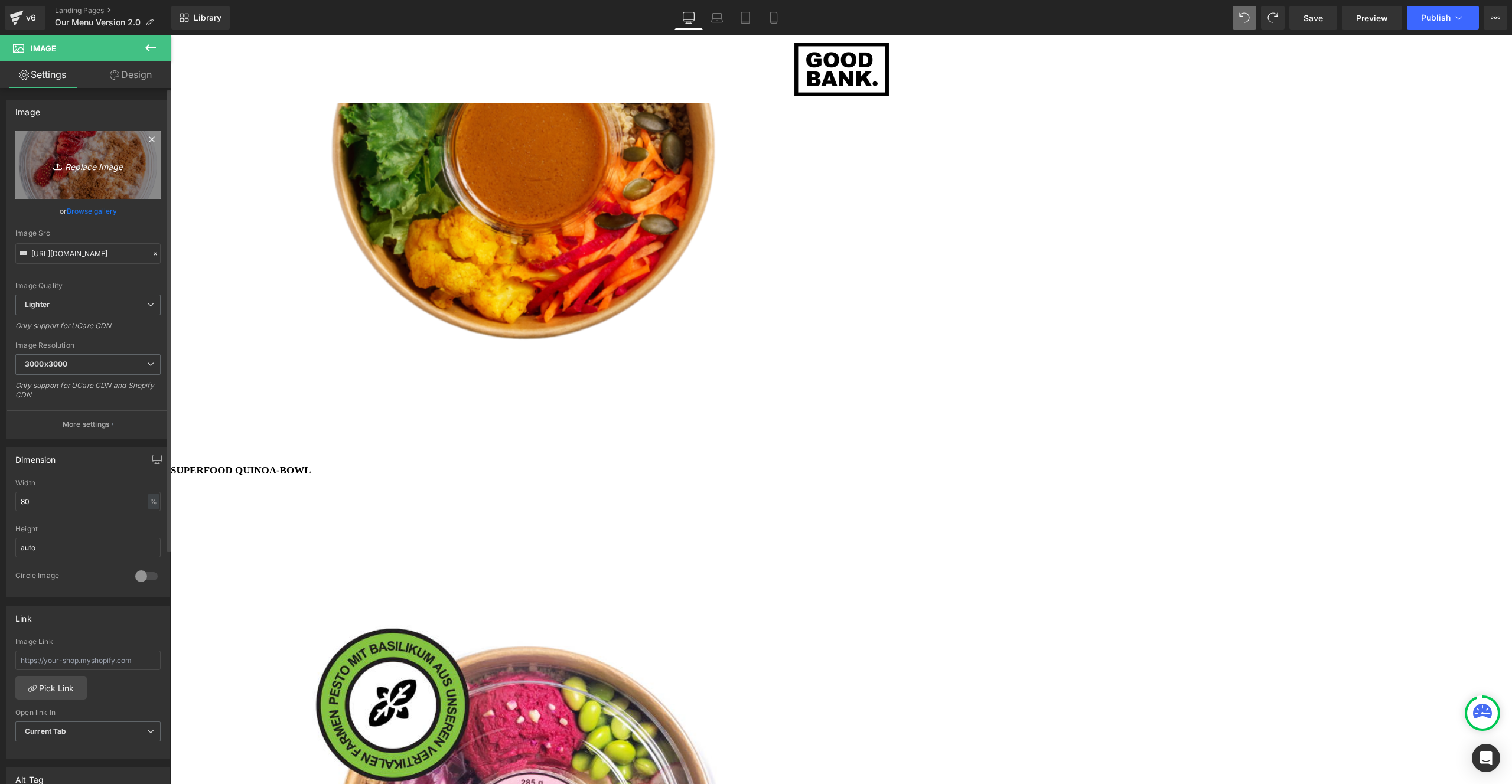
click at [81, 165] on icon "Replace Image" at bounding box center [88, 165] width 95 height 15
type input "C:\fakepath\Untitled design (1).png"
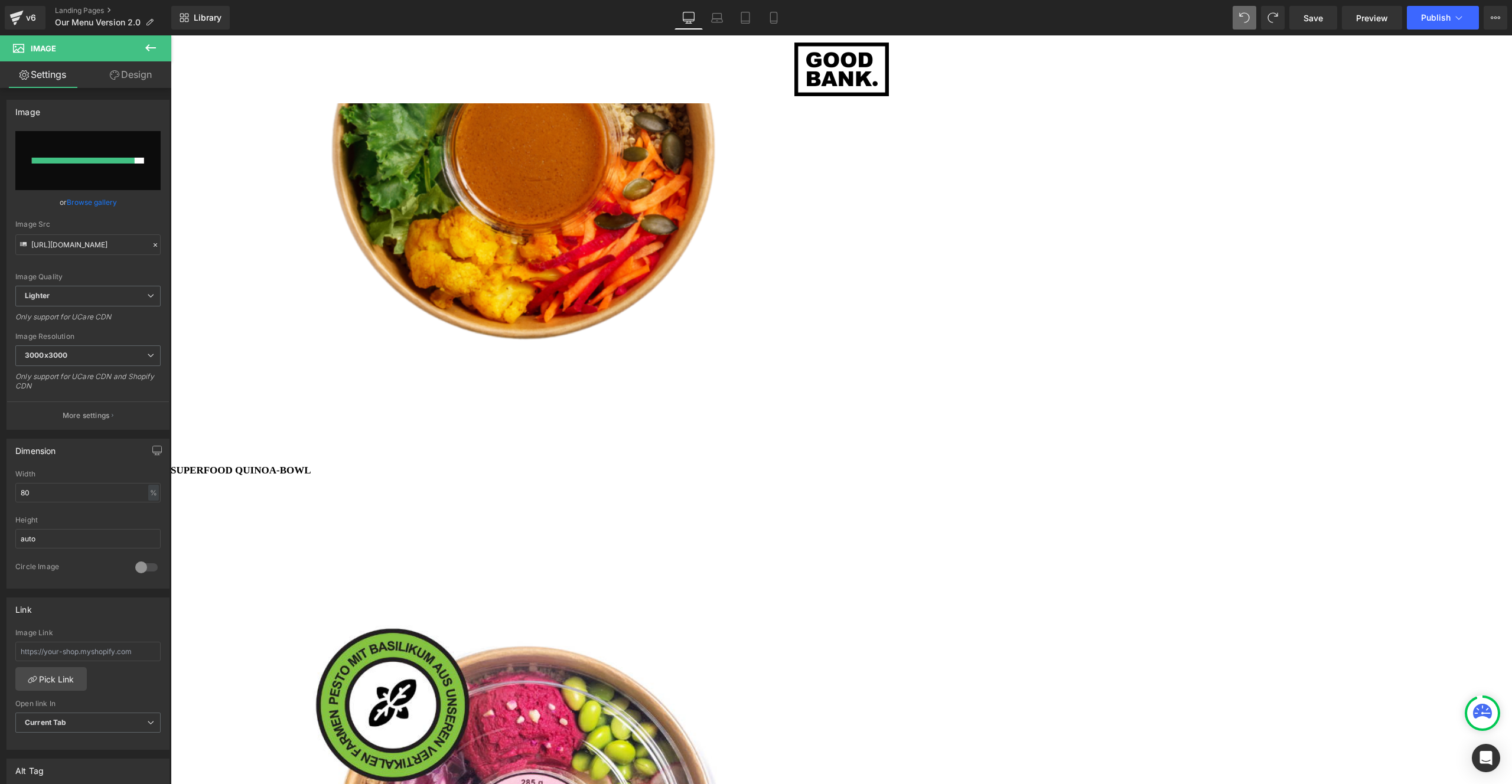
scroll to position [2992, 0]
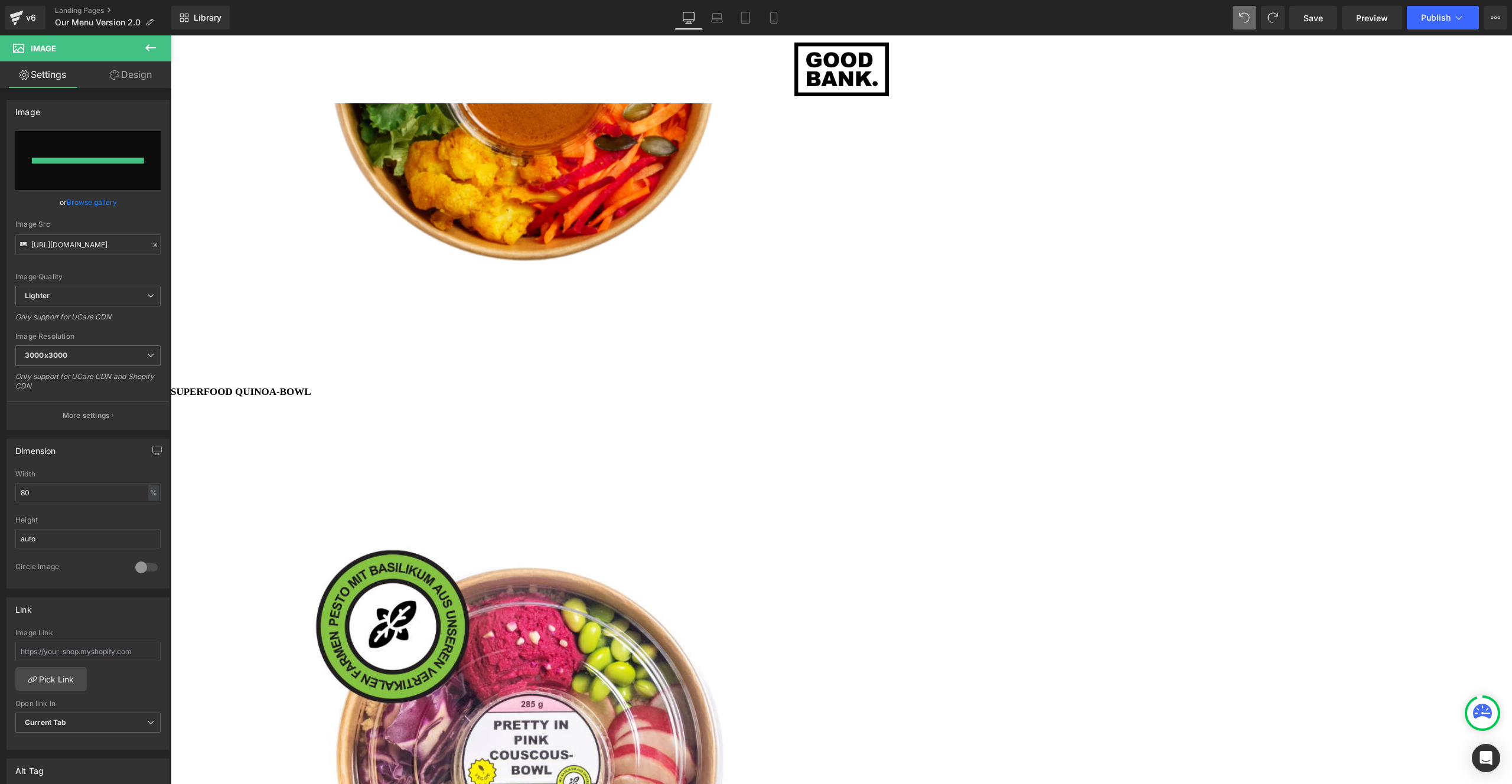
type input "https://ucarecdn.com/87366e7b-5190-43aa-9b31-87653d5655e0/-/format/auto/-/previ…"
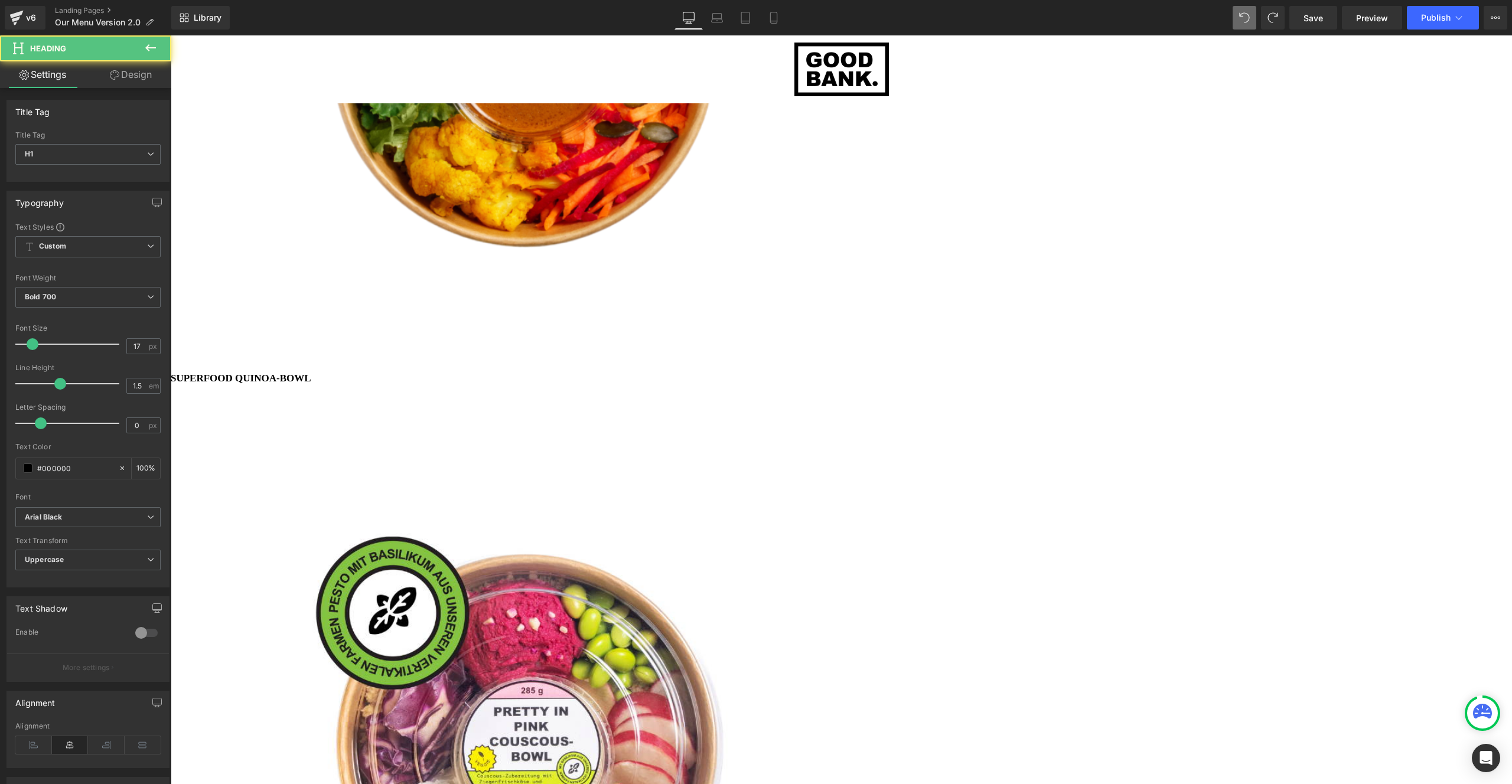
drag, startPoint x: 1030, startPoint y: 595, endPoint x: 1042, endPoint y: 593, distance: 12.2
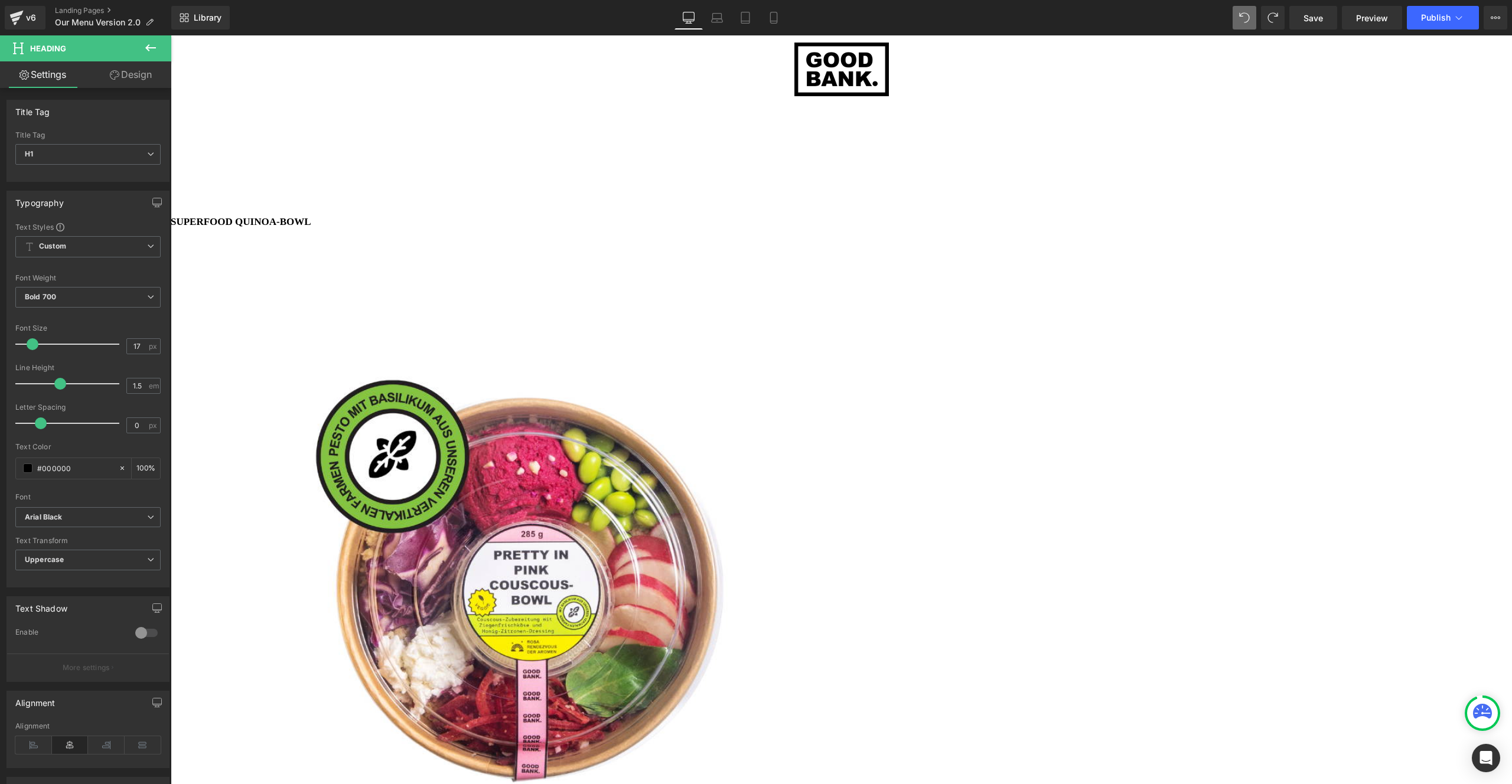
scroll to position [3167, 0]
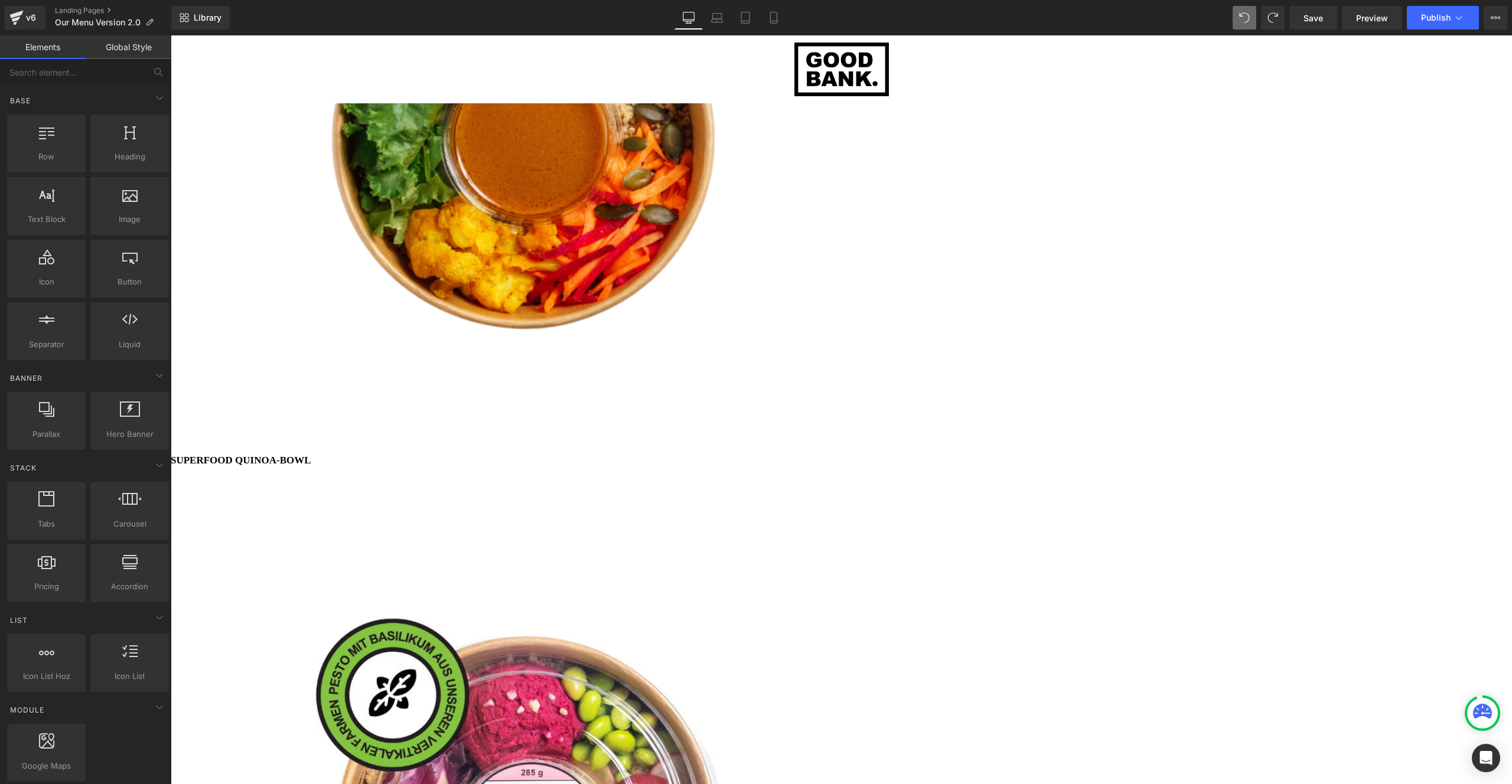
scroll to position [2902, 0]
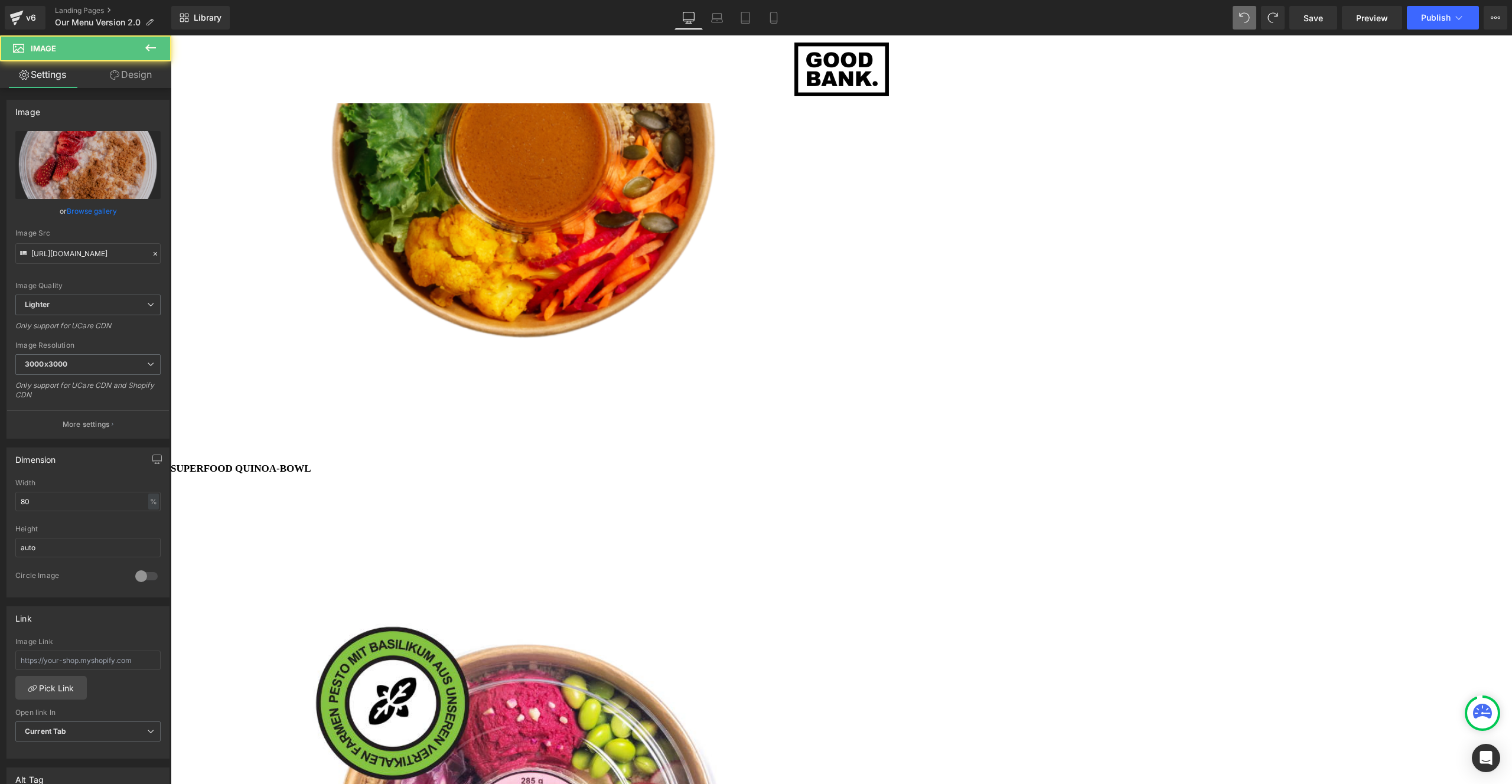
click at [171, 36] on span "Image" at bounding box center [171, 36] width 0 height 0
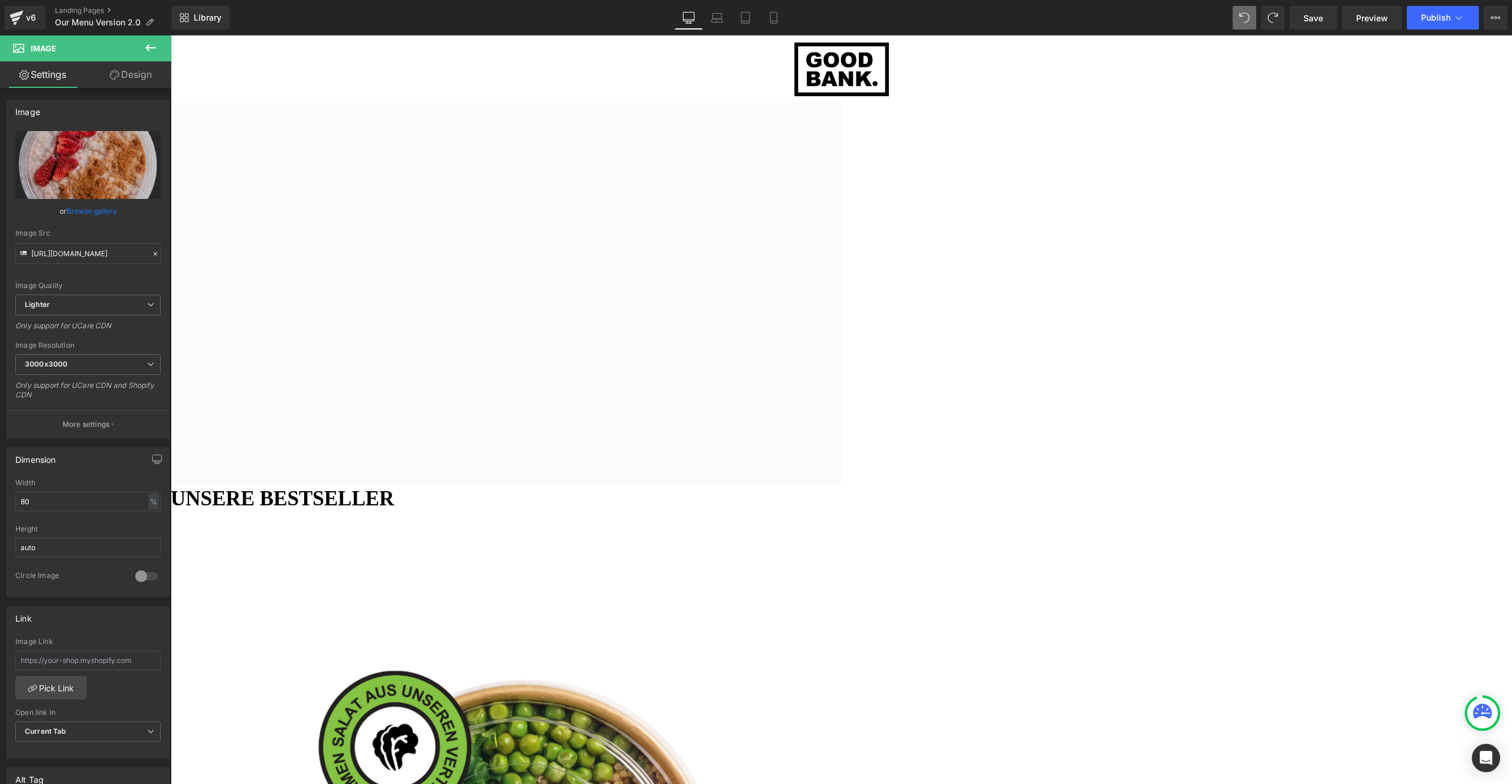
scroll to position [1450, 0]
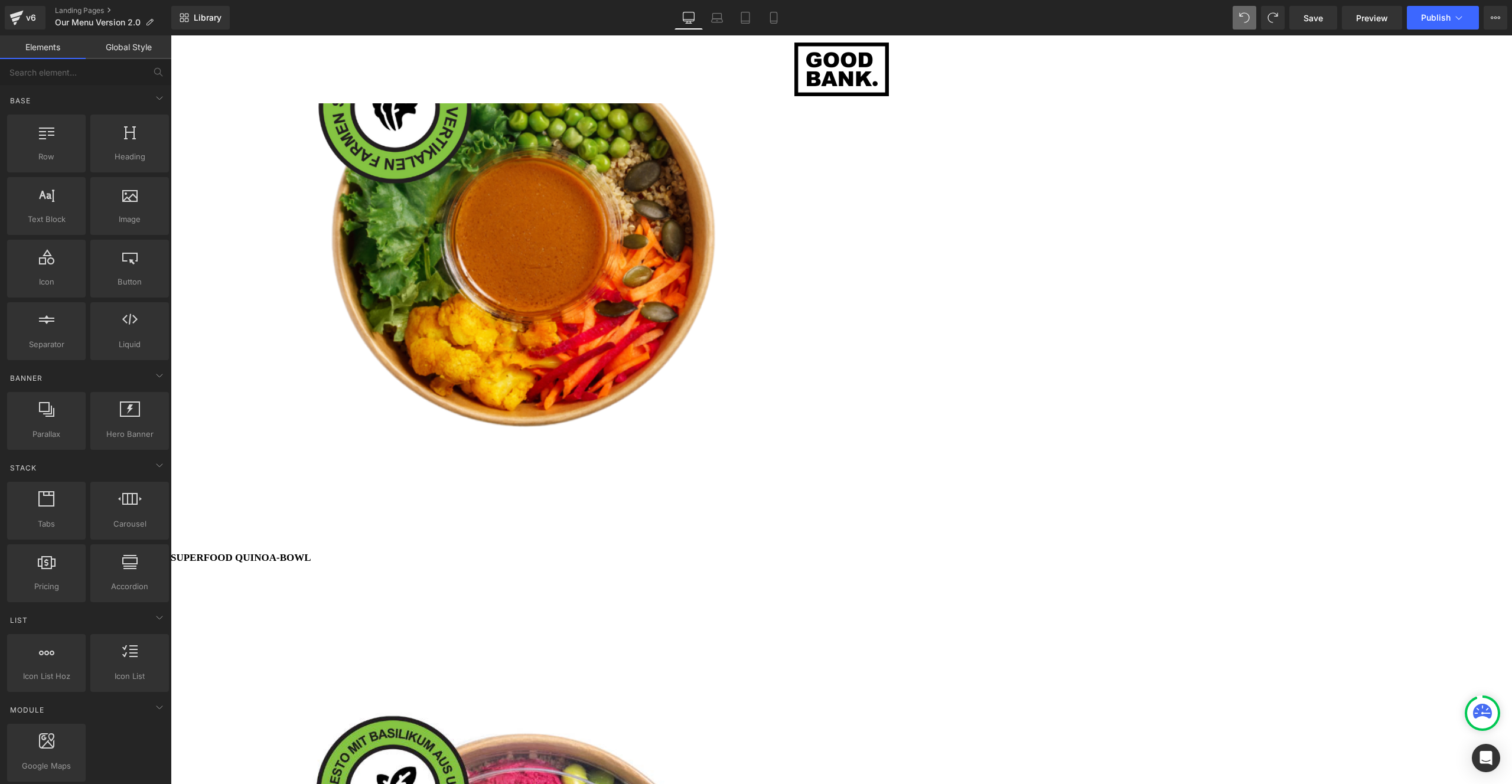
scroll to position [2869, 0]
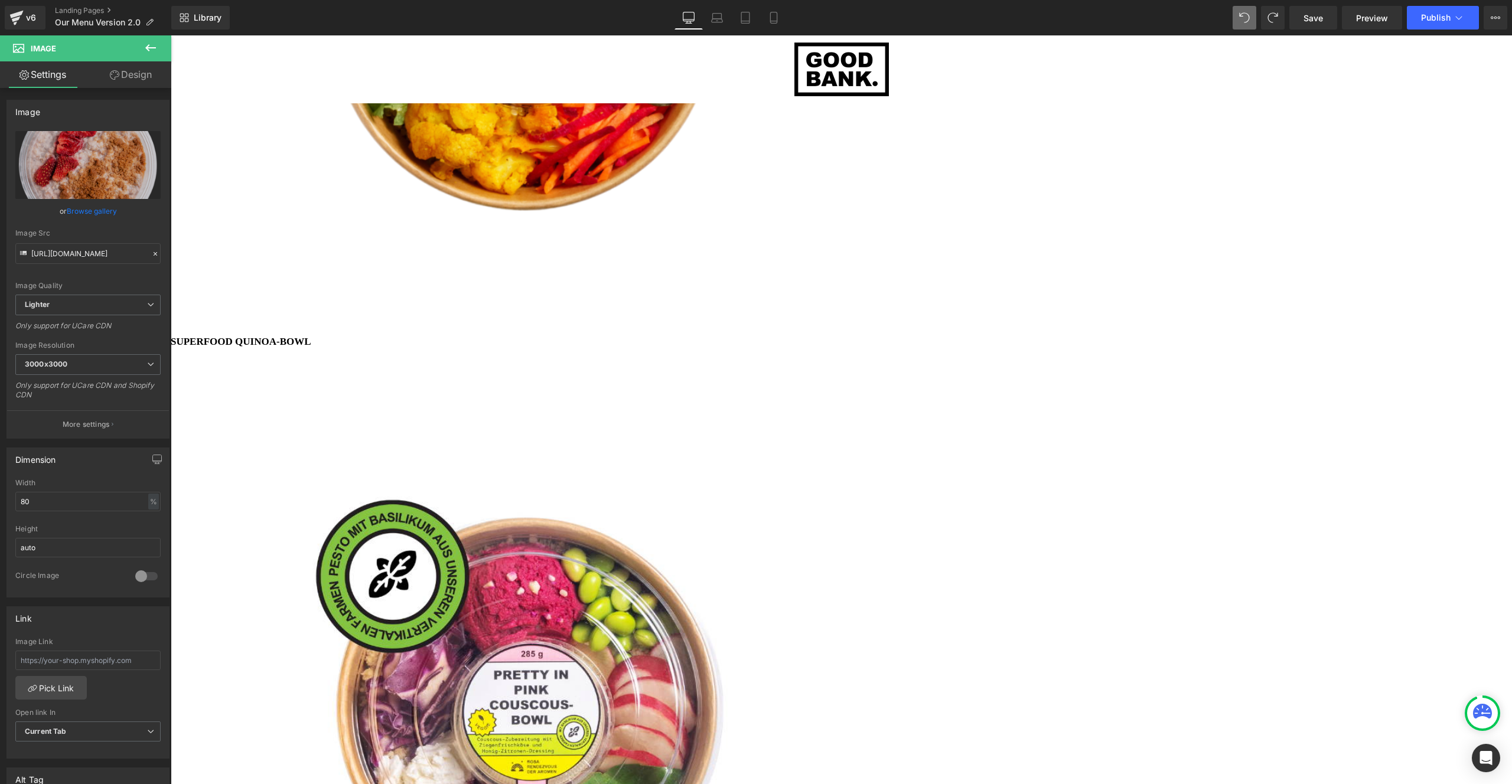
scroll to position [3044, 0]
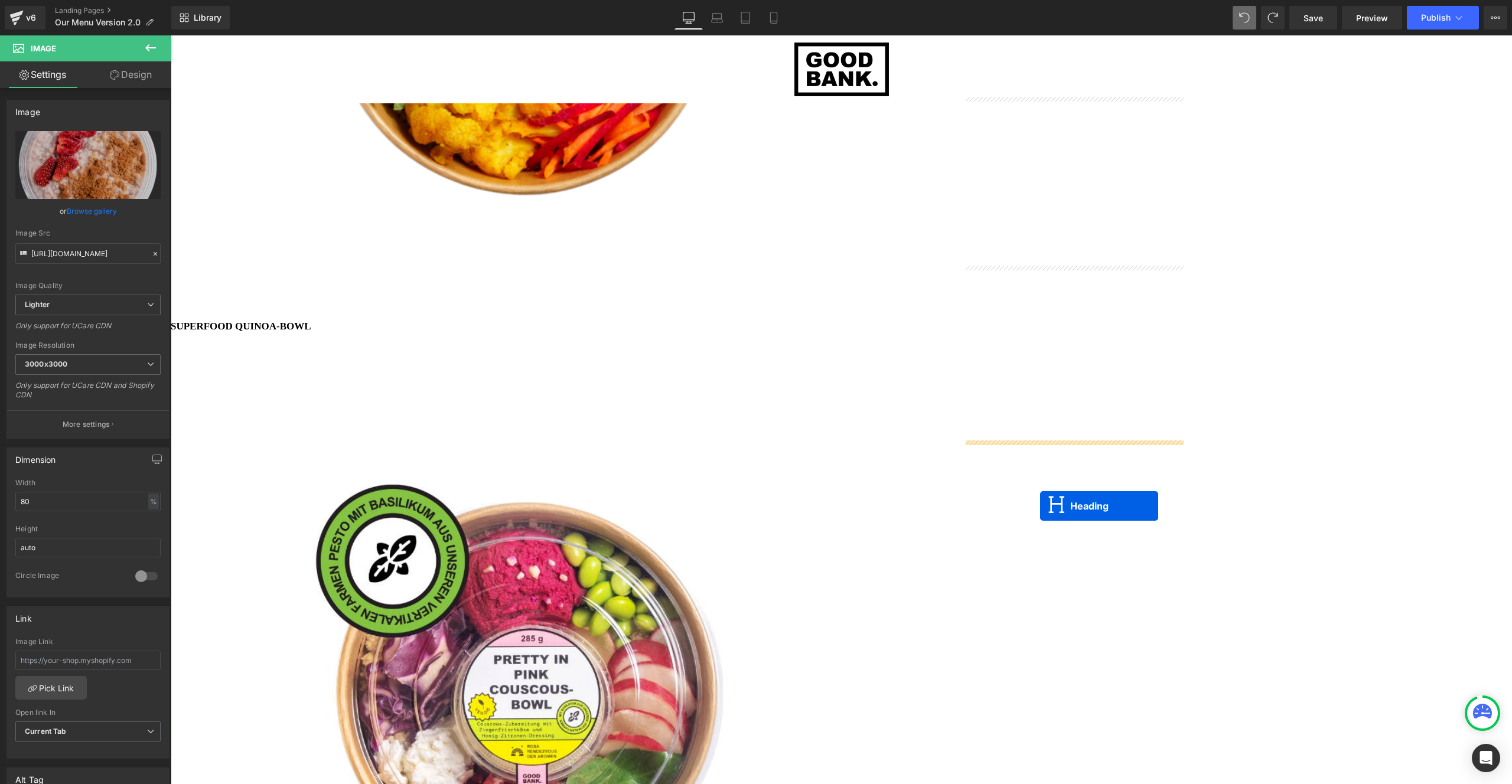
drag, startPoint x: 1044, startPoint y: 441, endPoint x: 1040, endPoint y: 506, distance: 65.1
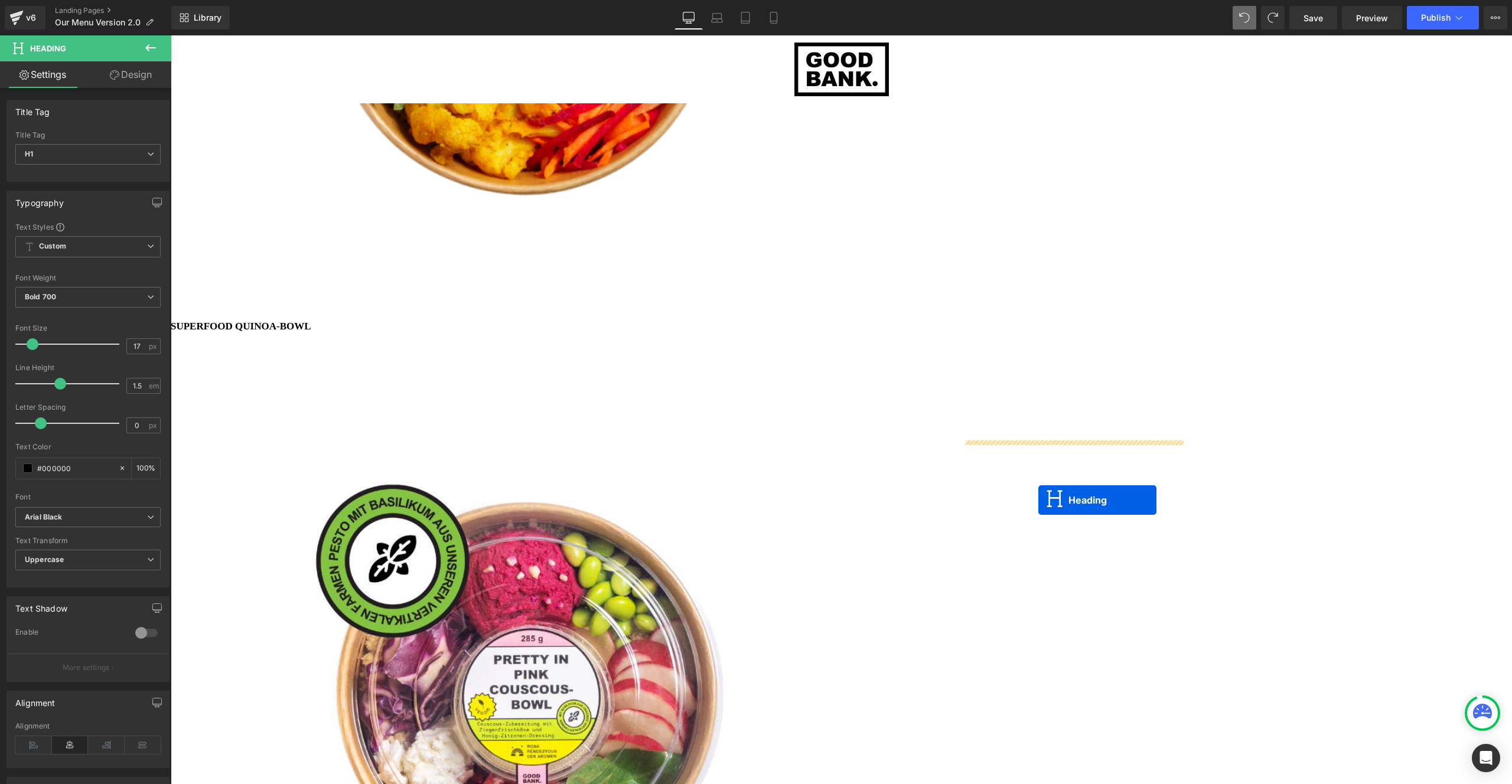
drag, startPoint x: 1045, startPoint y: 441, endPoint x: 1038, endPoint y: 500, distance: 59.4
drag, startPoint x: 1042, startPoint y: 420, endPoint x: 1036, endPoint y: 493, distance: 73.2
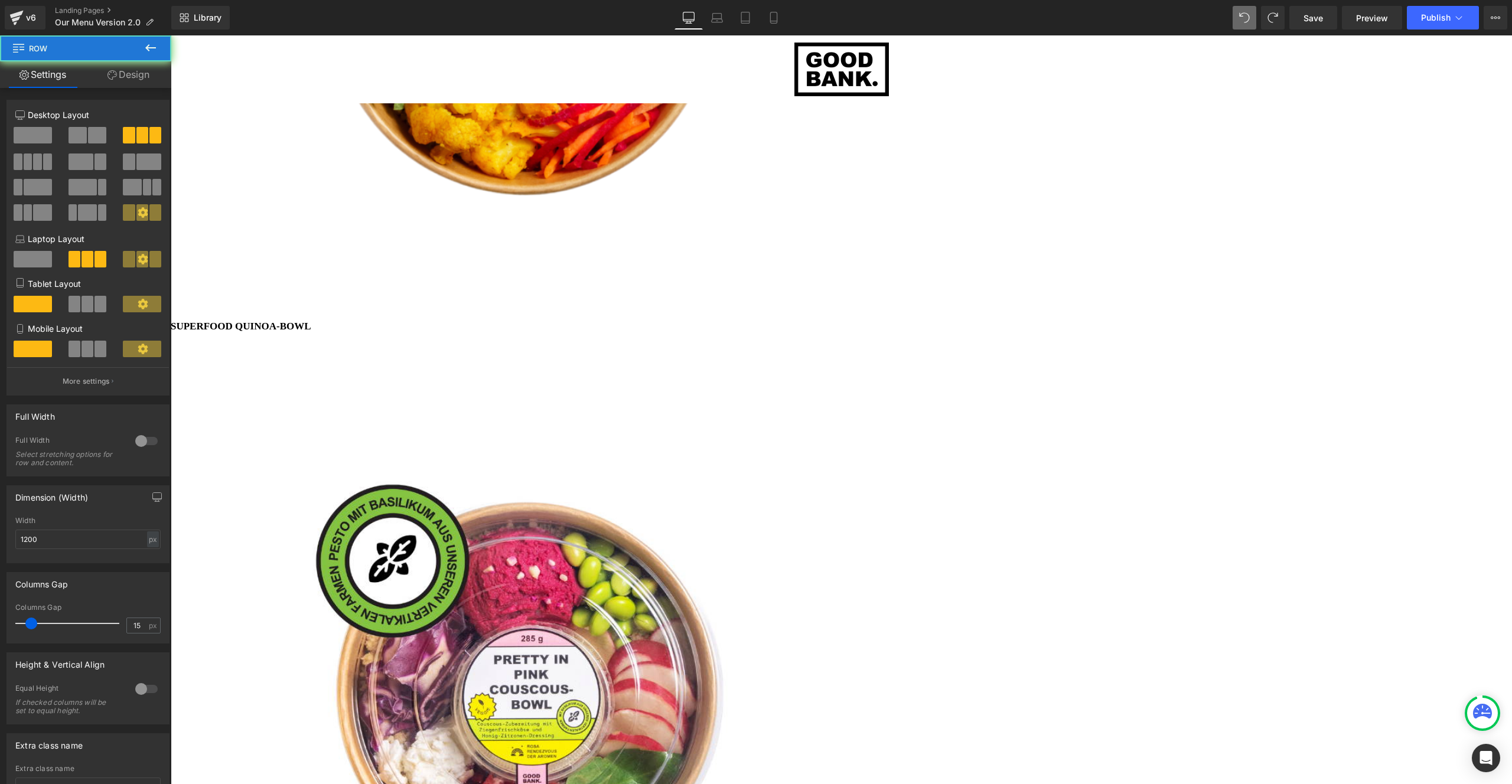
drag, startPoint x: 1036, startPoint y: 493, endPoint x: 1042, endPoint y: 437, distance: 56.3
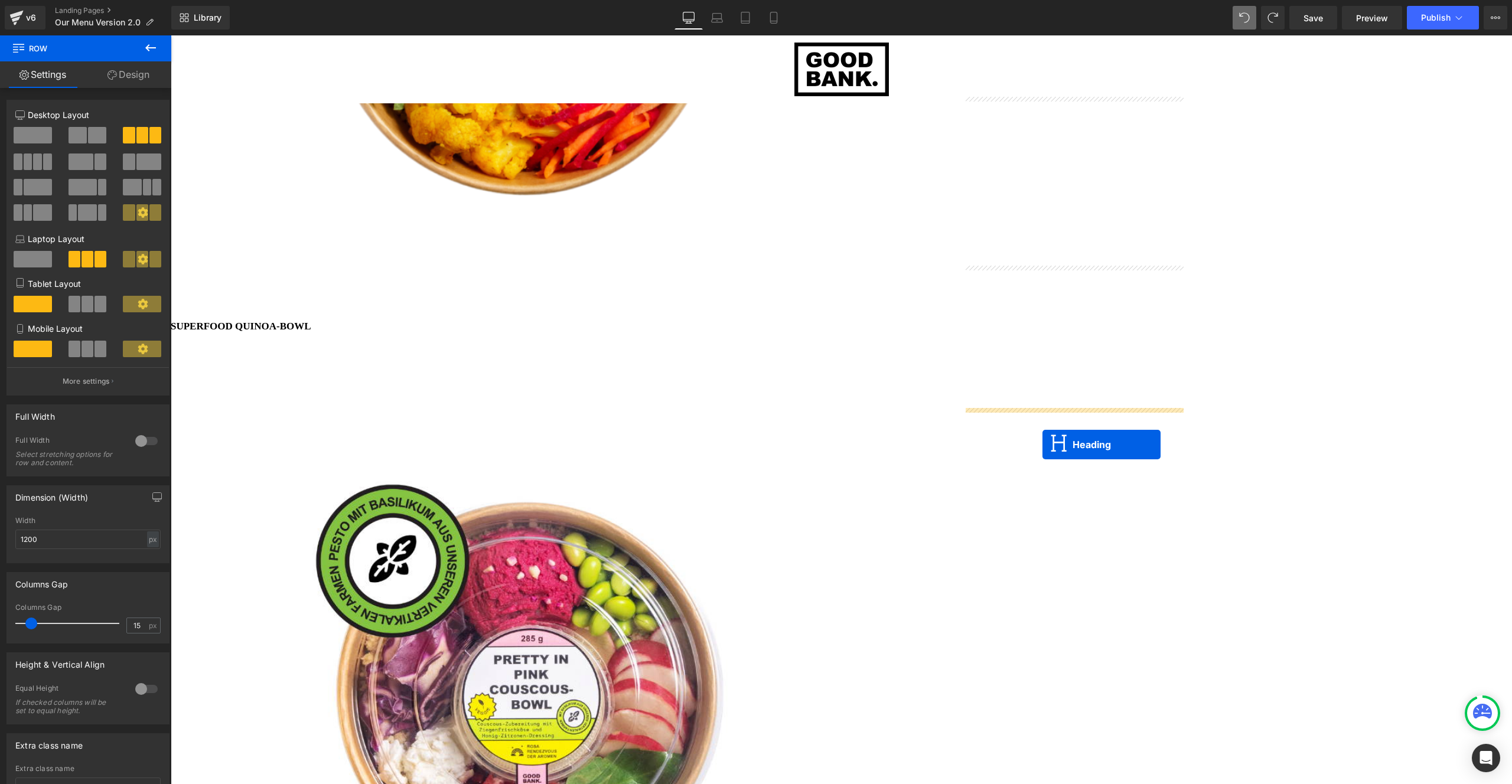
drag, startPoint x: 1044, startPoint y: 426, endPoint x: 1042, endPoint y: 445, distance: 19.1
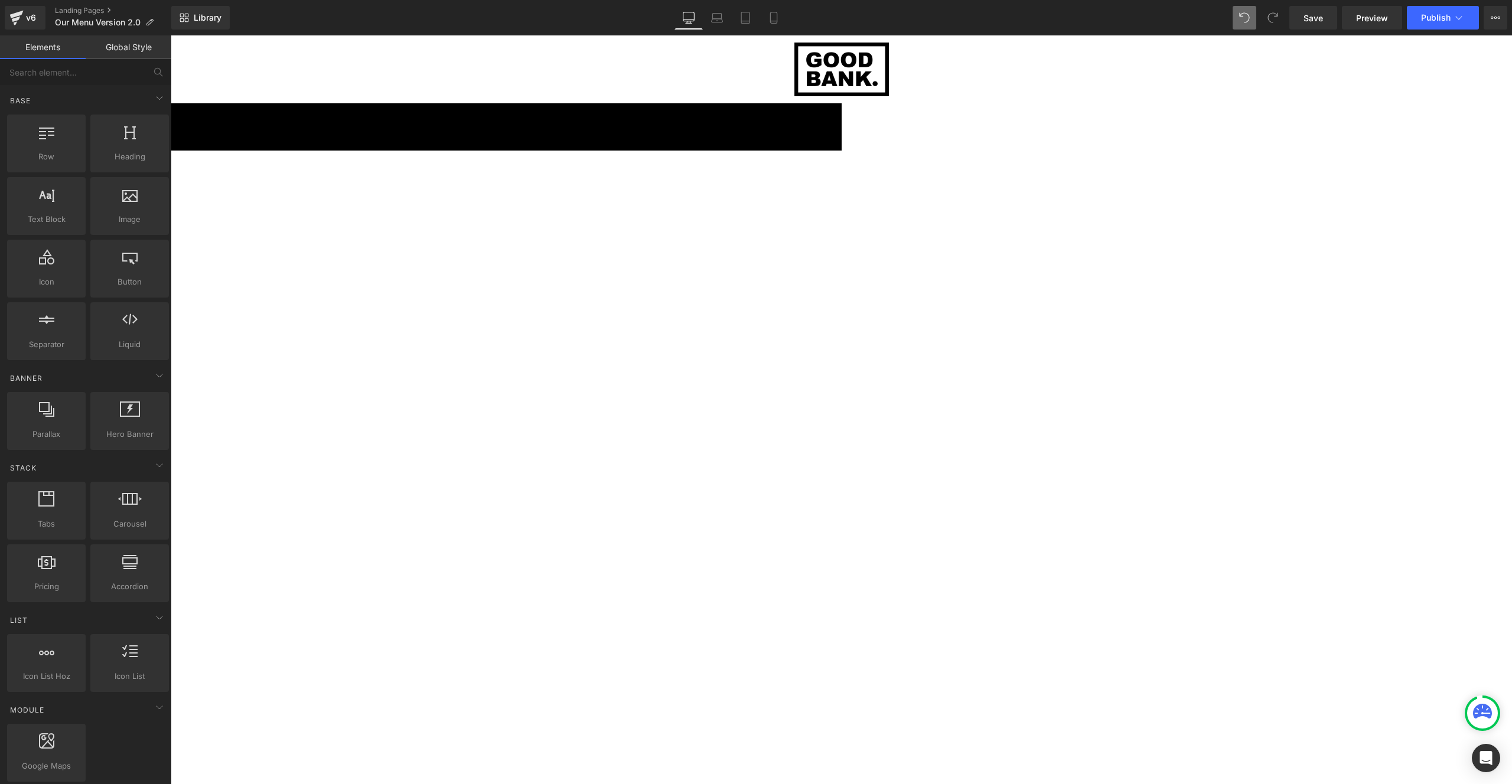
scroll to position [0, 0]
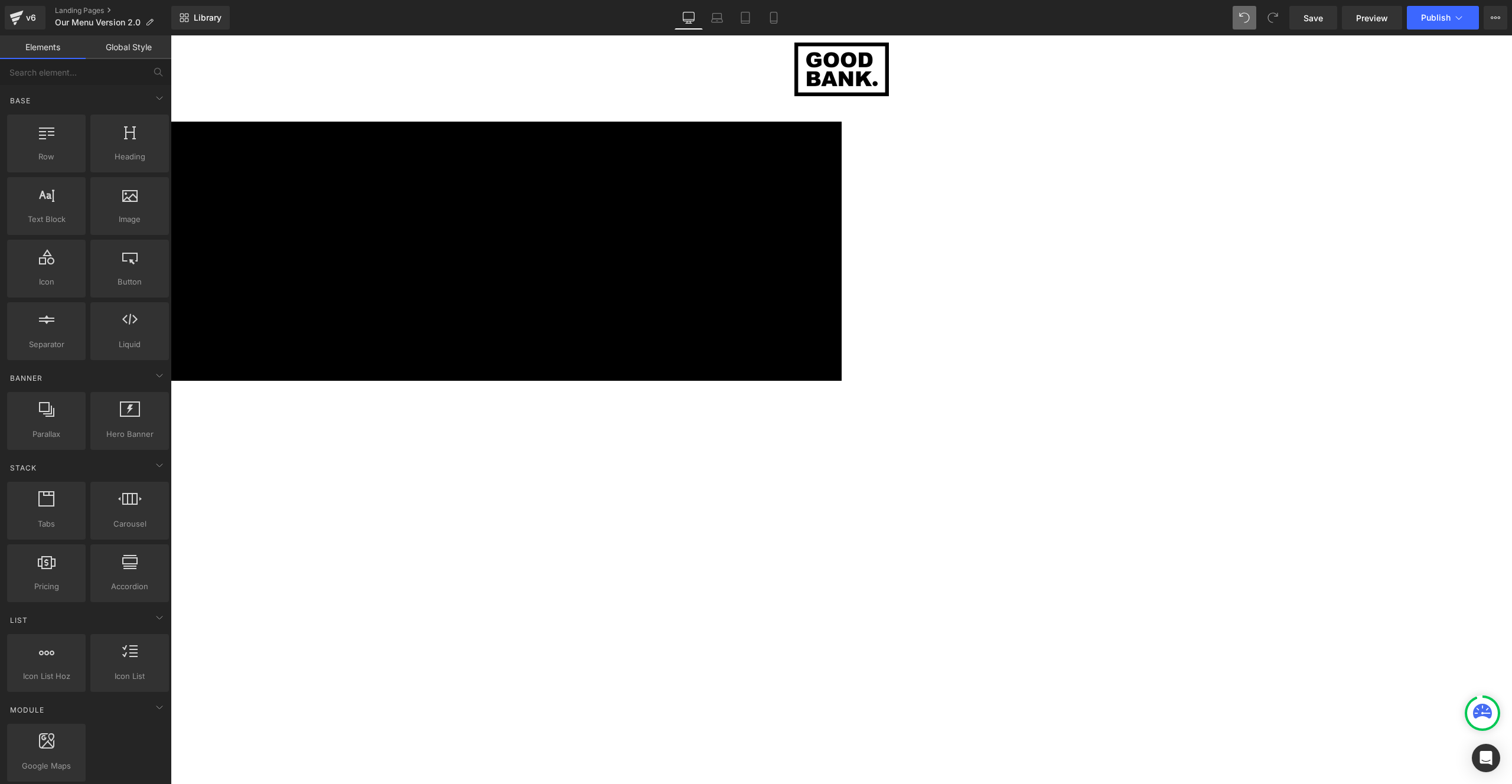
click at [620, 205] on div at bounding box center [841, 419] width 1341 height 748
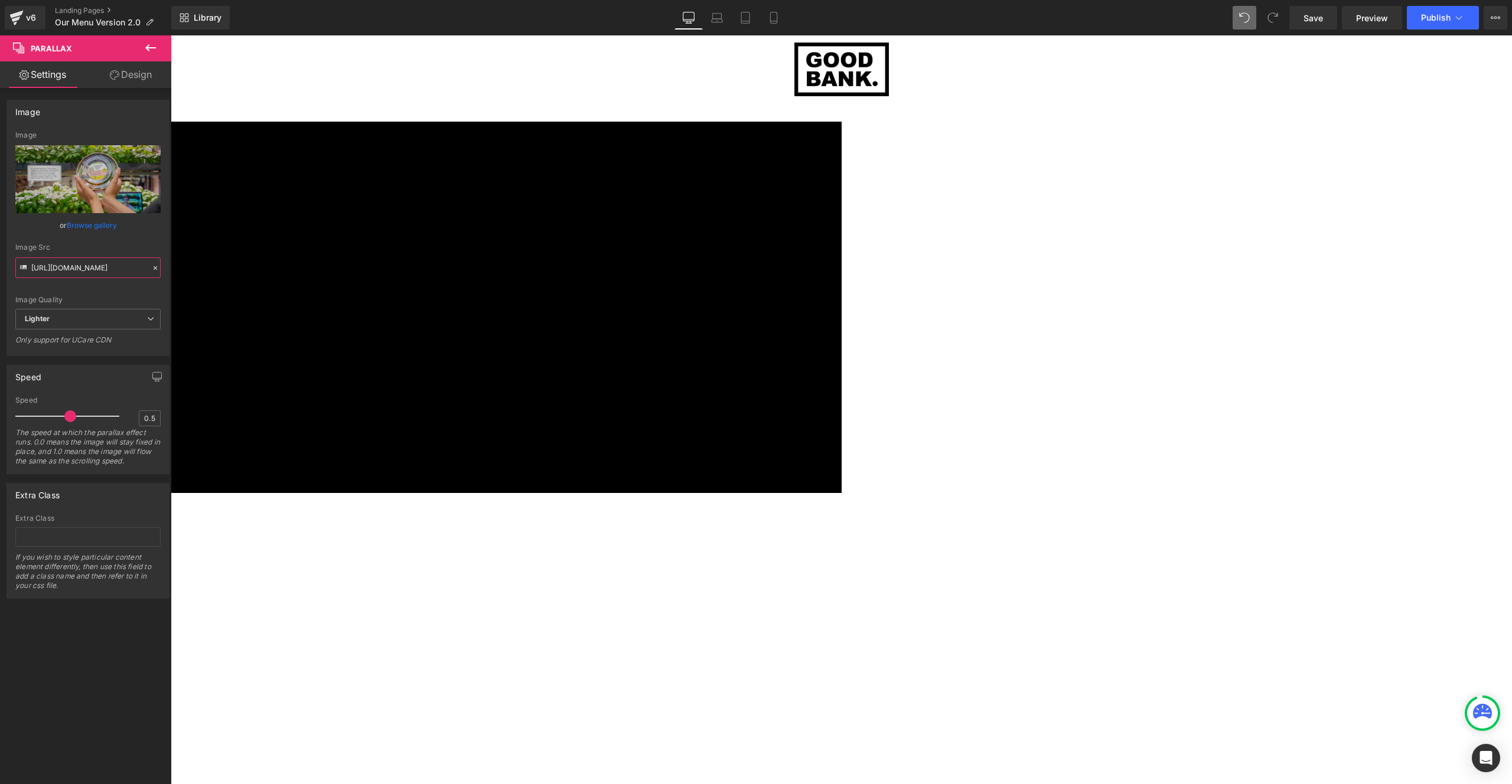
click at [84, 269] on input "https://ucarecdn.com/529ed43d-e8dd-426c-8f9f-69f8ecca870a/-/format/auto/-/previ…" at bounding box center [88, 267] width 145 height 21
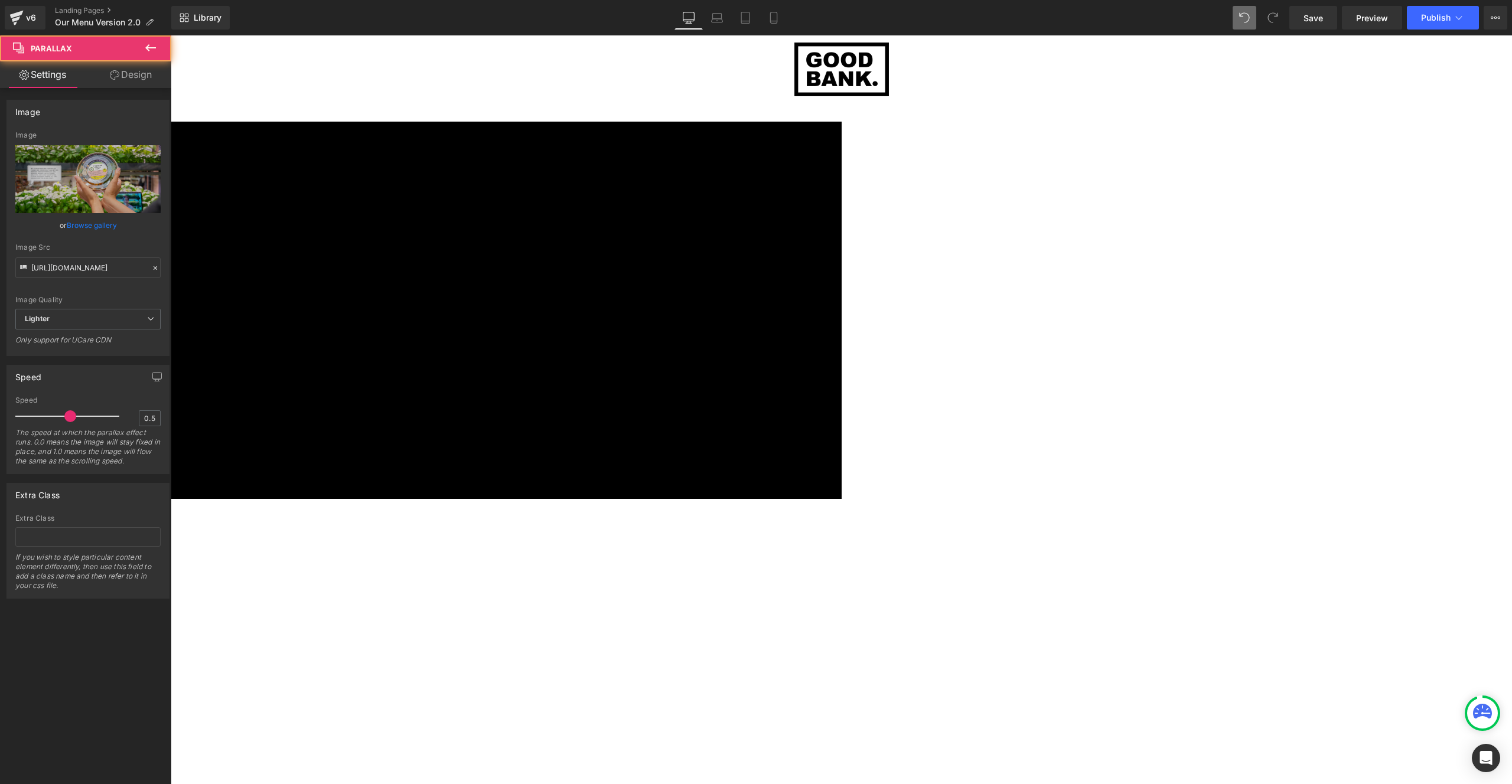
click at [620, 173] on div at bounding box center [841, 419] width 1341 height 748
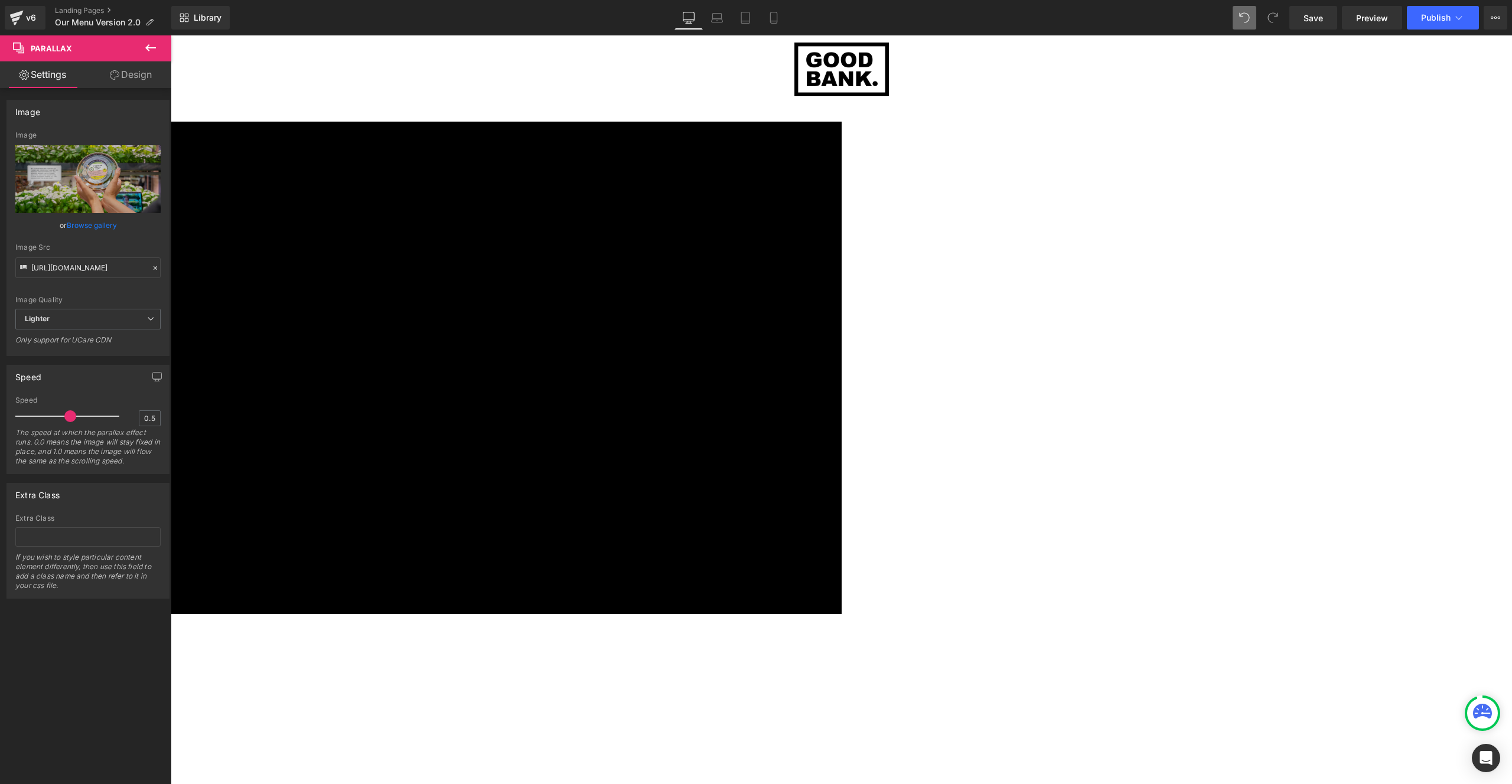
click at [831, 248] on div "PRODUKTE" at bounding box center [171, 241] width 1341 height 39
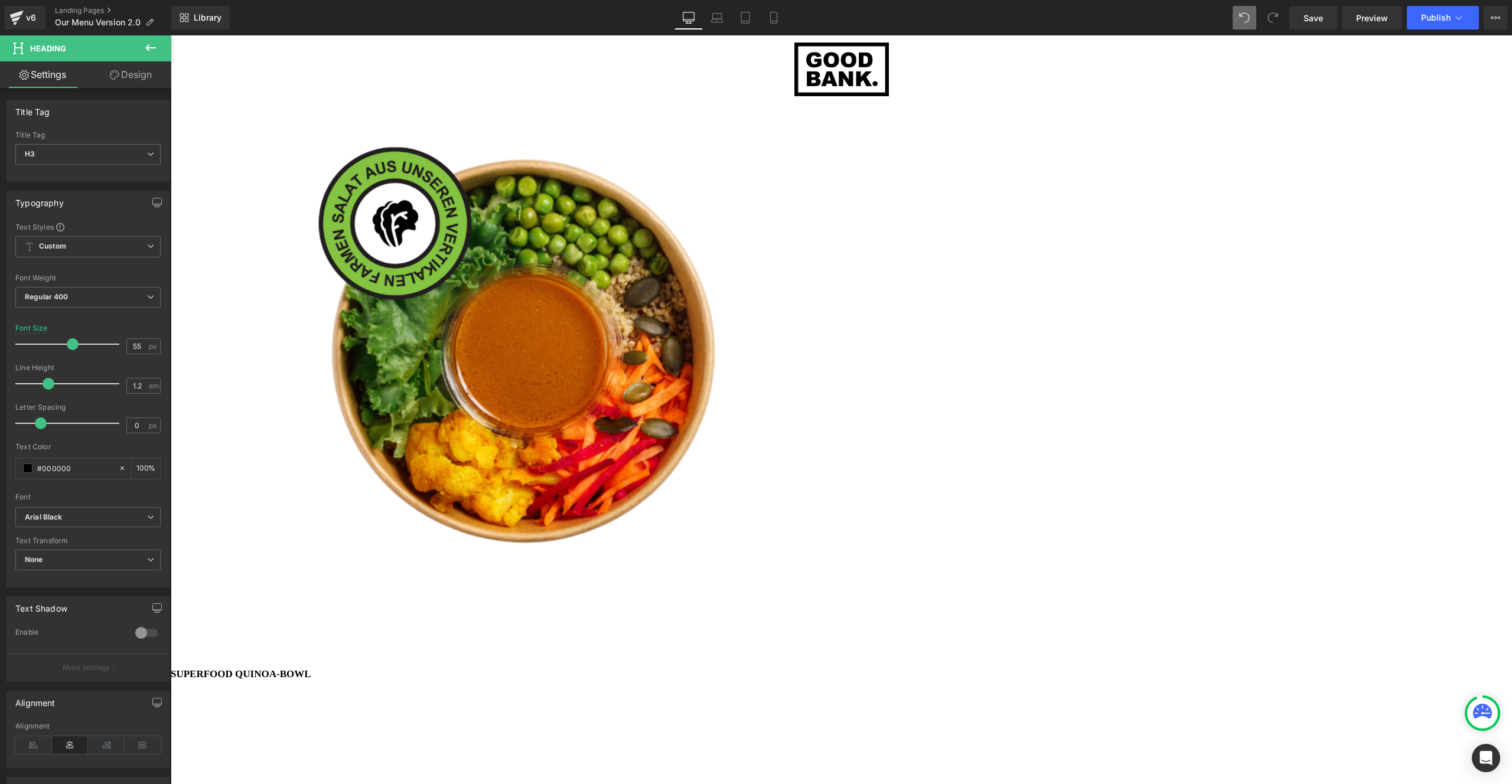
scroll to position [2865, 0]
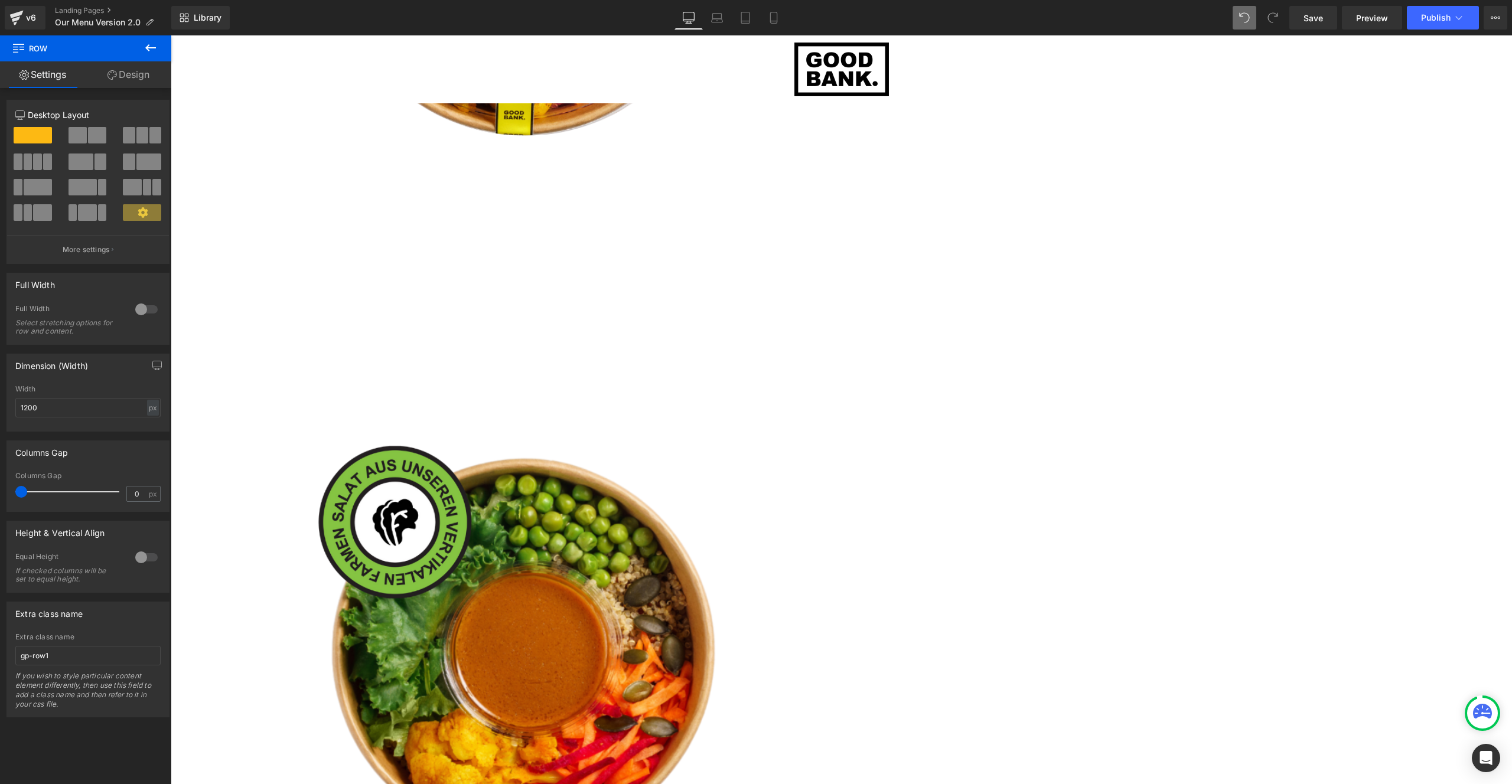
scroll to position [2889, 0]
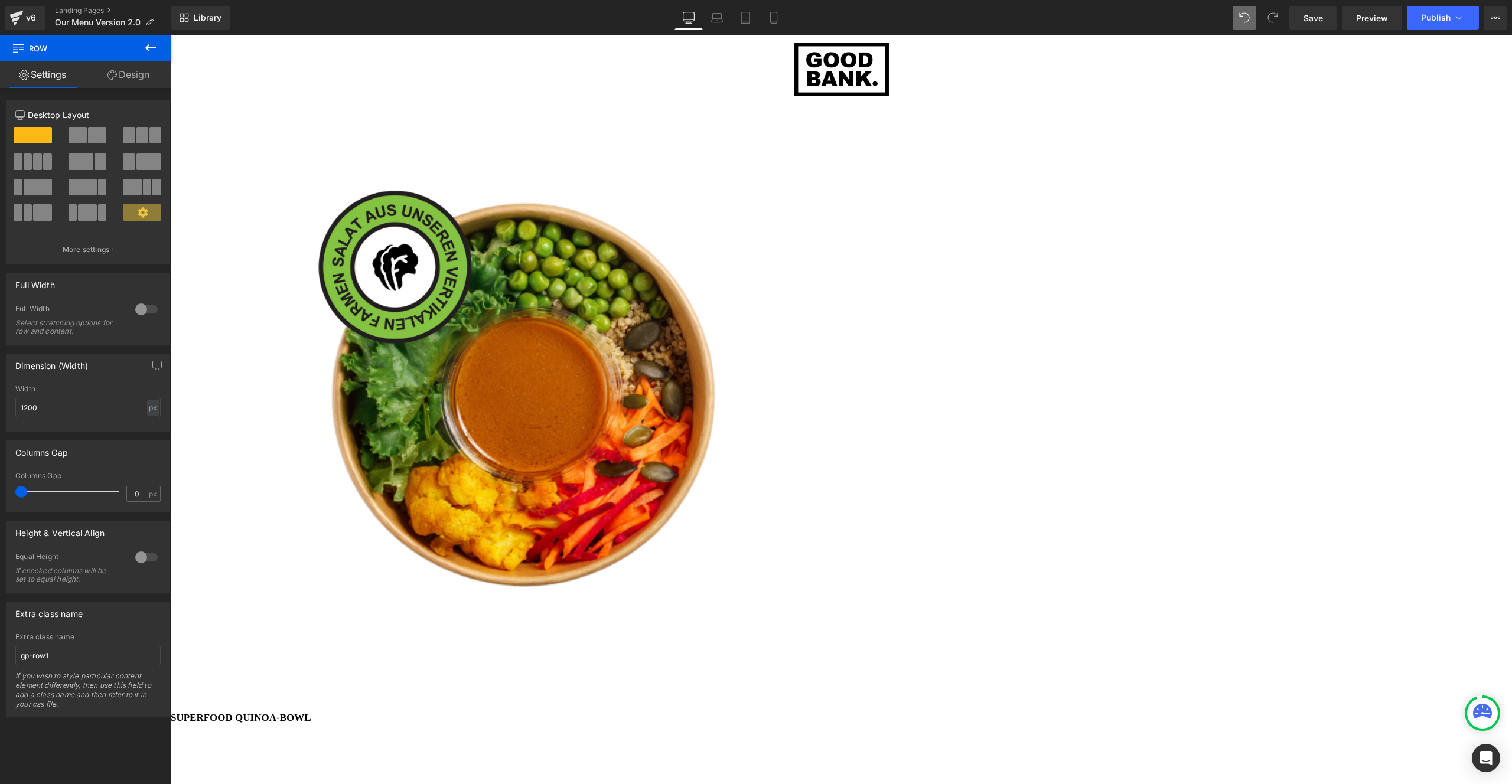
click at [171, 36] on icon at bounding box center [171, 36] width 0 height 0
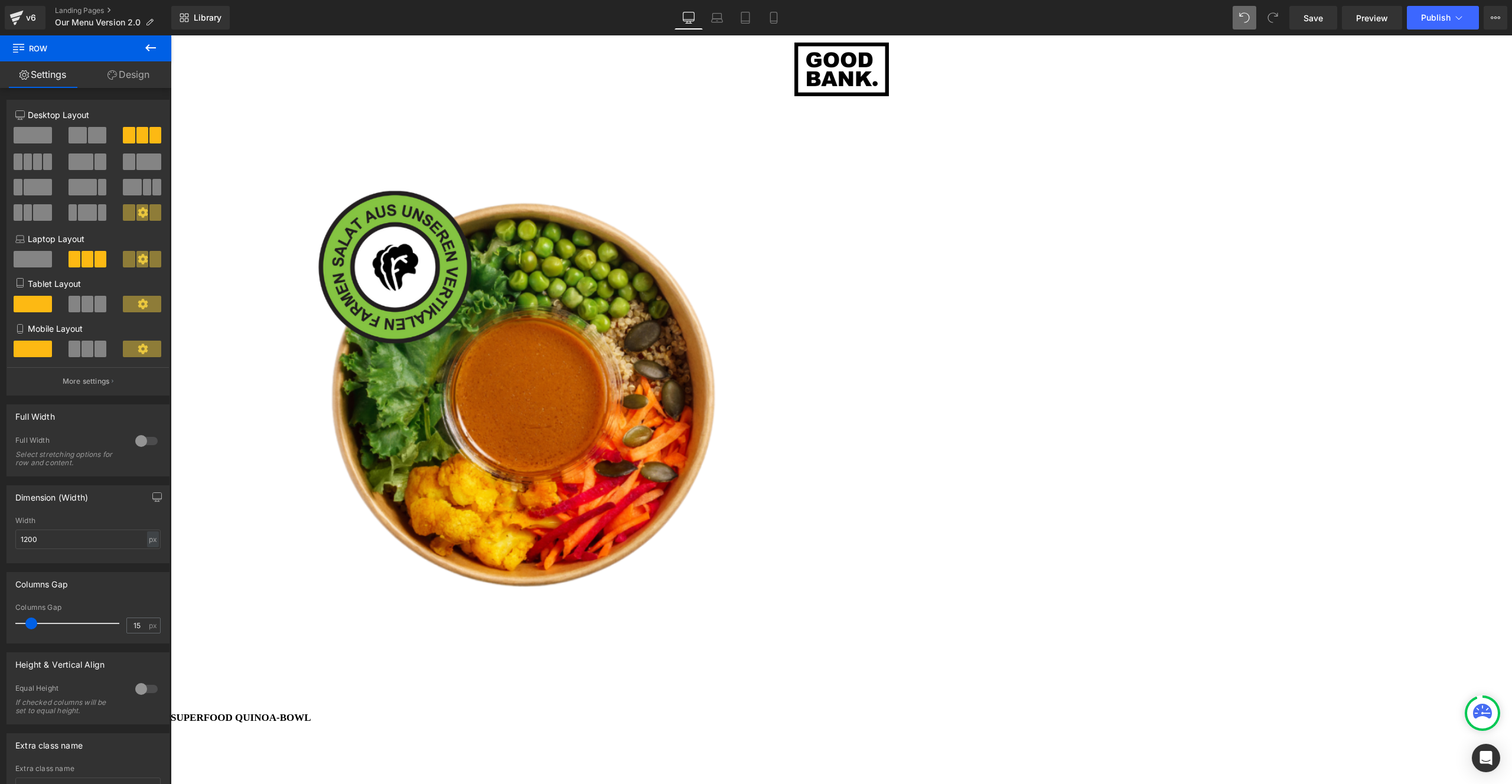
click at [171, 36] on span "Row" at bounding box center [171, 36] width 0 height 0
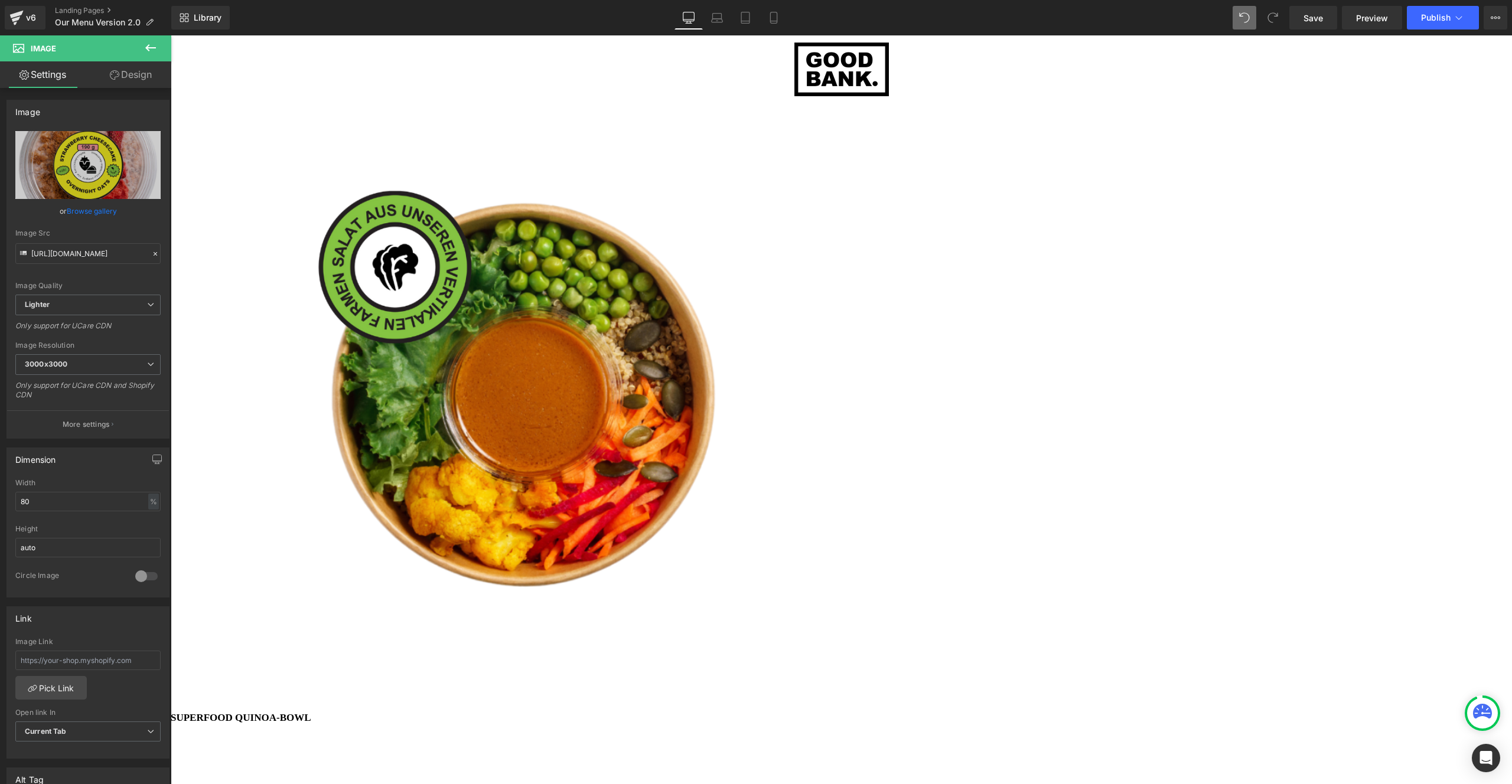
click at [145, 48] on icon at bounding box center [151, 48] width 14 height 14
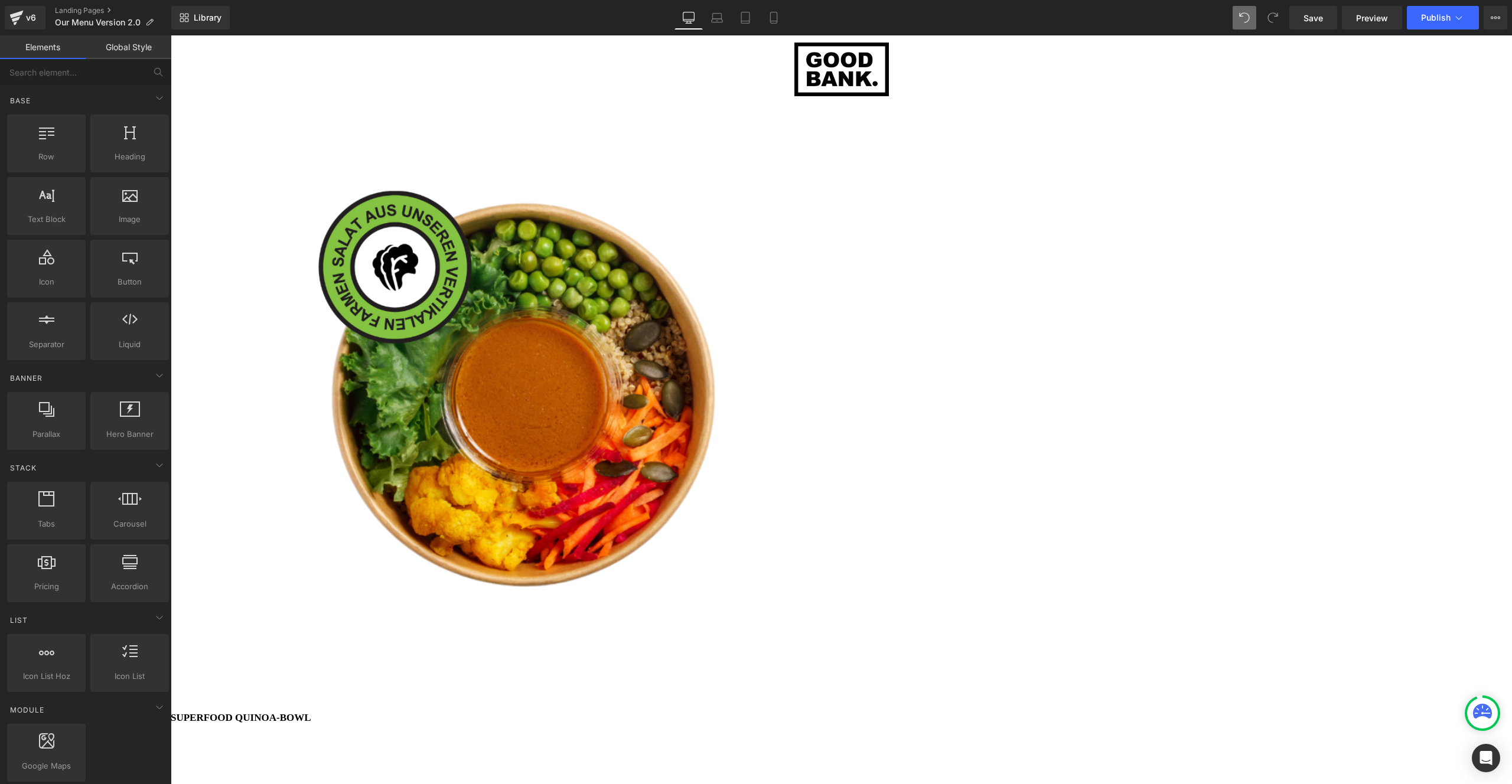
click at [171, 36] on icon at bounding box center [171, 36] width 0 height 0
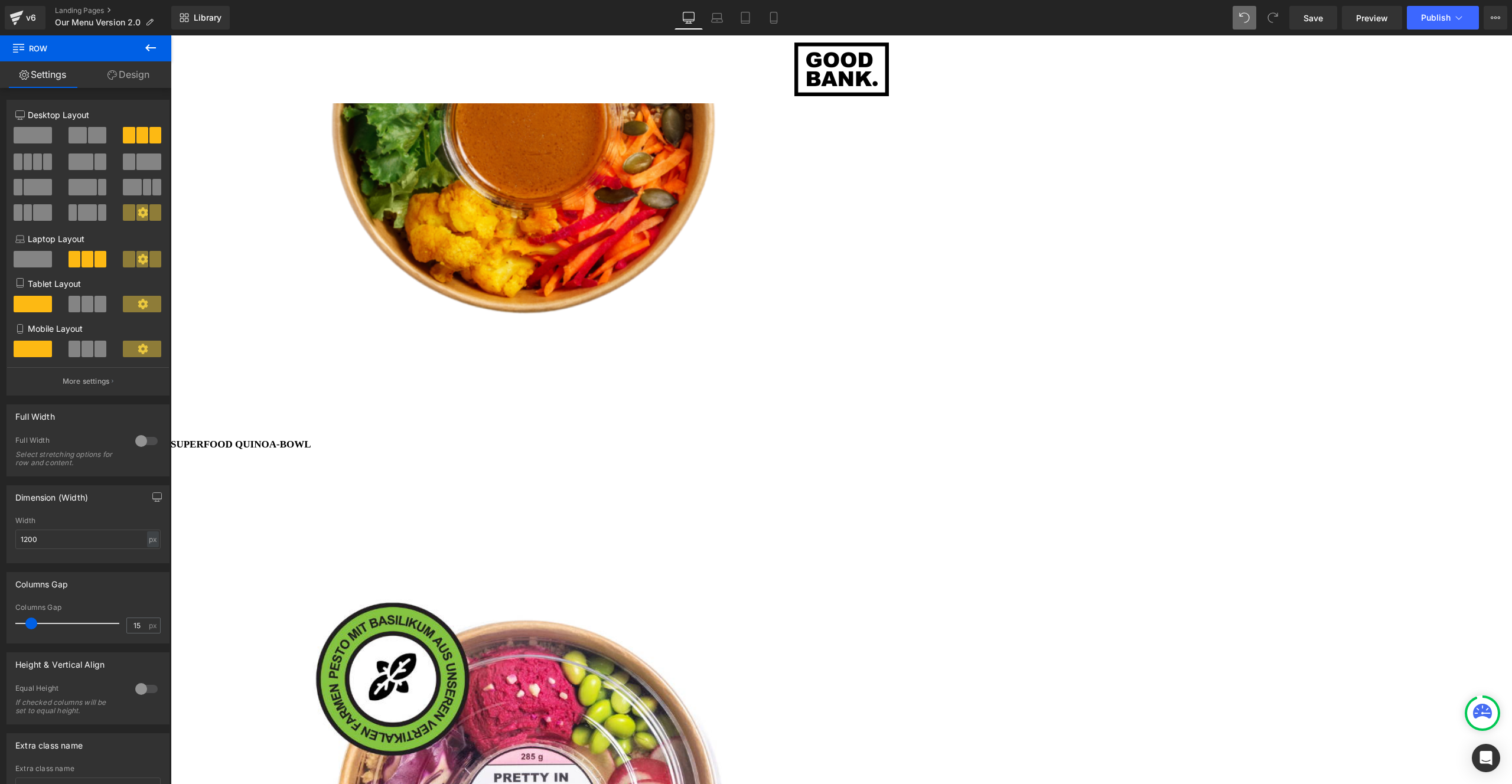
scroll to position [3164, 0]
drag, startPoint x: 872, startPoint y: 458, endPoint x: 880, endPoint y: 402, distance: 56.6
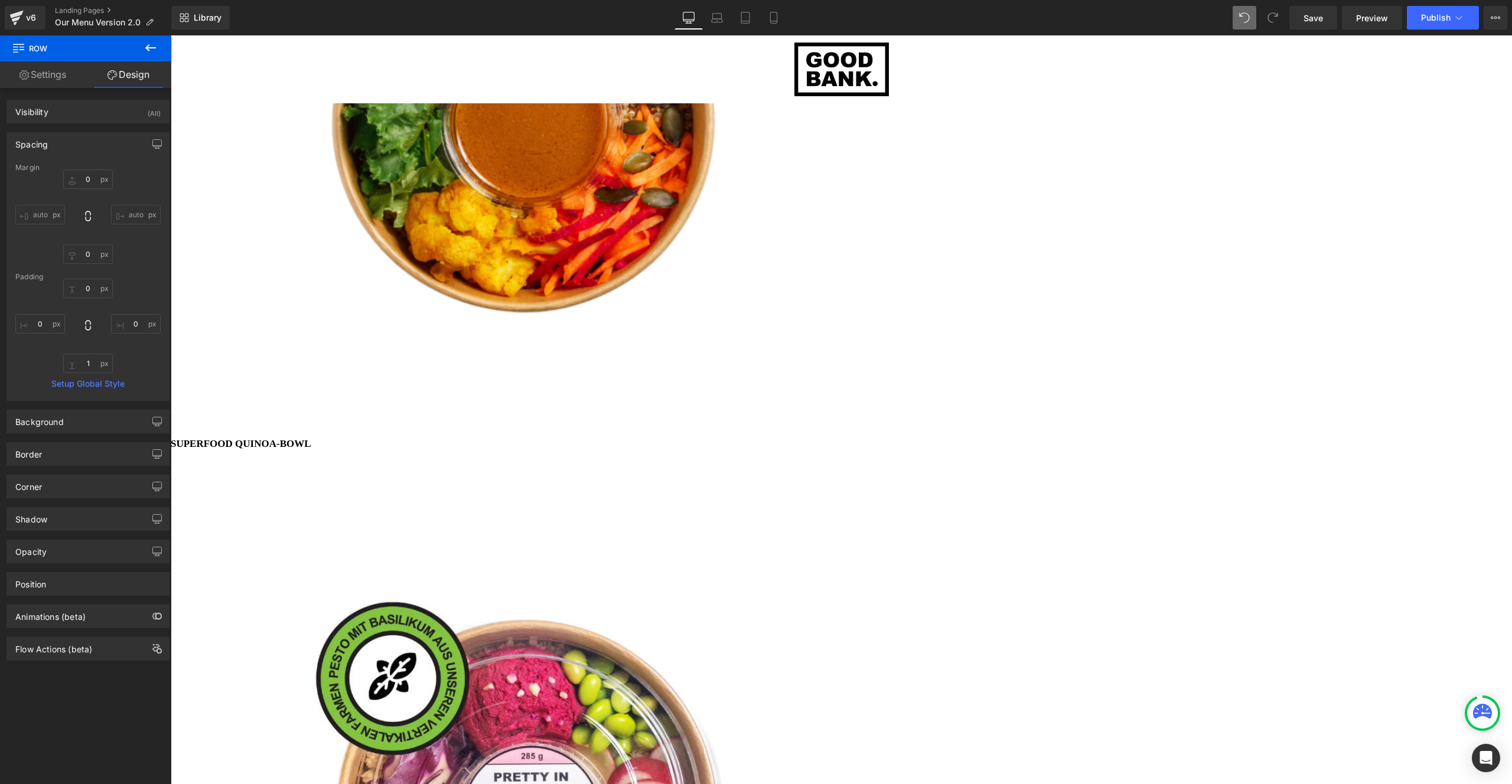
scroll to position [1777, 0]
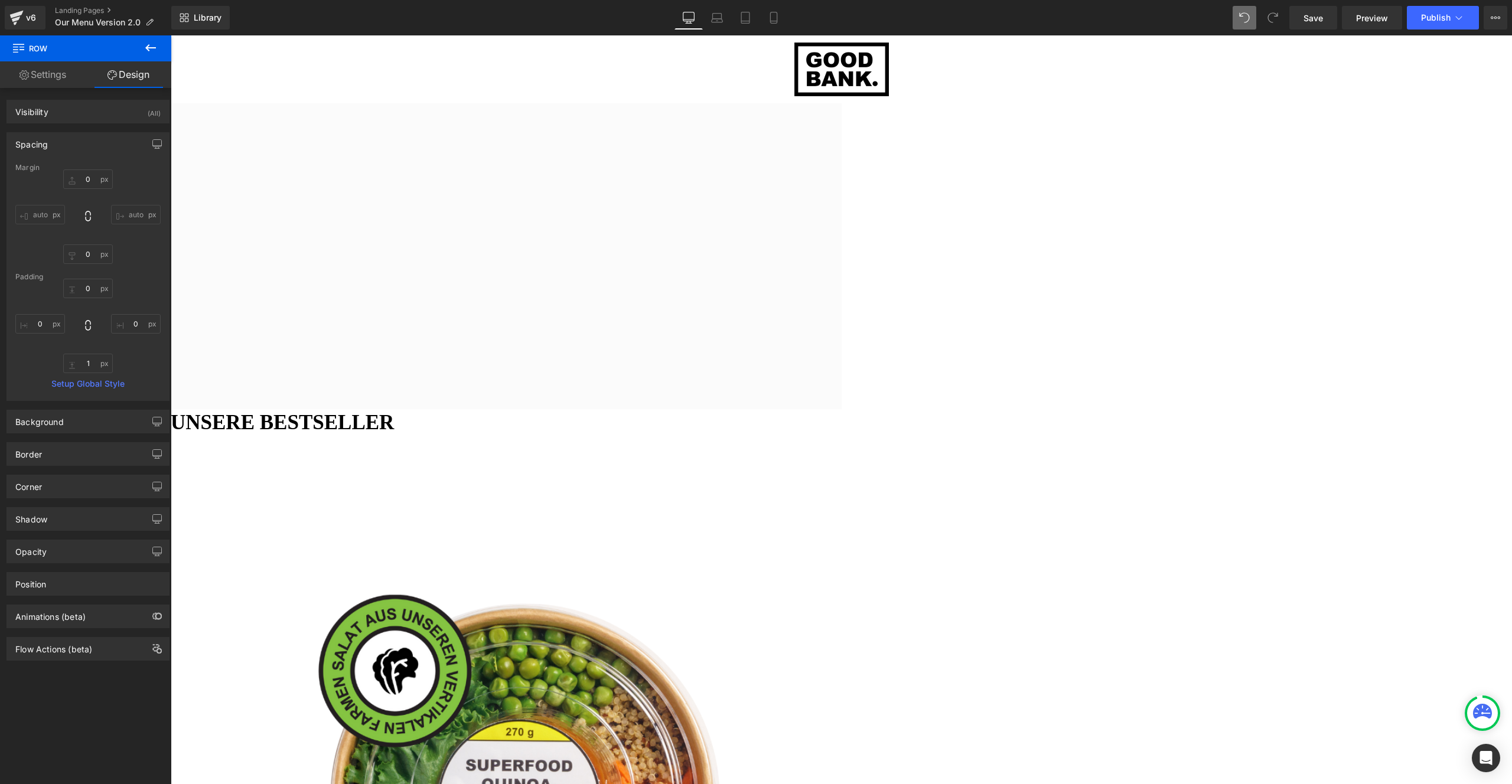
click at [171, 36] on span "Image" at bounding box center [171, 36] width 0 height 0
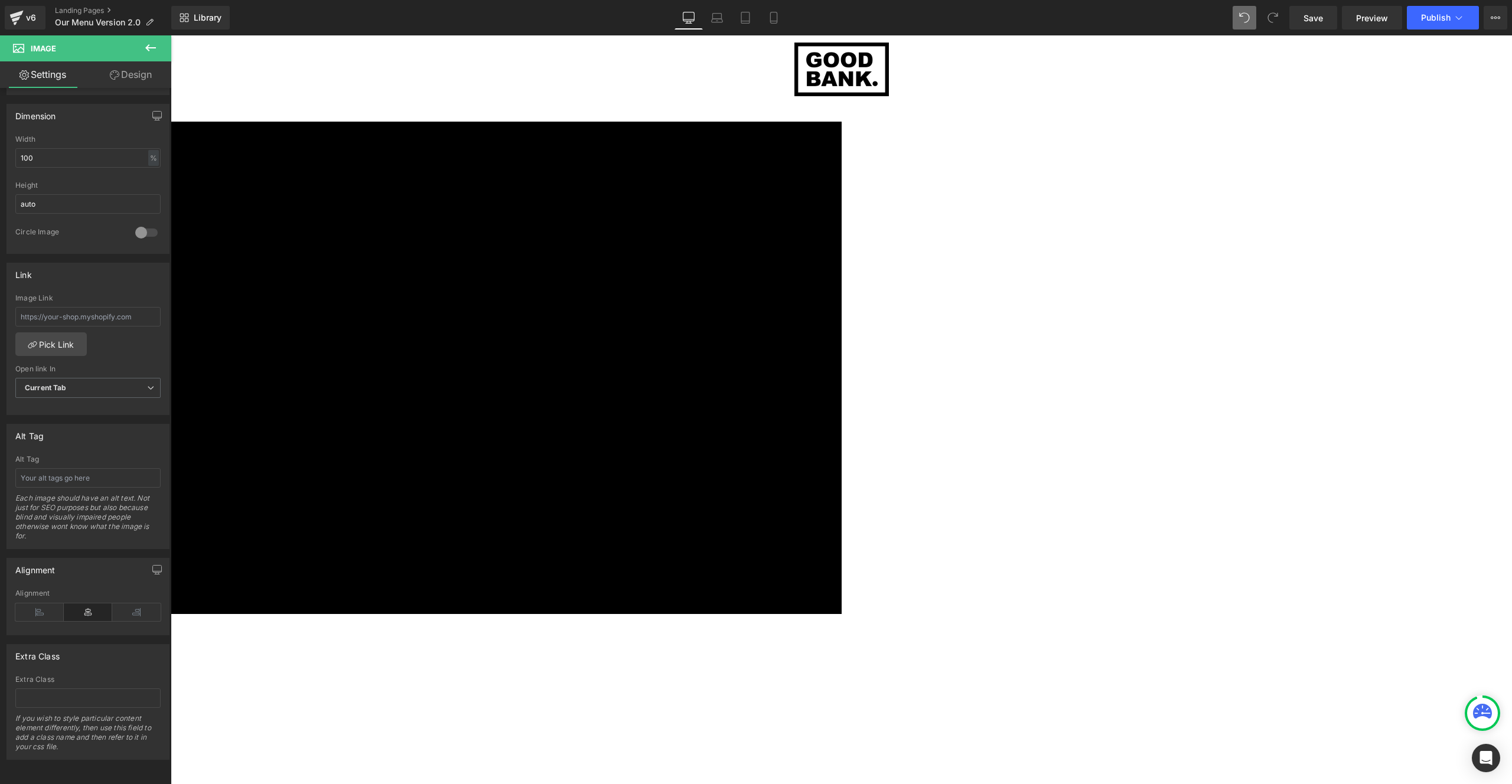
scroll to position [6, 6]
click at [818, 75] on img at bounding box center [841, 69] width 95 height 54
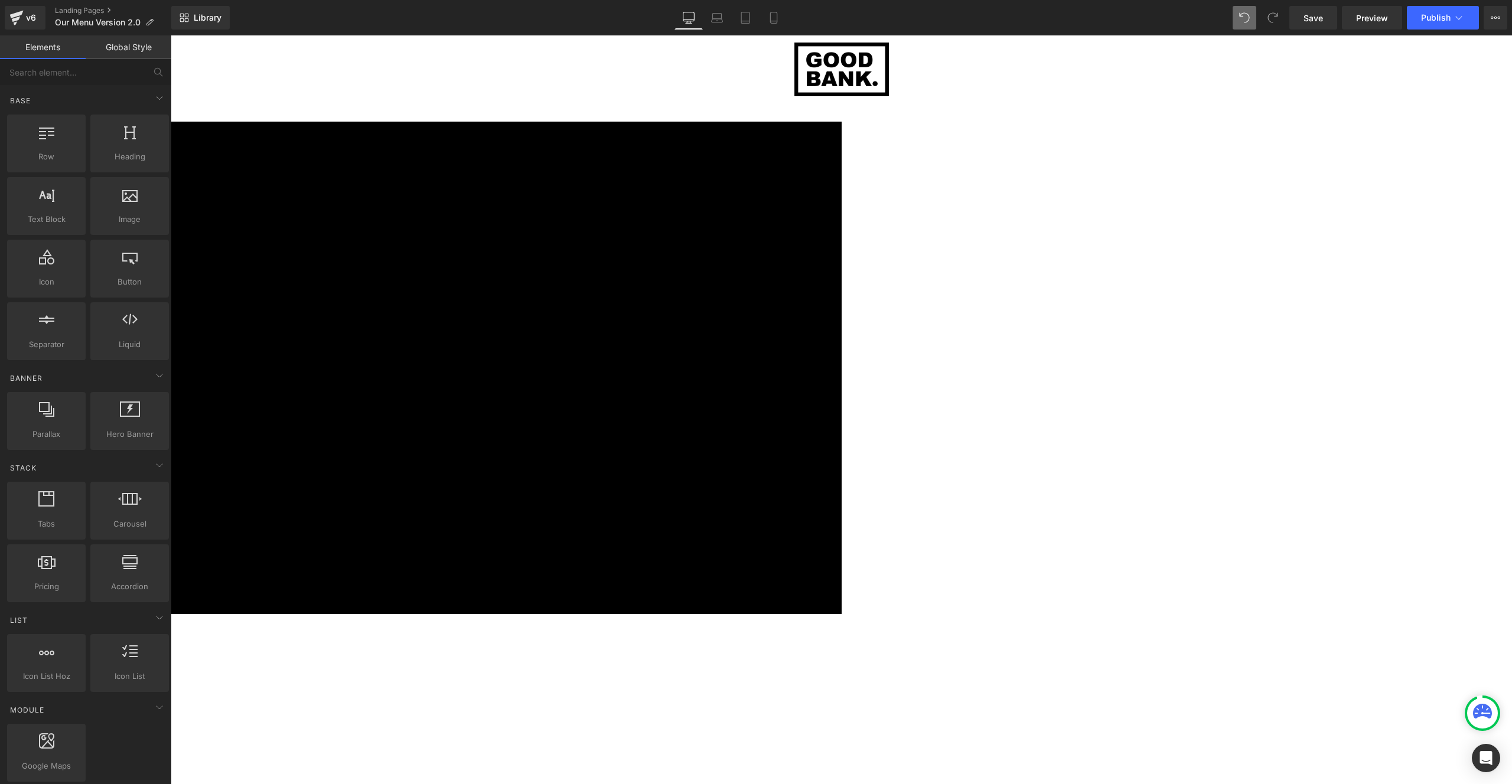
click at [554, 67] on div "Menu Einloggen Einkaufswagen Artikel" at bounding box center [841, 69] width 1285 height 68
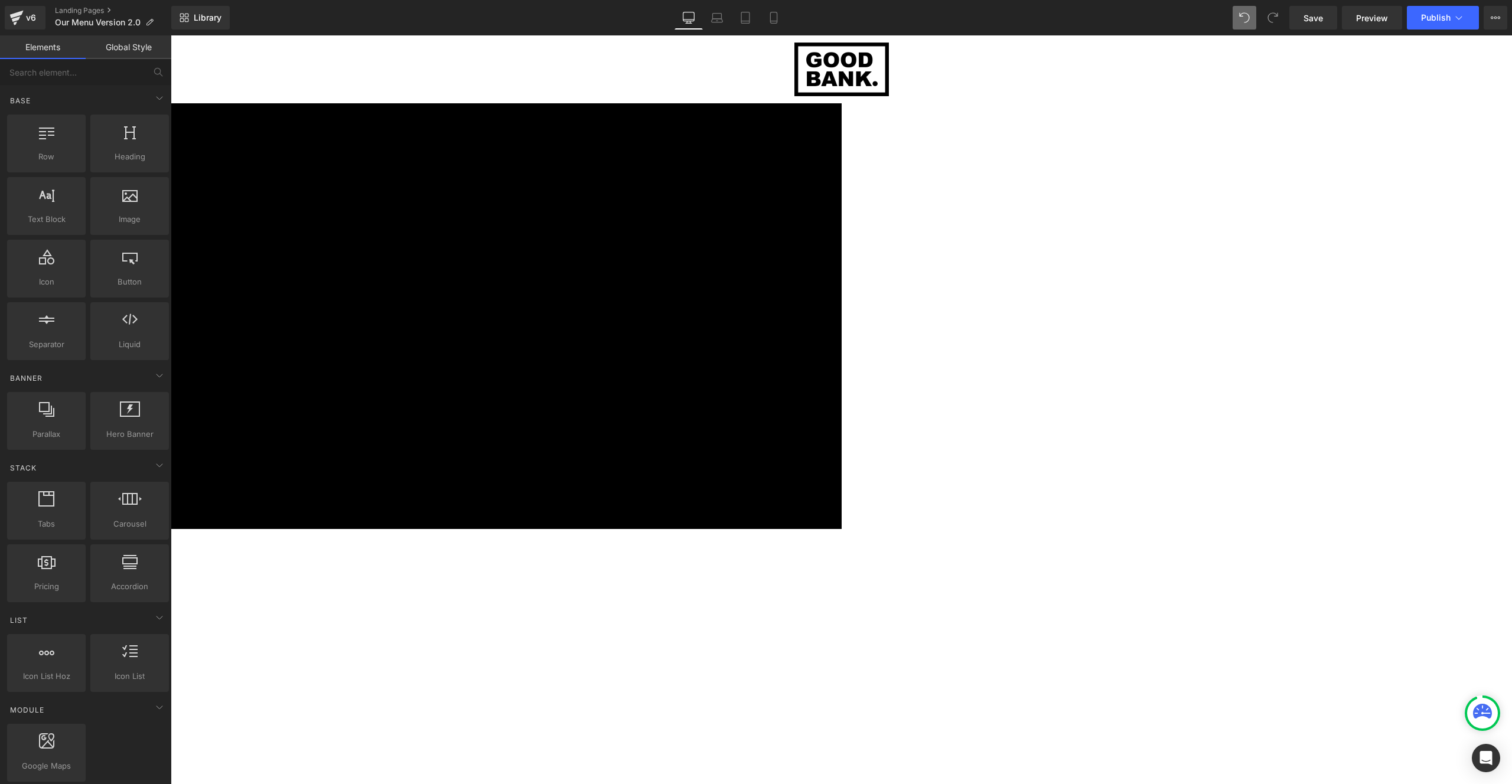
scroll to position [0, 0]
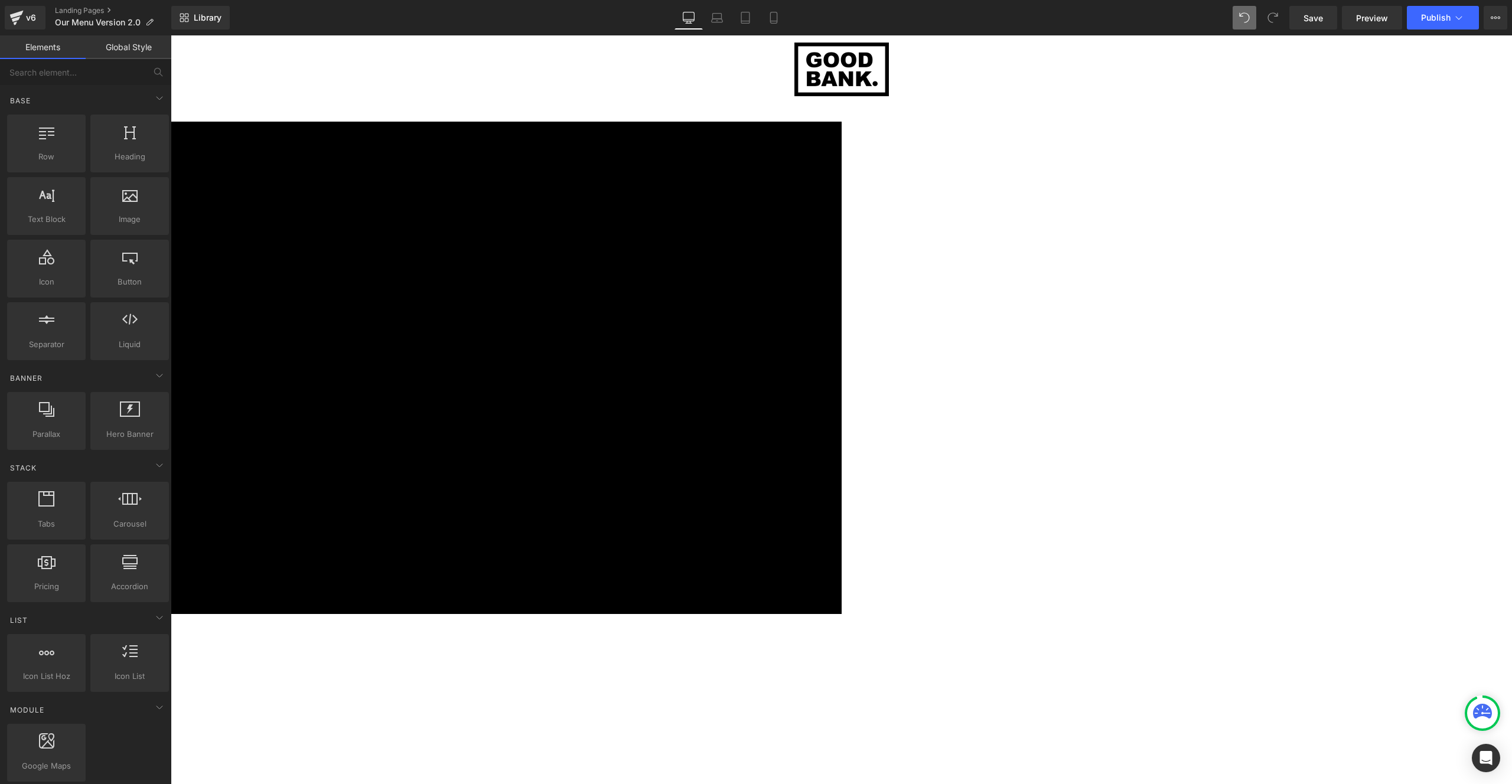
click at [687, 100] on div "Menu Einloggen Einkaufswagen Artikel" at bounding box center [841, 69] width 1285 height 68
click at [552, 76] on div "Menu Einloggen Einkaufswagen Artikel" at bounding box center [841, 69] width 1285 height 68
click at [1366, 19] on span "Preview" at bounding box center [1372, 18] width 32 height 12
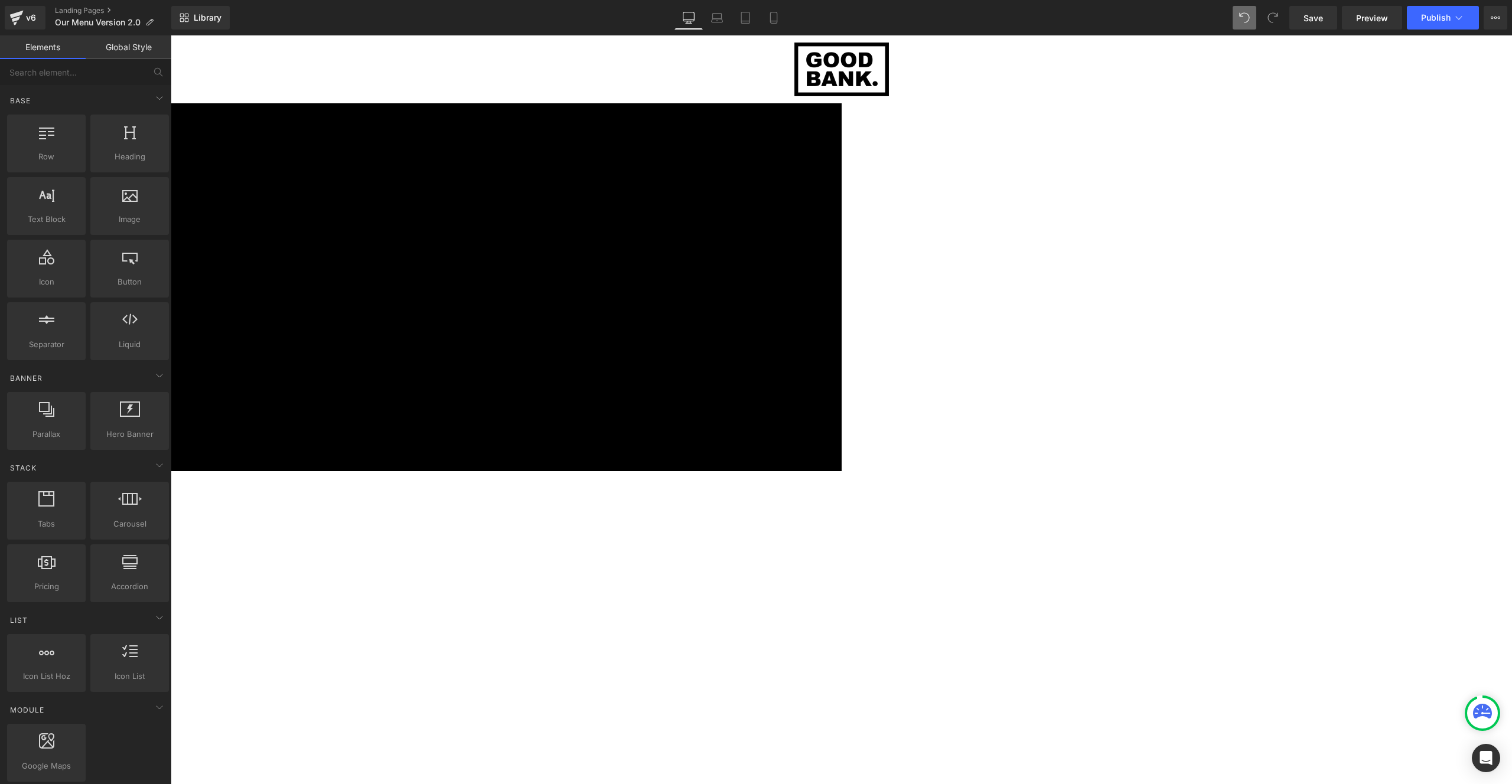
scroll to position [232, 0]
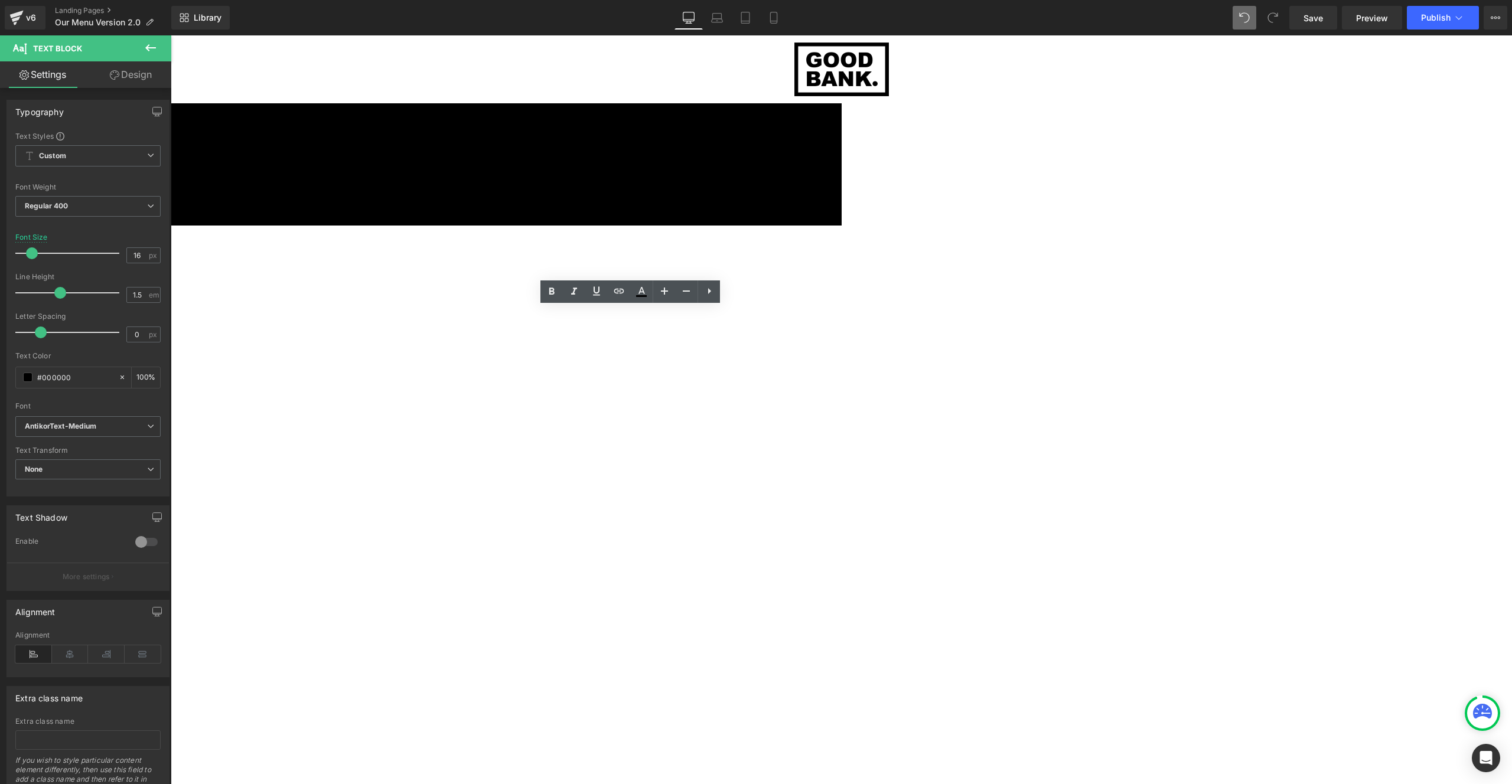
scroll to position [353, 0]
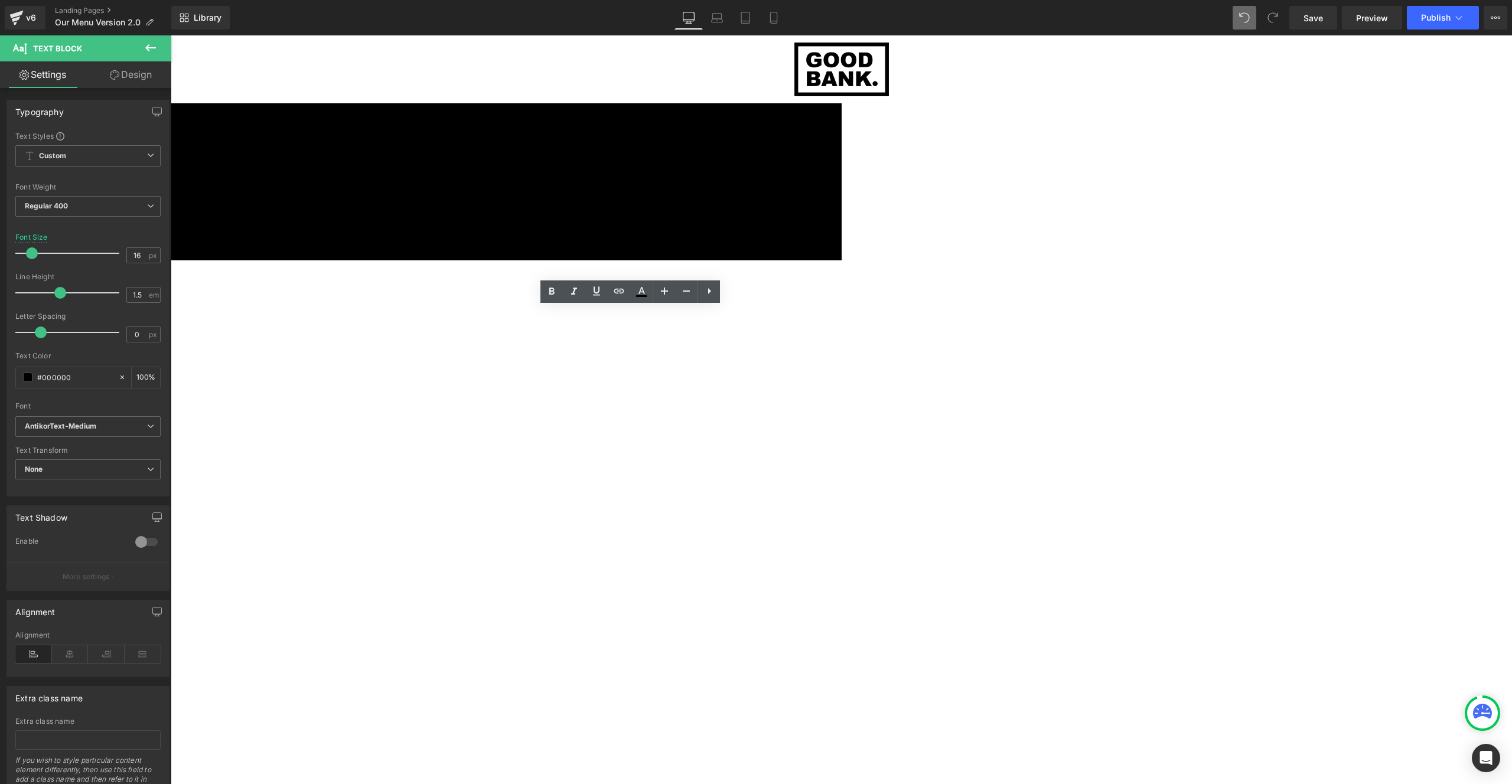
click at [171, 36] on span "Image" at bounding box center [171, 36] width 0 height 0
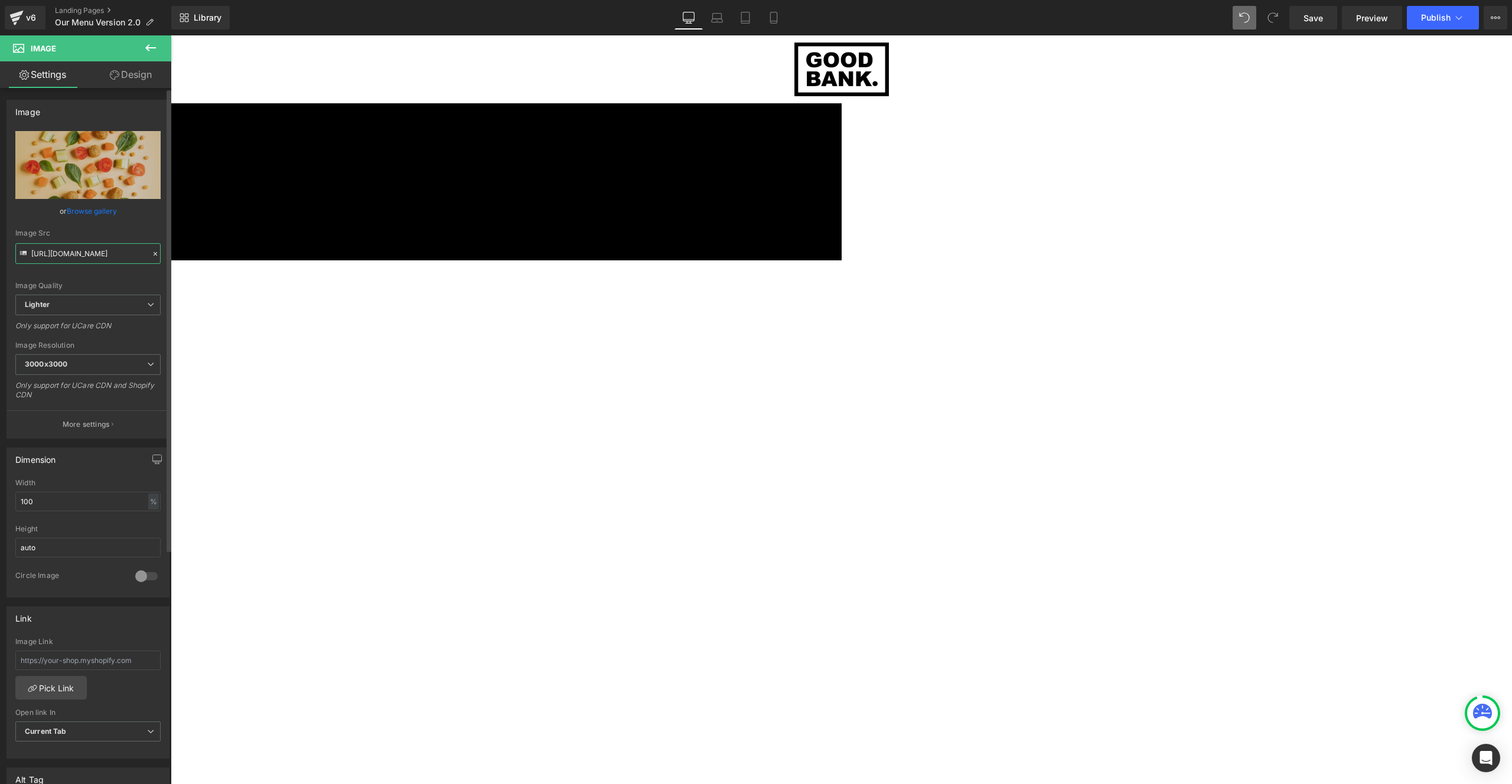
click at [70, 259] on input "https://ucarecdn.com/2813fbe4-3140-4548-b5a3-9a0dff2195fe/-/format/auto/-/previ…" at bounding box center [88, 253] width 145 height 21
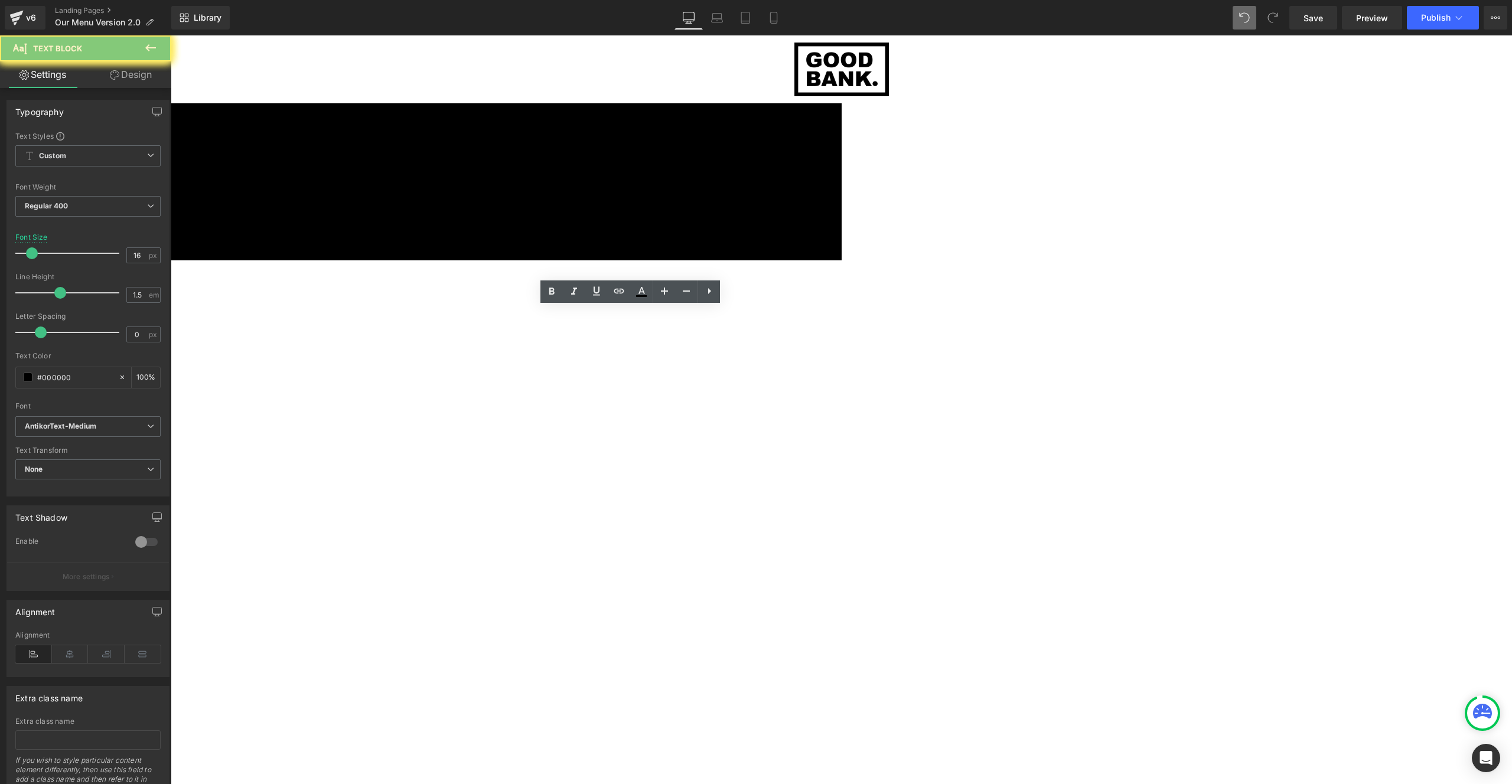
copy h1 "BOWLS FÜR ALLE"
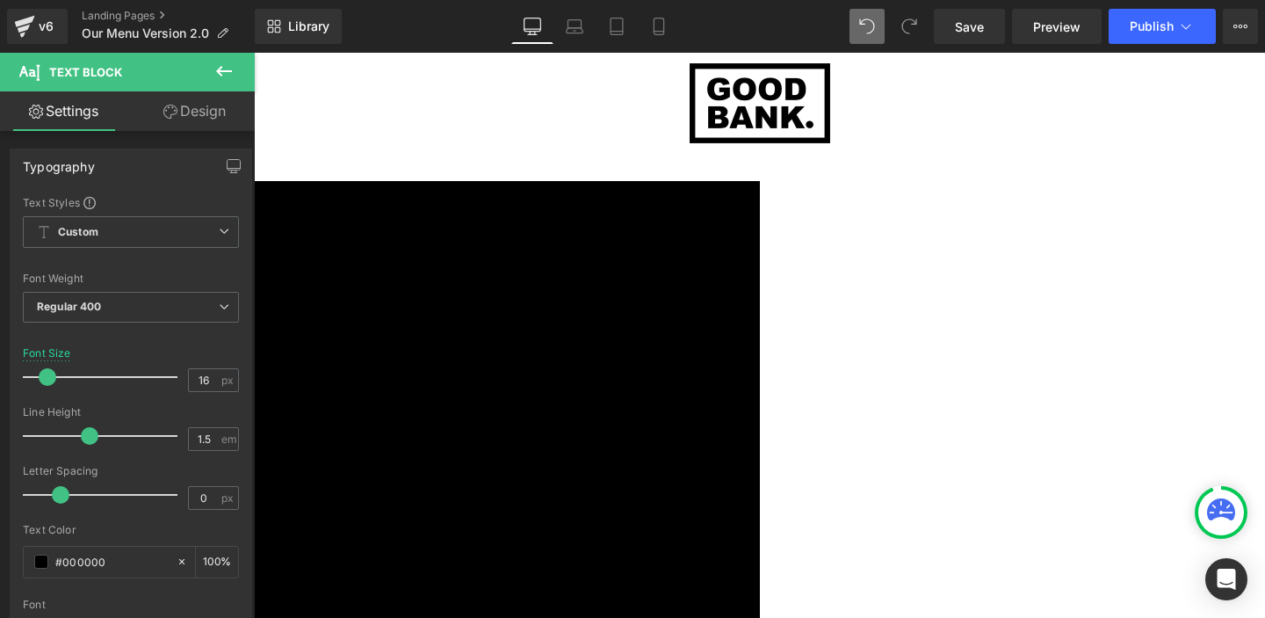
scroll to position [5246, 998]
click at [957, 37] on link "Save" at bounding box center [969, 26] width 71 height 35
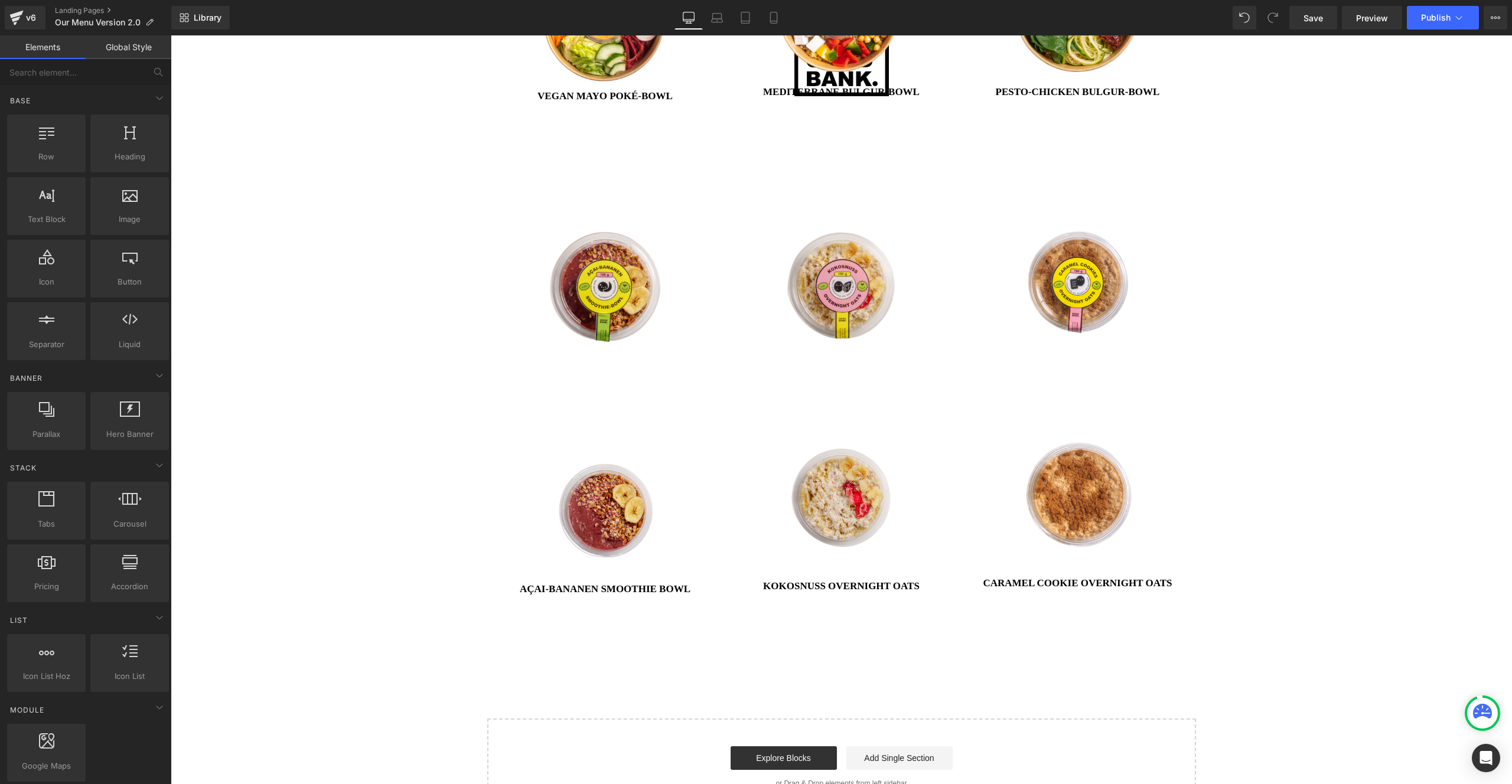
scroll to position [4050, 1333]
drag, startPoint x: 165, startPoint y: 32, endPoint x: 172, endPoint y: 27, distance: 8.6
